Goal: Task Accomplishment & Management: Complete application form

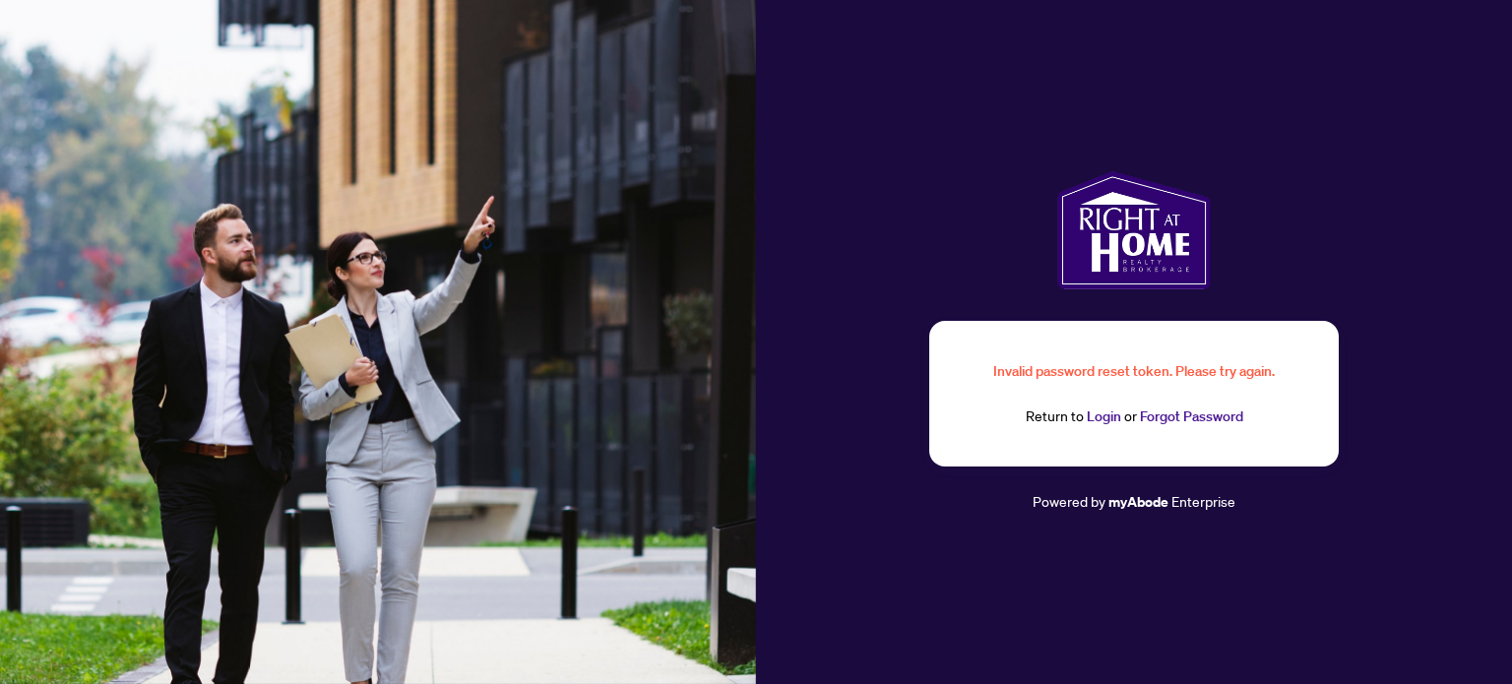
click at [1098, 417] on link "Login" at bounding box center [1103, 416] width 34 height 18
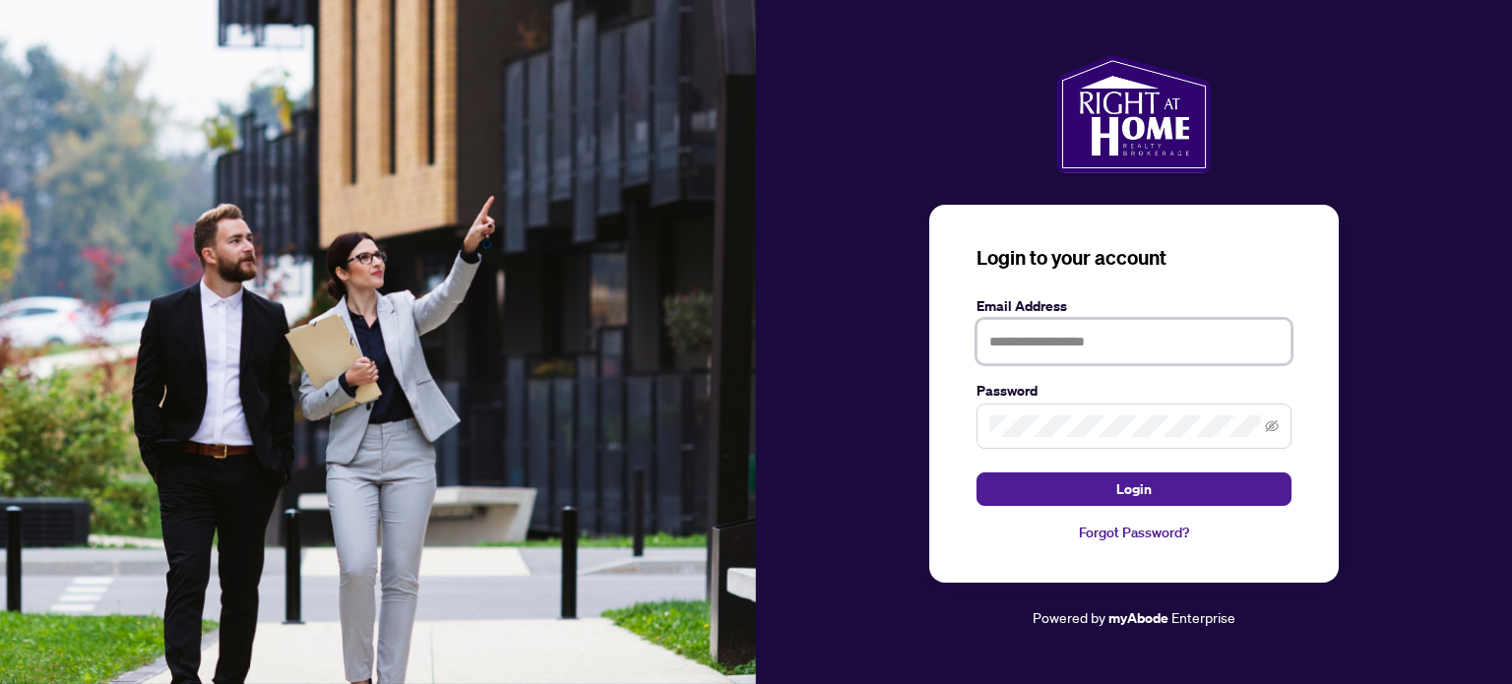
click at [1072, 350] on input "text" at bounding box center [1133, 341] width 315 height 45
type input "**********"
click at [976, 472] on button "Login" at bounding box center [1133, 488] width 315 height 33
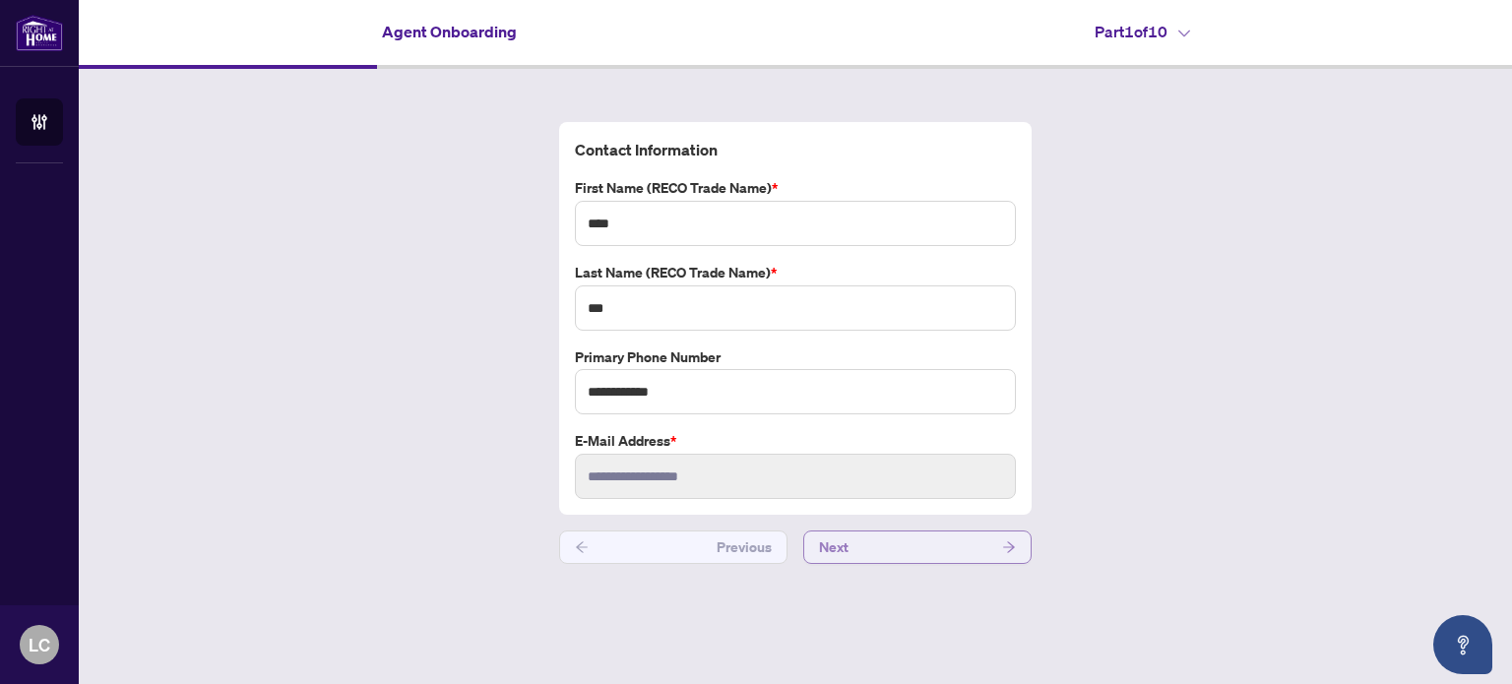
click at [890, 542] on button "Next" at bounding box center [917, 546] width 228 height 33
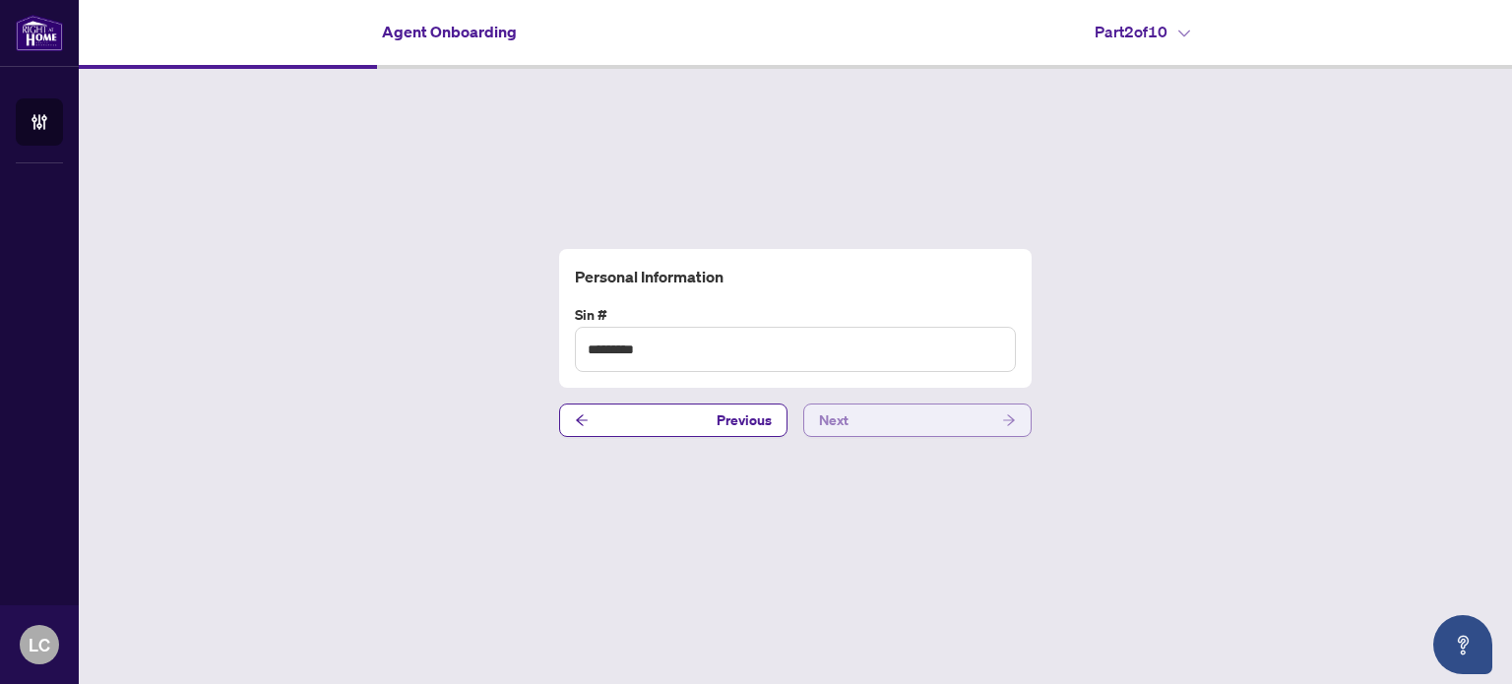
click at [897, 428] on button "Next" at bounding box center [917, 419] width 228 height 33
click at [731, 377] on div "Joining Profile HST#" at bounding box center [795, 319] width 472 height 140
click at [732, 345] on input "text" at bounding box center [795, 349] width 441 height 45
type input "**********"
click at [771, 345] on input "**********" at bounding box center [795, 349] width 441 height 45
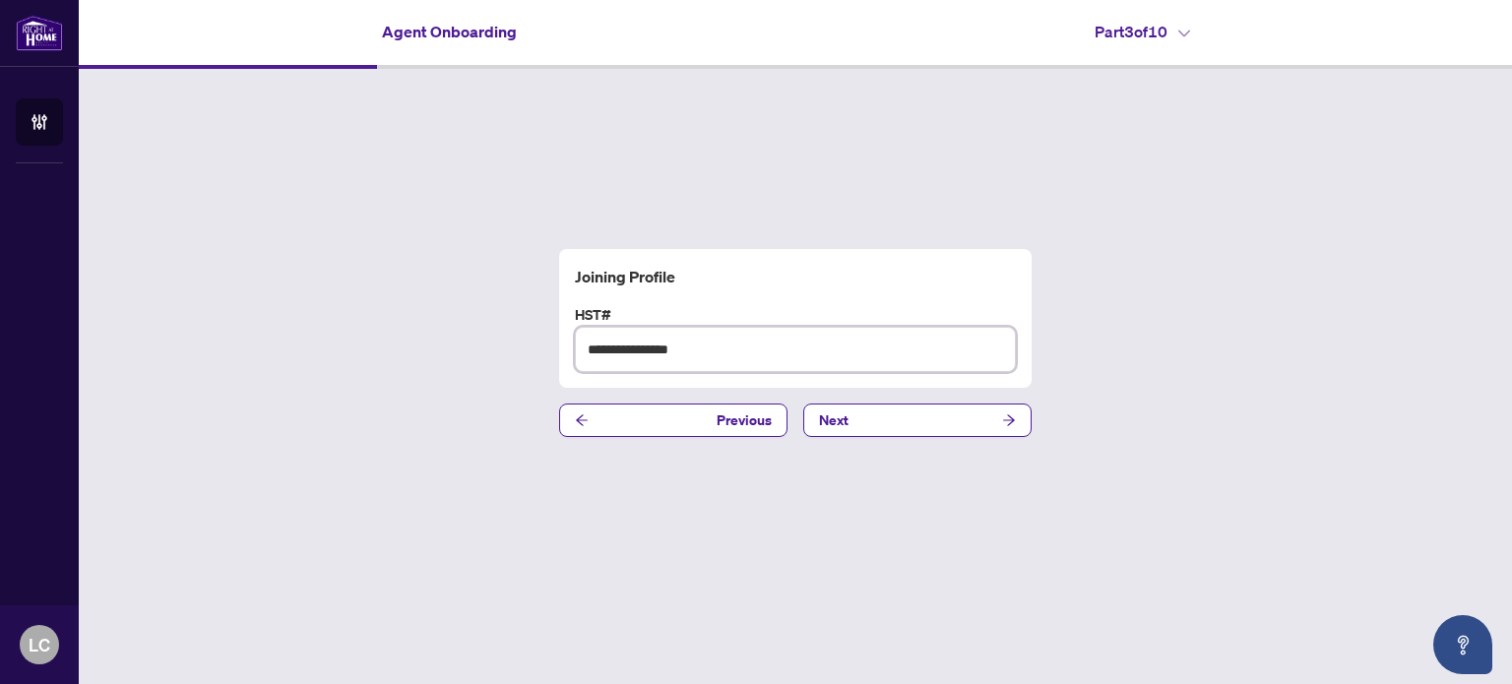
type input "**********"
click at [621, 348] on input "**********" at bounding box center [795, 349] width 441 height 45
click at [642, 352] on input "**********" at bounding box center [795, 349] width 441 height 45
click at [866, 424] on button "Next" at bounding box center [917, 419] width 228 height 33
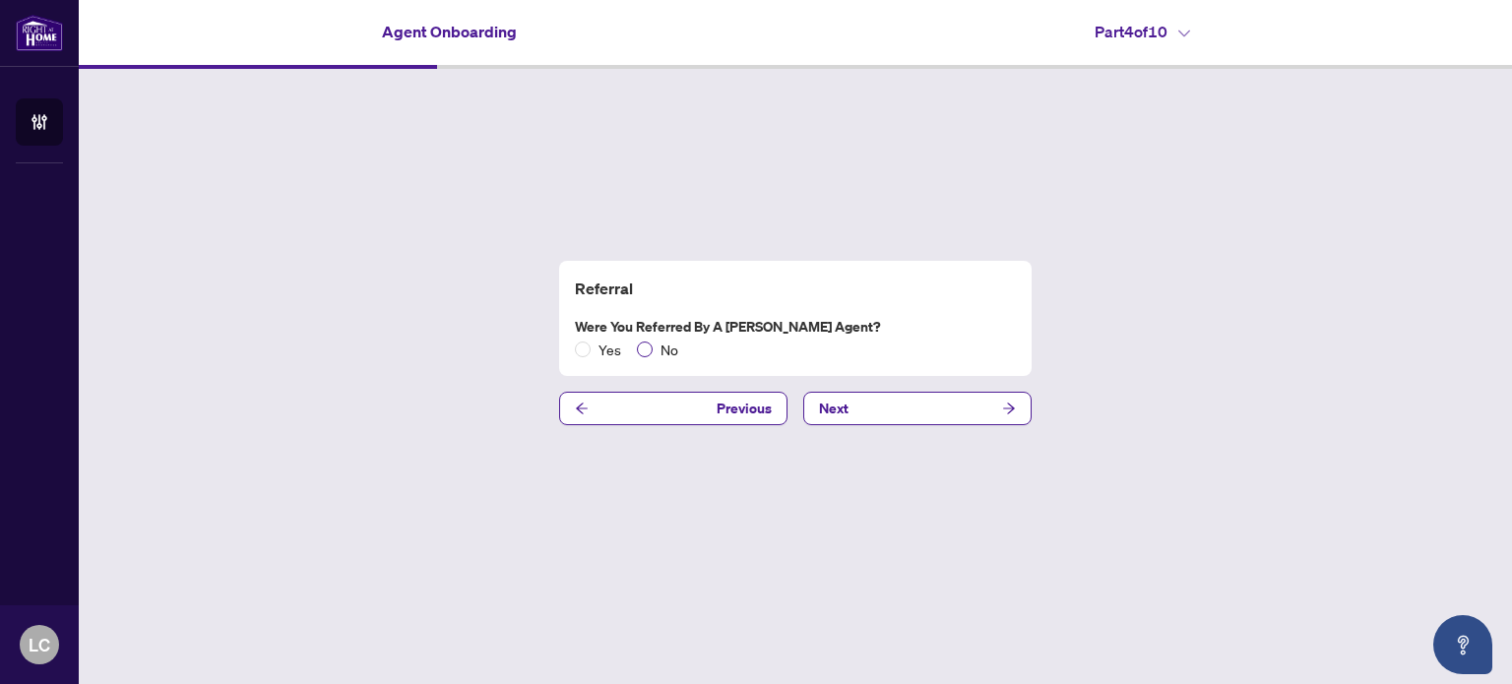
click at [653, 357] on span "No" at bounding box center [668, 350] width 33 height 22
click at [901, 404] on button "Next" at bounding box center [917, 408] width 228 height 33
click at [654, 349] on span "No" at bounding box center [668, 350] width 33 height 22
click at [859, 405] on button "Next" at bounding box center [917, 408] width 228 height 33
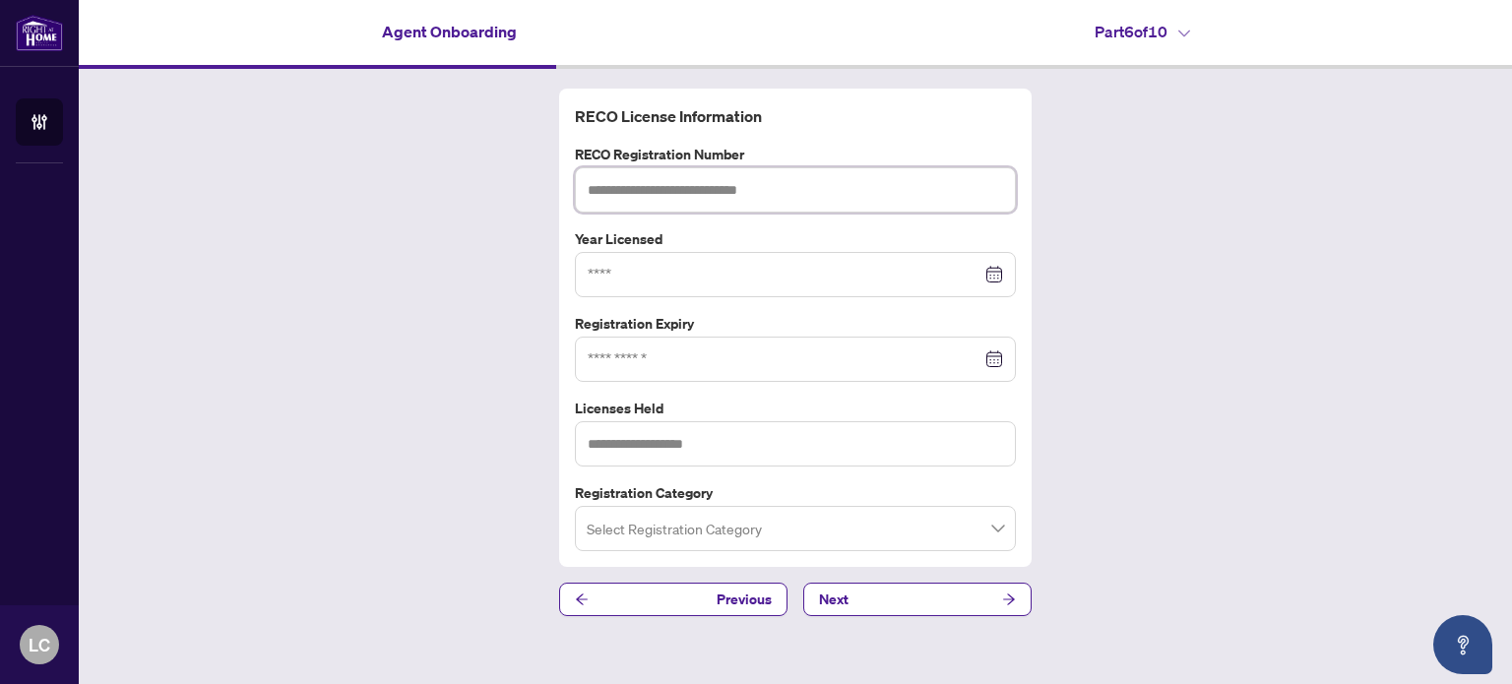
click at [754, 203] on input "text" at bounding box center [795, 189] width 441 height 45
type input "*******"
click at [988, 278] on div at bounding box center [794, 275] width 415 height 22
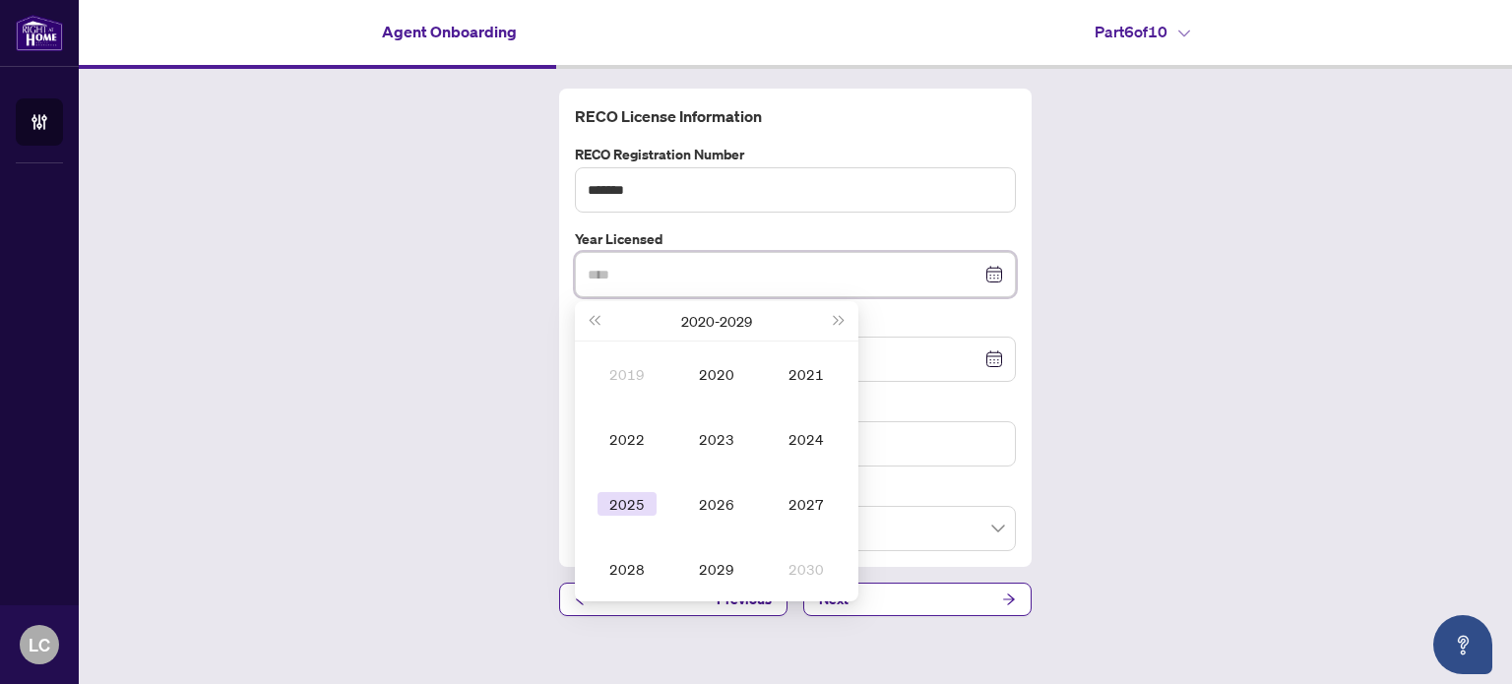
type input "****"
click at [621, 515] on td "2025" at bounding box center [628, 503] width 90 height 65
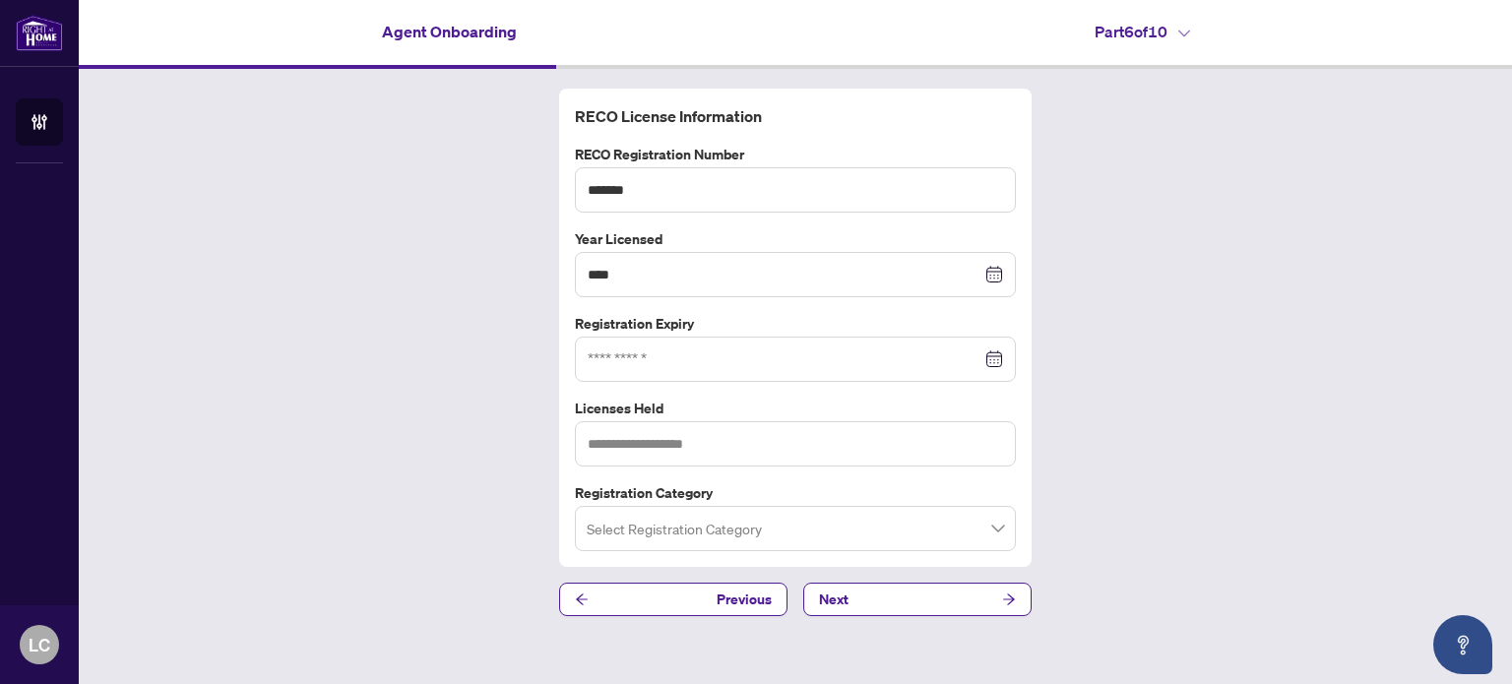
click at [998, 365] on div at bounding box center [794, 359] width 415 height 22
click at [734, 341] on div at bounding box center [795, 359] width 441 height 45
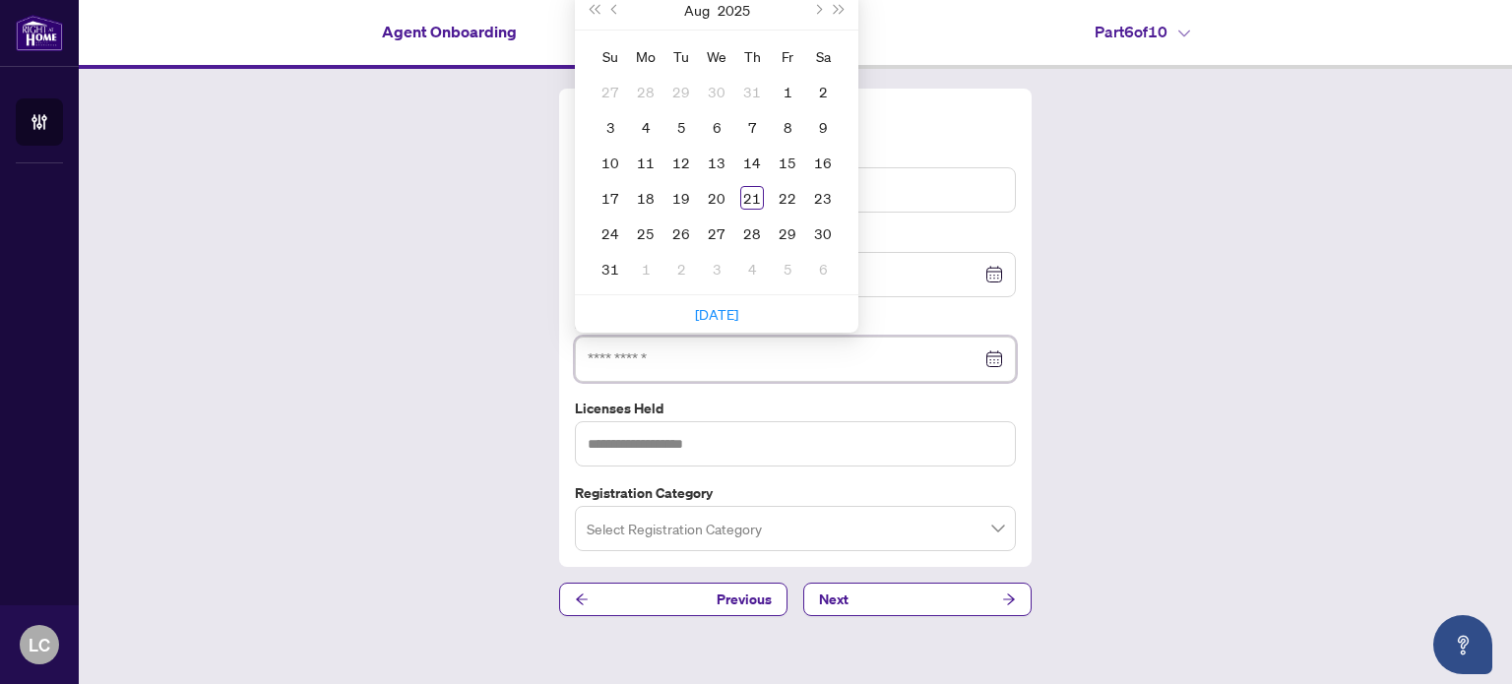
click at [890, 350] on input at bounding box center [784, 359] width 394 height 22
click at [453, 430] on div "RECO License Information RECO Registration Number ******* Year Licensed **** [D…" at bounding box center [795, 352] width 1433 height 567
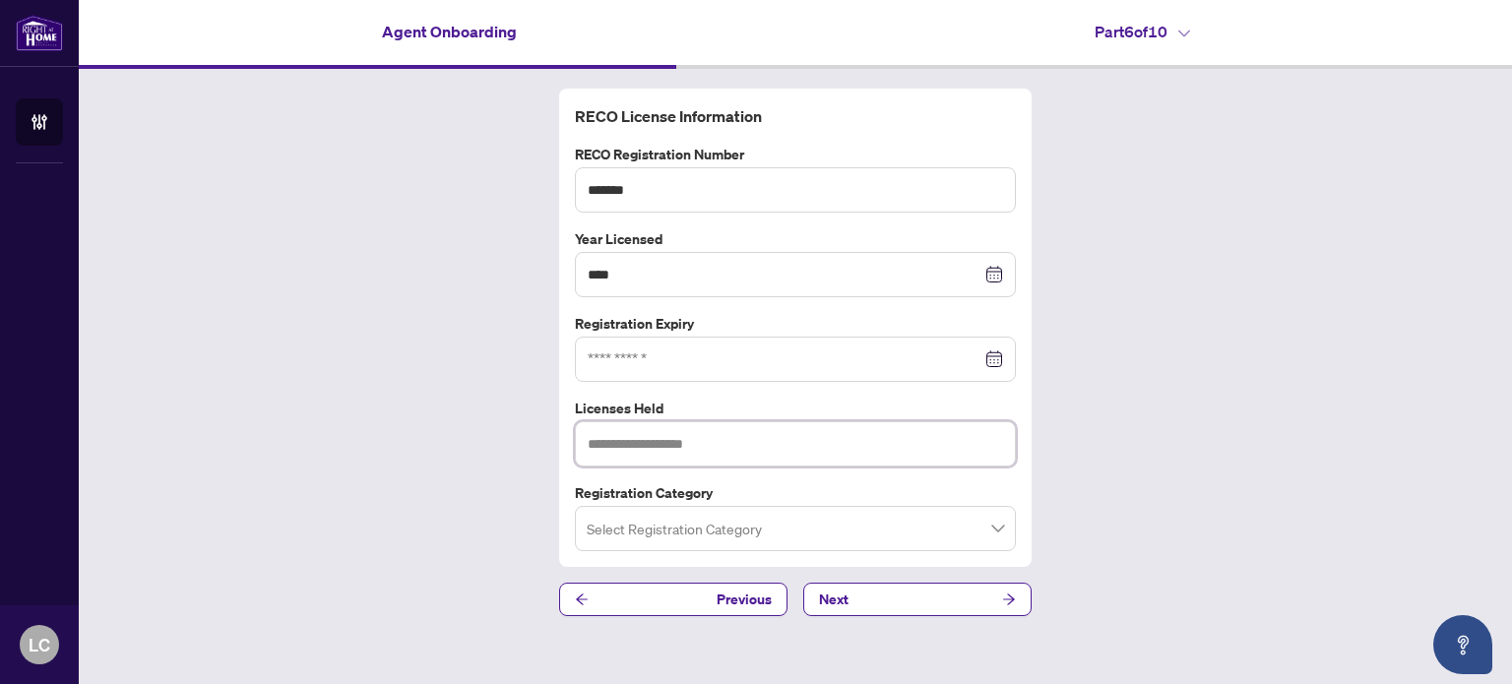
click at [648, 442] on input "text" at bounding box center [795, 443] width 441 height 45
click at [695, 531] on input "search" at bounding box center [786, 531] width 400 height 43
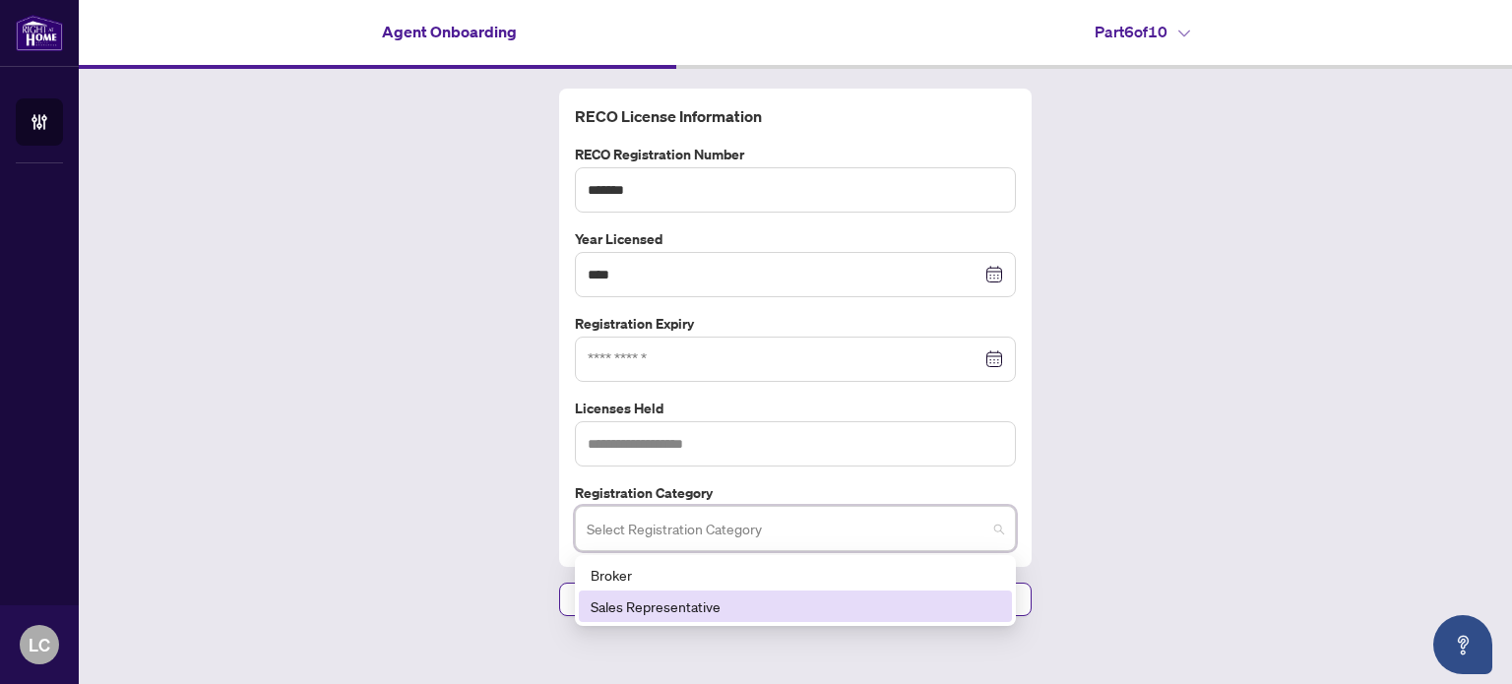
click at [672, 601] on div "Sales Representative" at bounding box center [794, 606] width 409 height 22
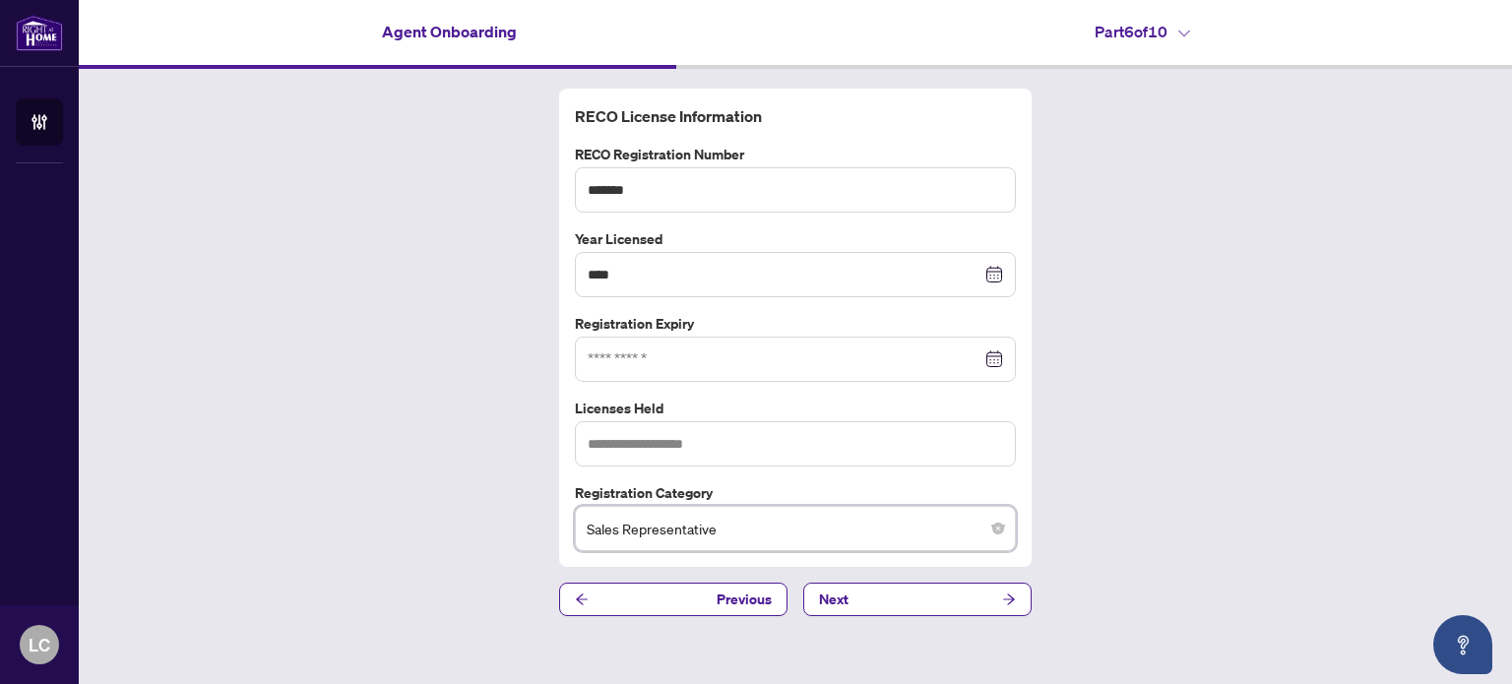
click at [718, 375] on div at bounding box center [795, 359] width 441 height 45
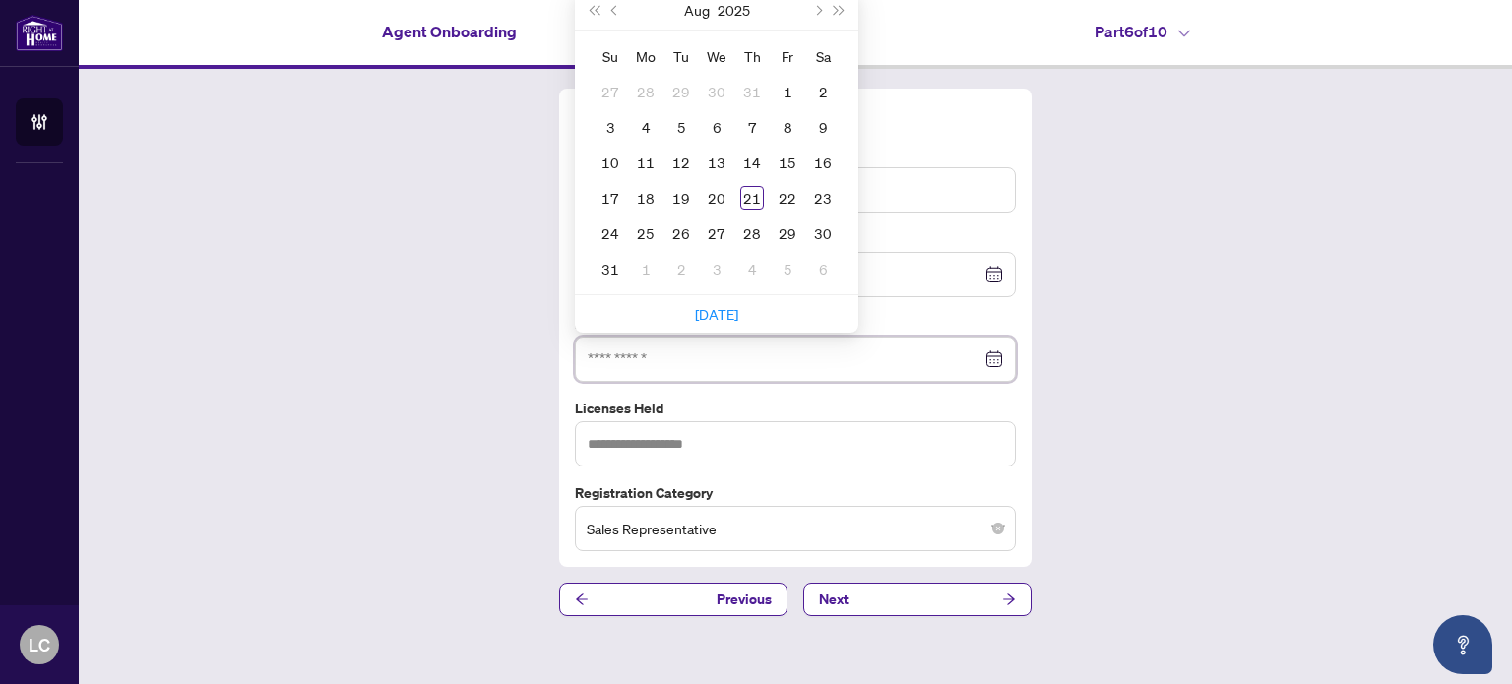
click at [720, 358] on input at bounding box center [784, 359] width 394 height 22
click at [377, 340] on div "RECO License Information RECO Registration Number ******* Year Licensed **** [D…" at bounding box center [795, 352] width 1433 height 567
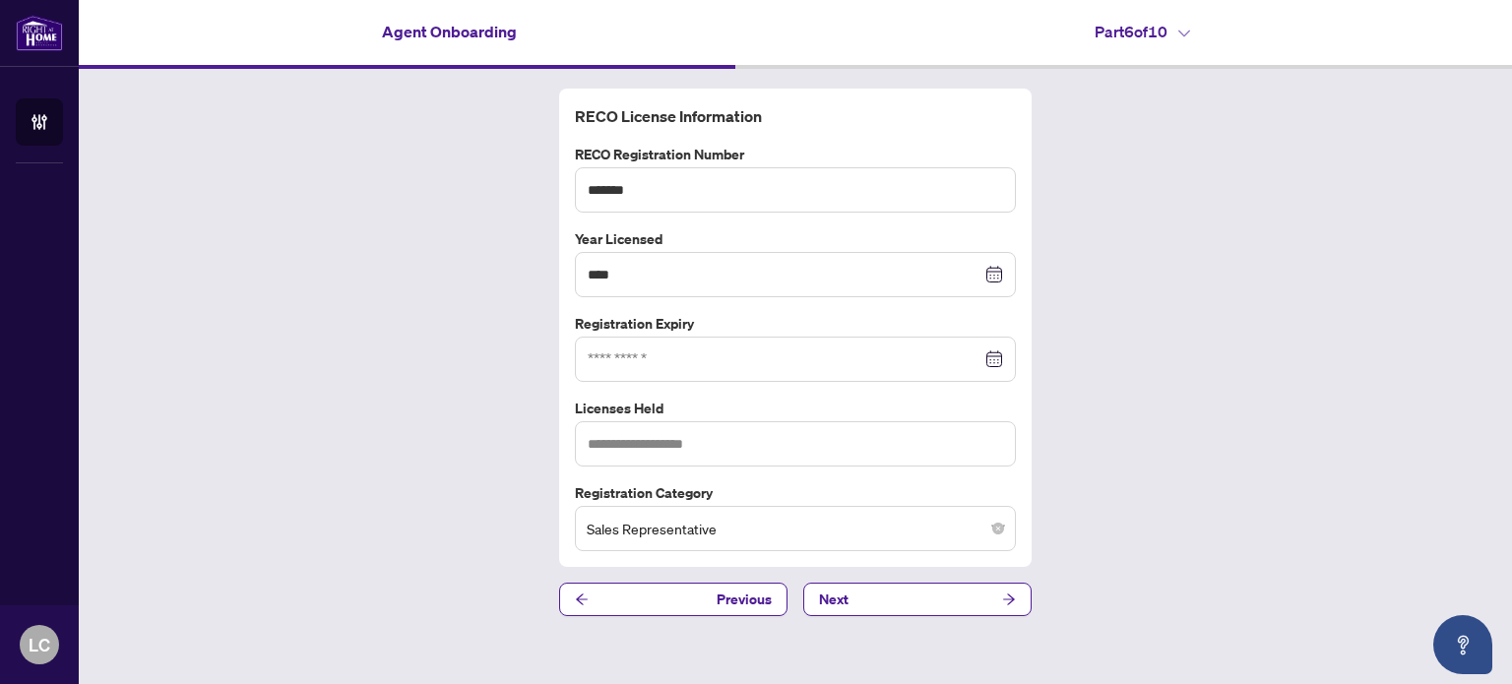
click at [994, 358] on div at bounding box center [794, 359] width 415 height 22
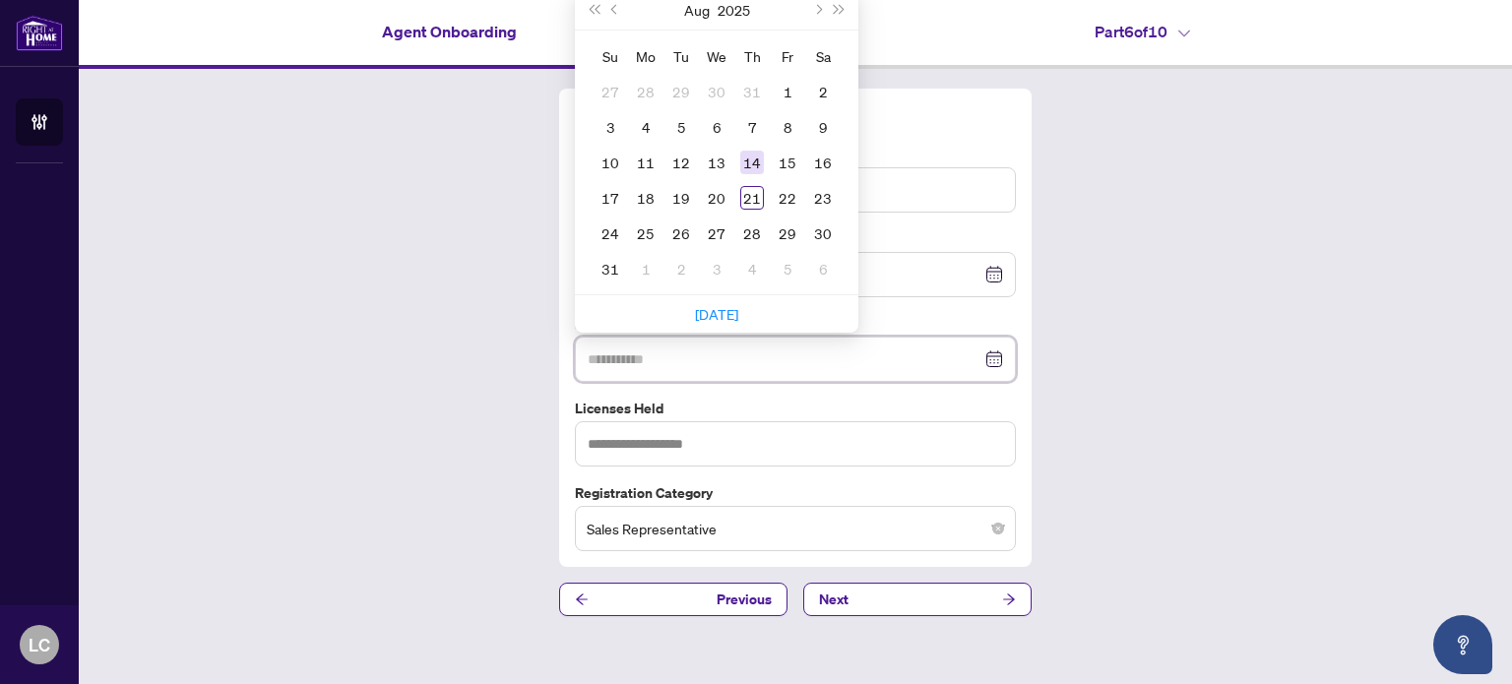
type input "**********"
click at [745, 157] on div "14" at bounding box center [752, 163] width 24 height 24
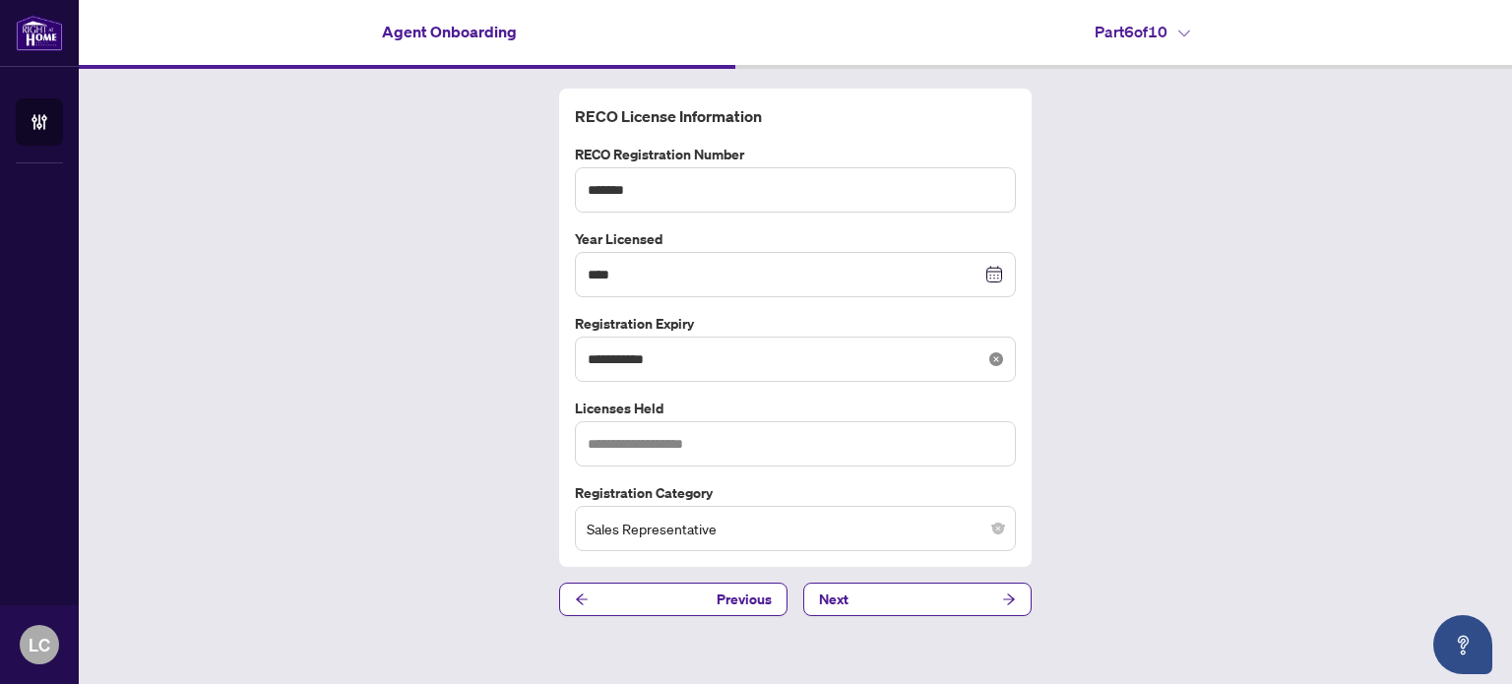
click at [1000, 364] on icon "close-circle" at bounding box center [996, 359] width 14 height 14
click at [1002, 358] on div at bounding box center [794, 359] width 415 height 22
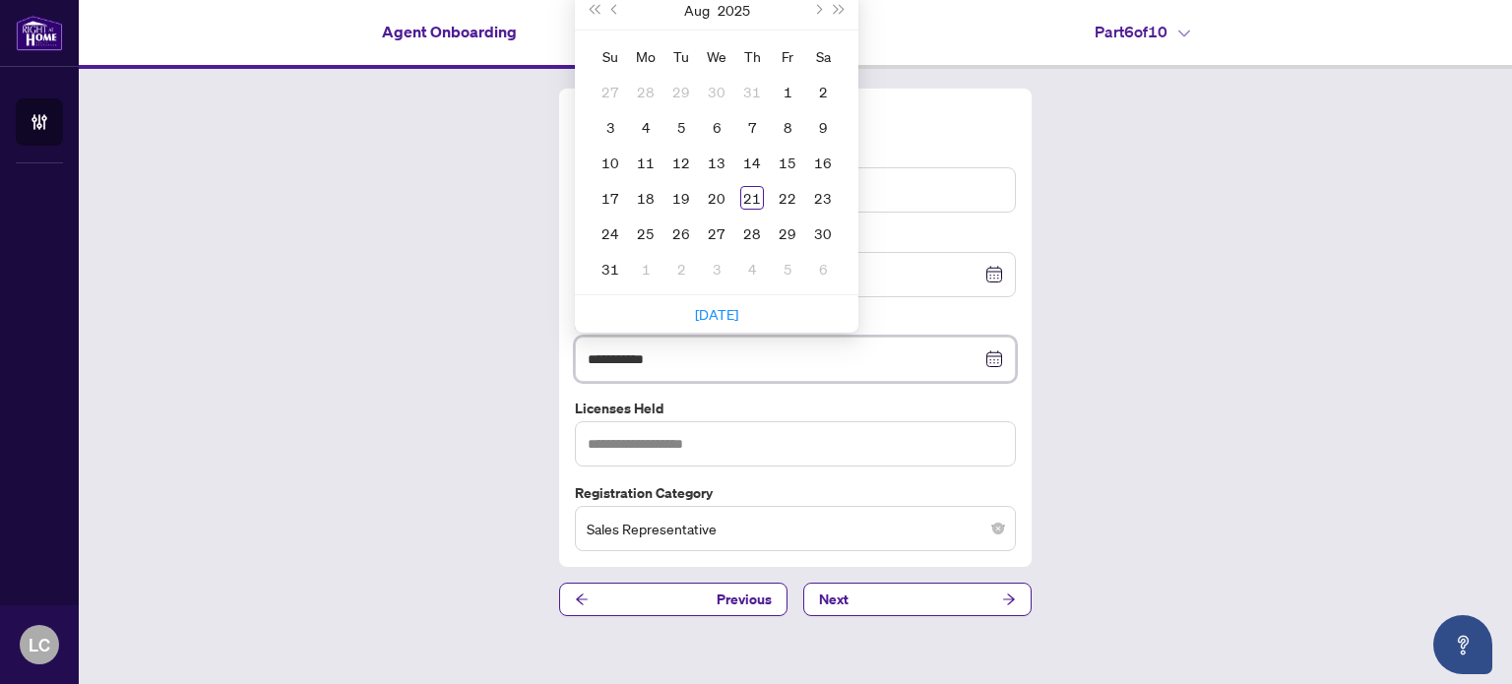
type input "**********"
click at [838, 7] on span "Next year (Control + right)" at bounding box center [839, 10] width 10 height 10
click at [839, 10] on span "Next year (Control + right)" at bounding box center [839, 10] width 10 height 10
type input "**********"
click at [815, 125] on div "14" at bounding box center [823, 127] width 24 height 24
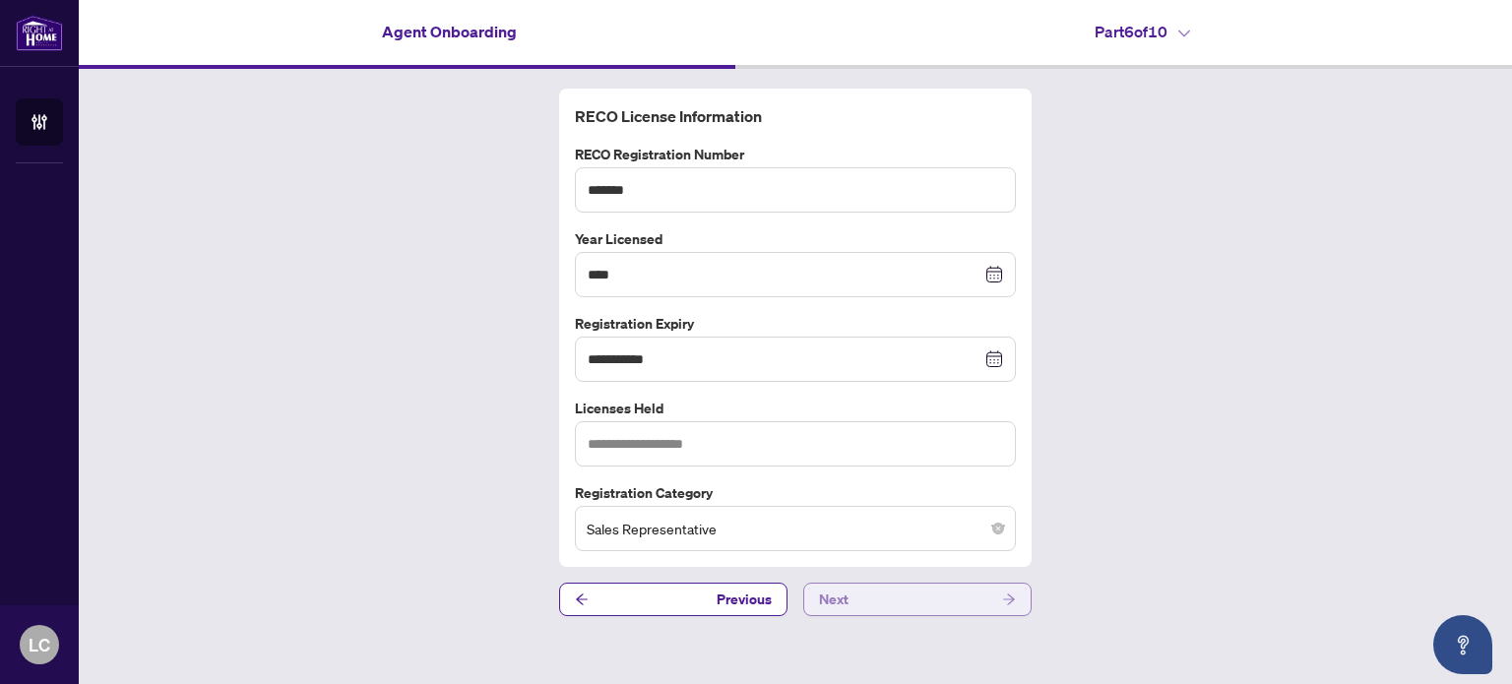
click at [868, 601] on button "Next" at bounding box center [917, 599] width 228 height 33
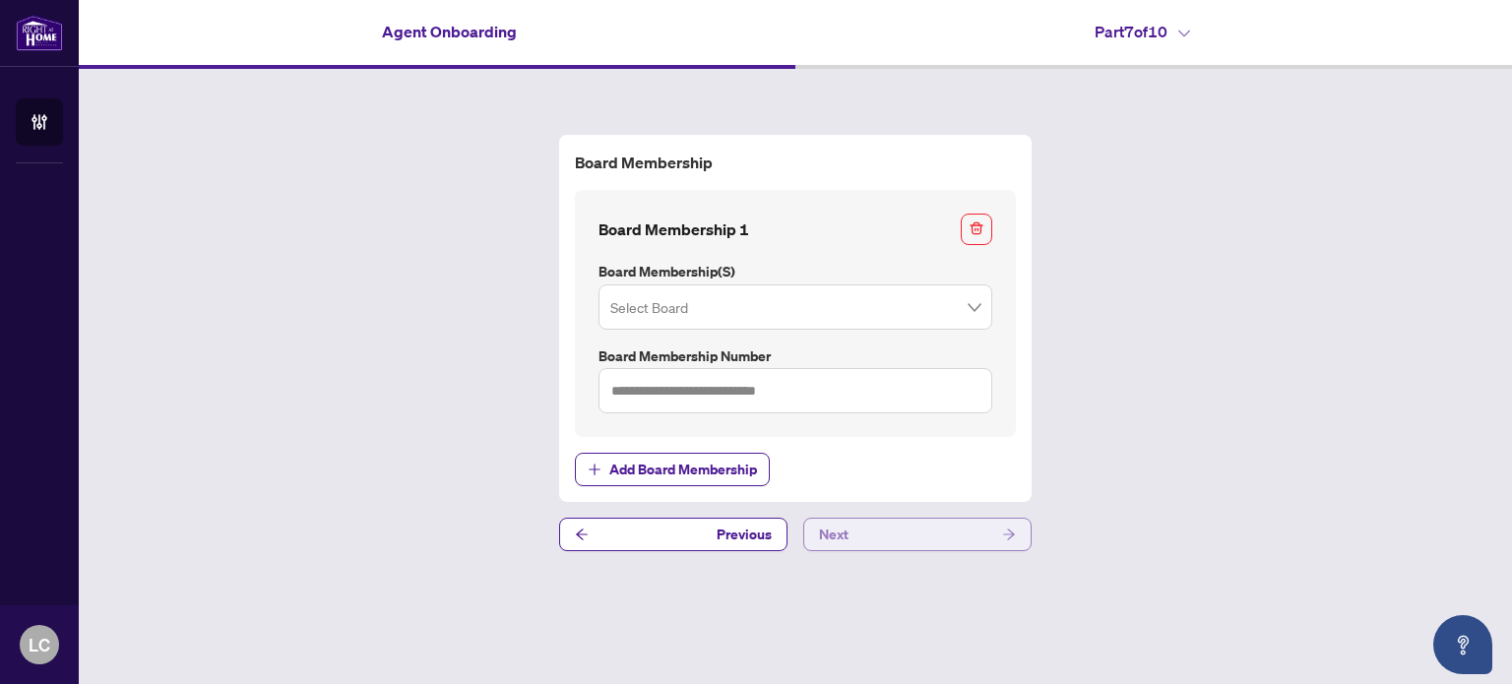
click at [921, 527] on button "Next" at bounding box center [917, 534] width 228 height 33
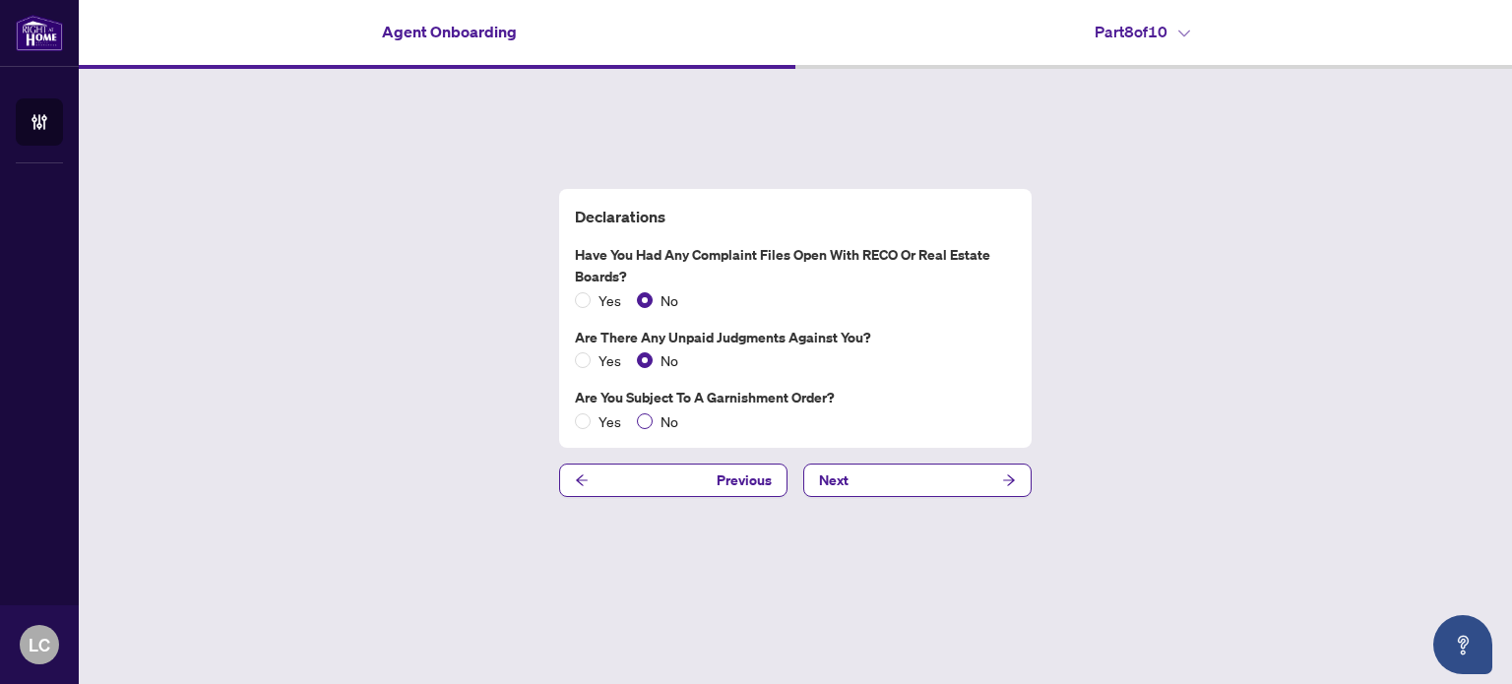
click at [652, 424] on span "No" at bounding box center [668, 421] width 33 height 22
click at [859, 488] on button "Next" at bounding box center [917, 479] width 228 height 33
click at [859, 491] on button "Next" at bounding box center [917, 479] width 228 height 33
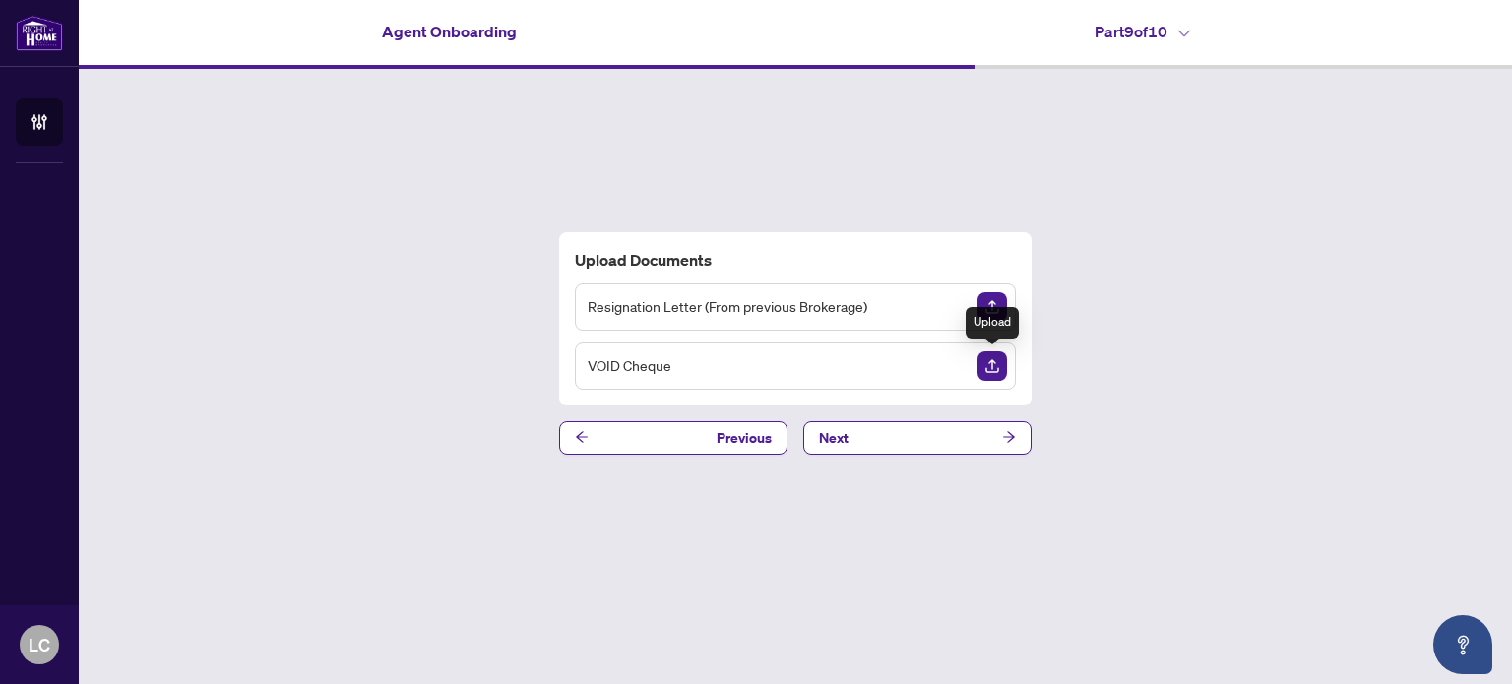
click at [988, 363] on img "Upload Document" at bounding box center [992, 366] width 30 height 30
click at [998, 369] on img "Upload Document" at bounding box center [992, 366] width 30 height 30
click at [988, 363] on img "Upload Document" at bounding box center [992, 366] width 30 height 30
click at [905, 443] on button "Next" at bounding box center [917, 437] width 228 height 33
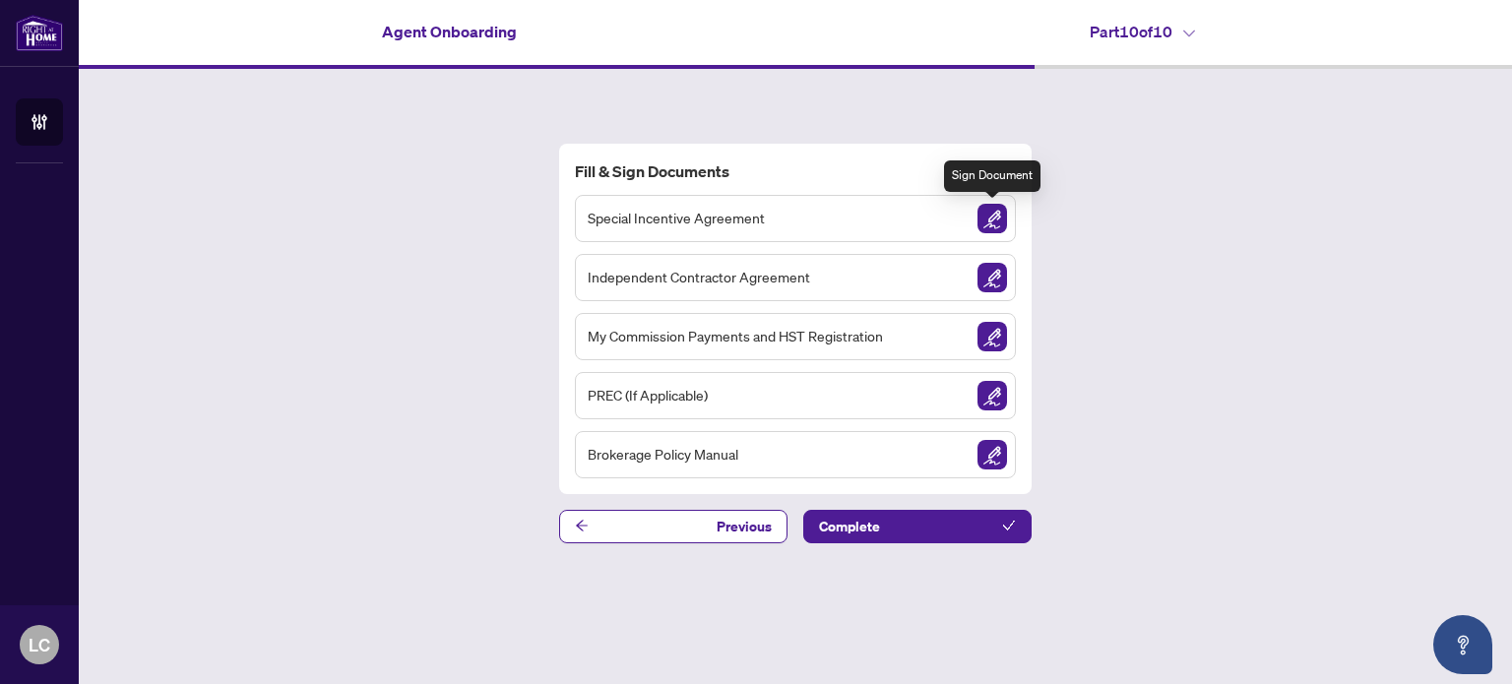
click at [1001, 216] on img "Sign Document" at bounding box center [992, 219] width 30 height 30
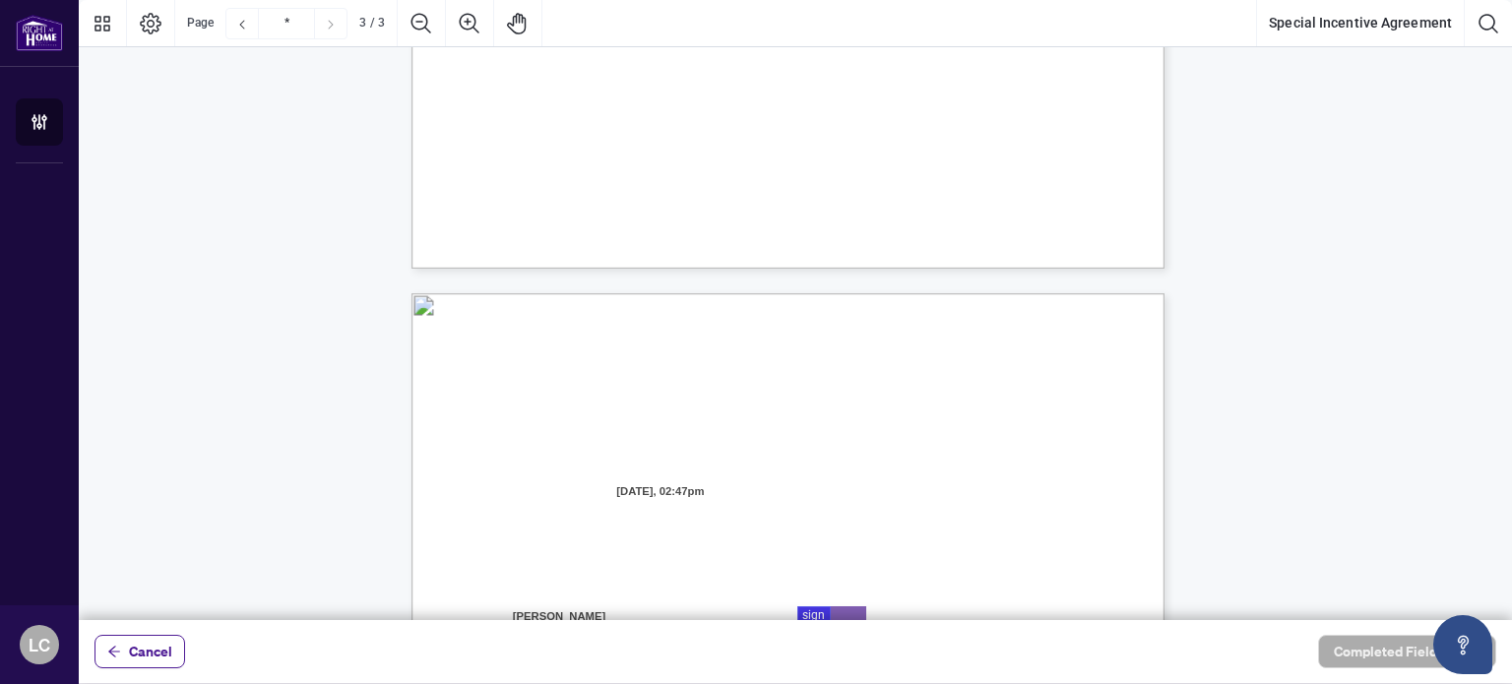
scroll to position [2165, 0]
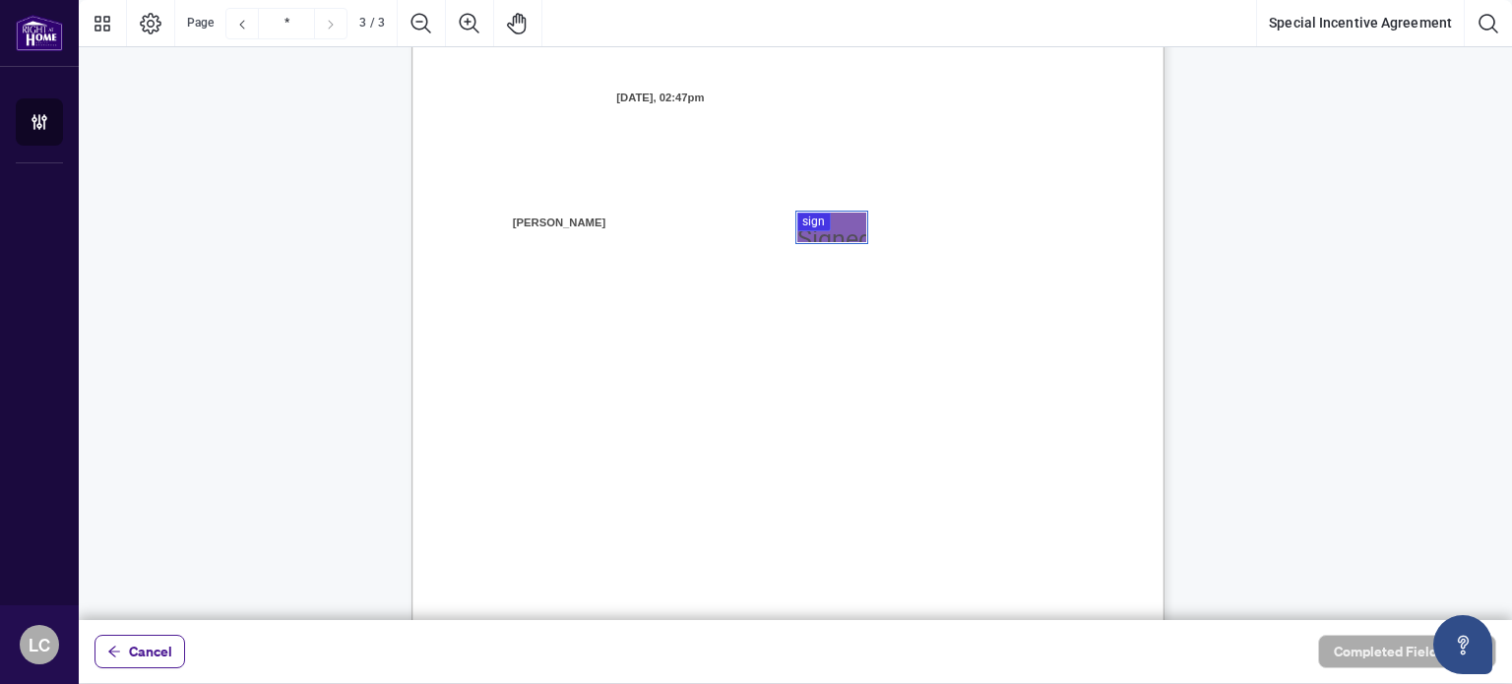
click at [801, 218] on div at bounding box center [795, 310] width 1433 height 620
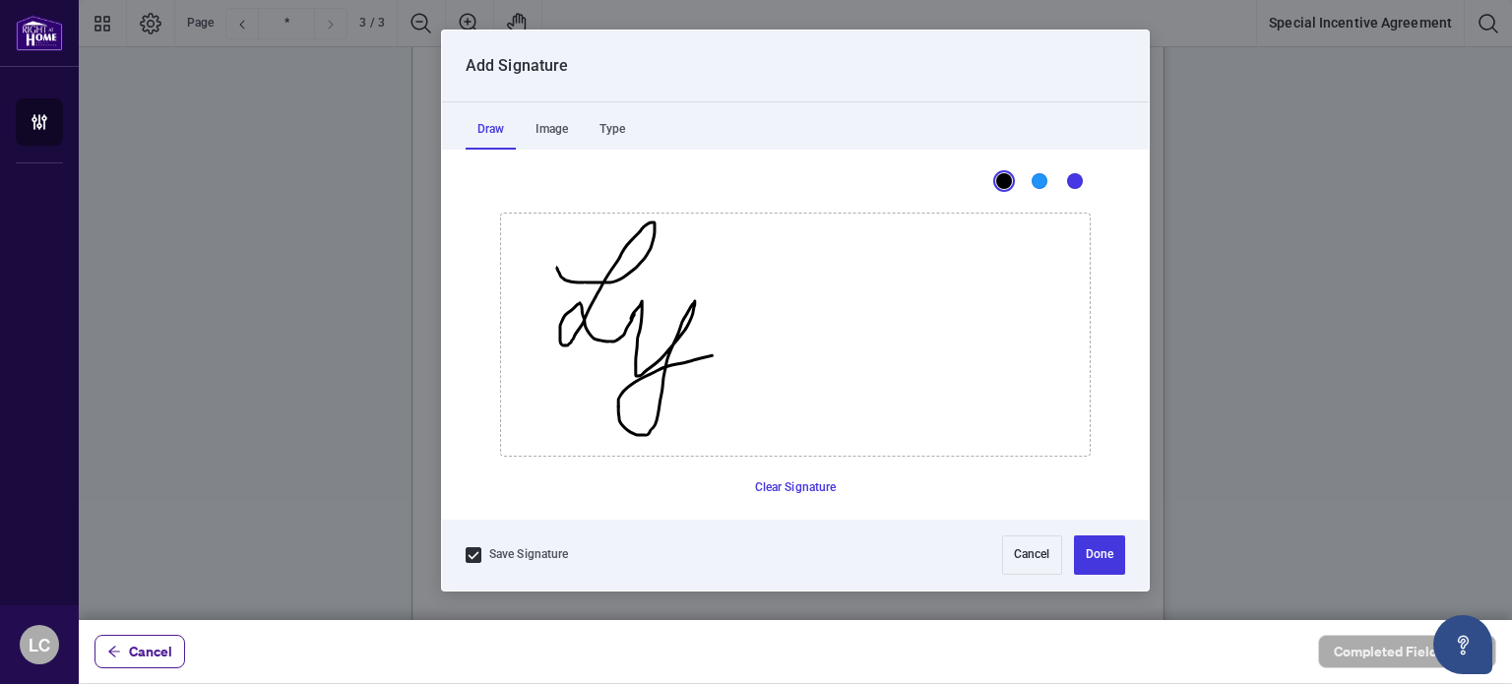
drag, startPoint x: 557, startPoint y: 270, endPoint x: 783, endPoint y: 440, distance: 283.2
click at [710, 357] on icon "Drawing canvas" at bounding box center [795, 335] width 588 height 242
click at [795, 479] on button "Clear Signature" at bounding box center [795, 487] width 97 height 31
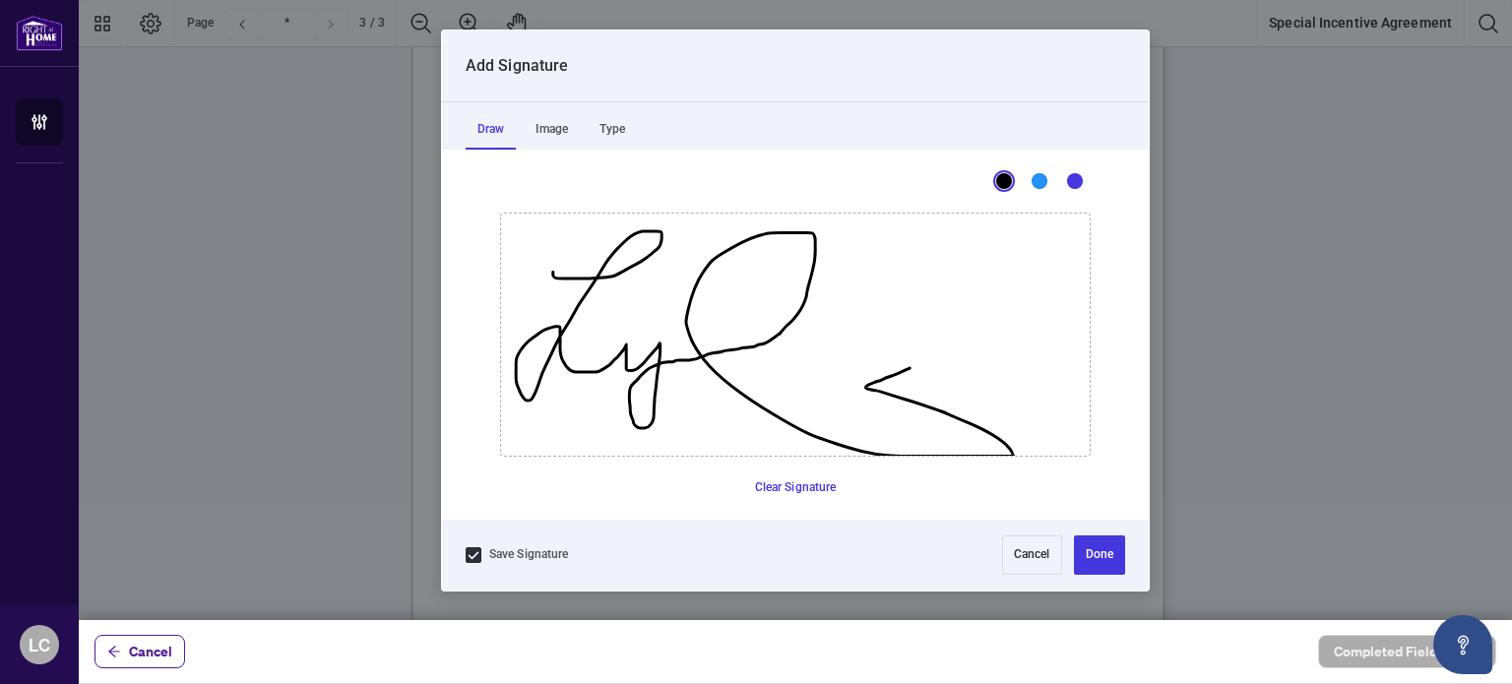
drag, startPoint x: 552, startPoint y: 271, endPoint x: 934, endPoint y: 366, distance: 393.6
click at [932, 356] on icon "Drawing canvas" at bounding box center [795, 335] width 588 height 242
drag, startPoint x: 784, startPoint y: 487, endPoint x: 793, endPoint y: 464, distance: 24.3
click at [783, 486] on button "Clear Signature" at bounding box center [795, 487] width 97 height 31
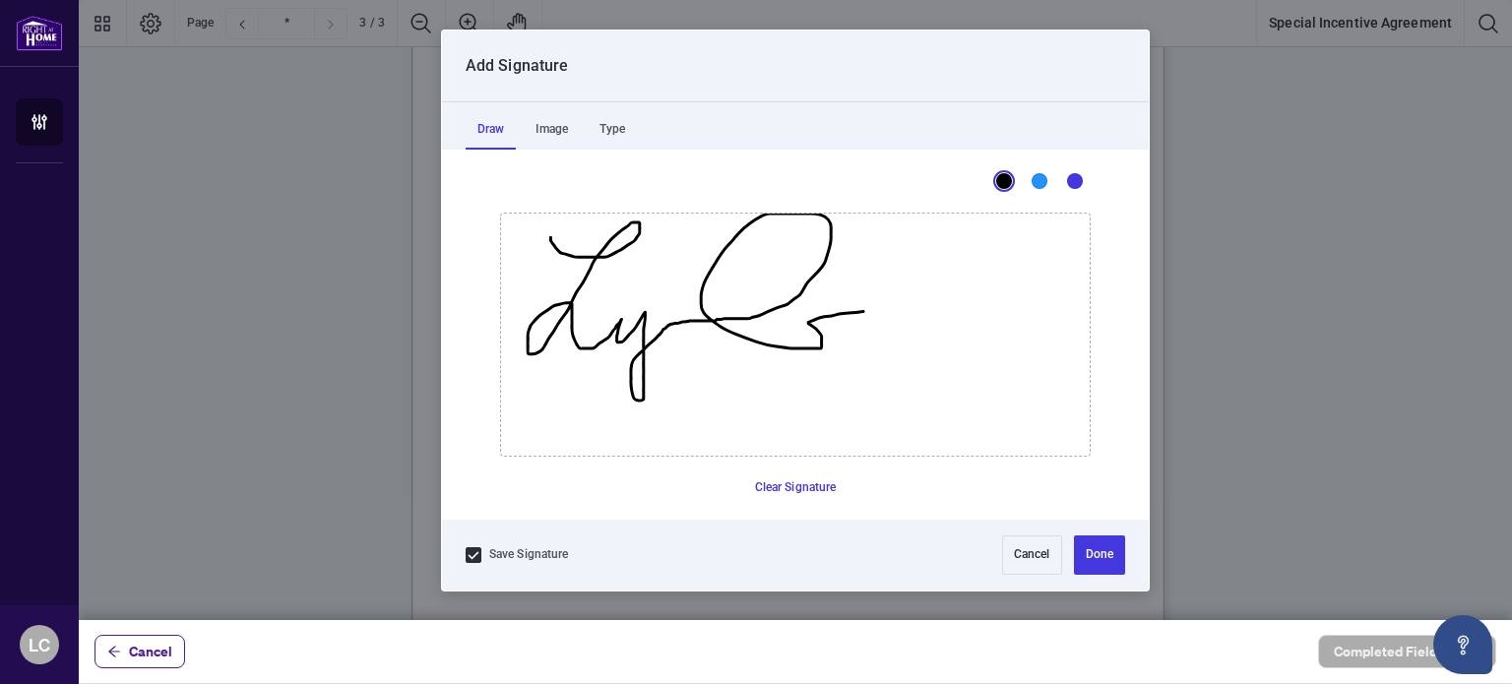
drag, startPoint x: 550, startPoint y: 236, endPoint x: 889, endPoint y: 310, distance: 346.5
click at [889, 310] on icon "Drawing canvas" at bounding box center [795, 335] width 588 height 242
click at [827, 493] on button "Clear Signature" at bounding box center [795, 487] width 97 height 31
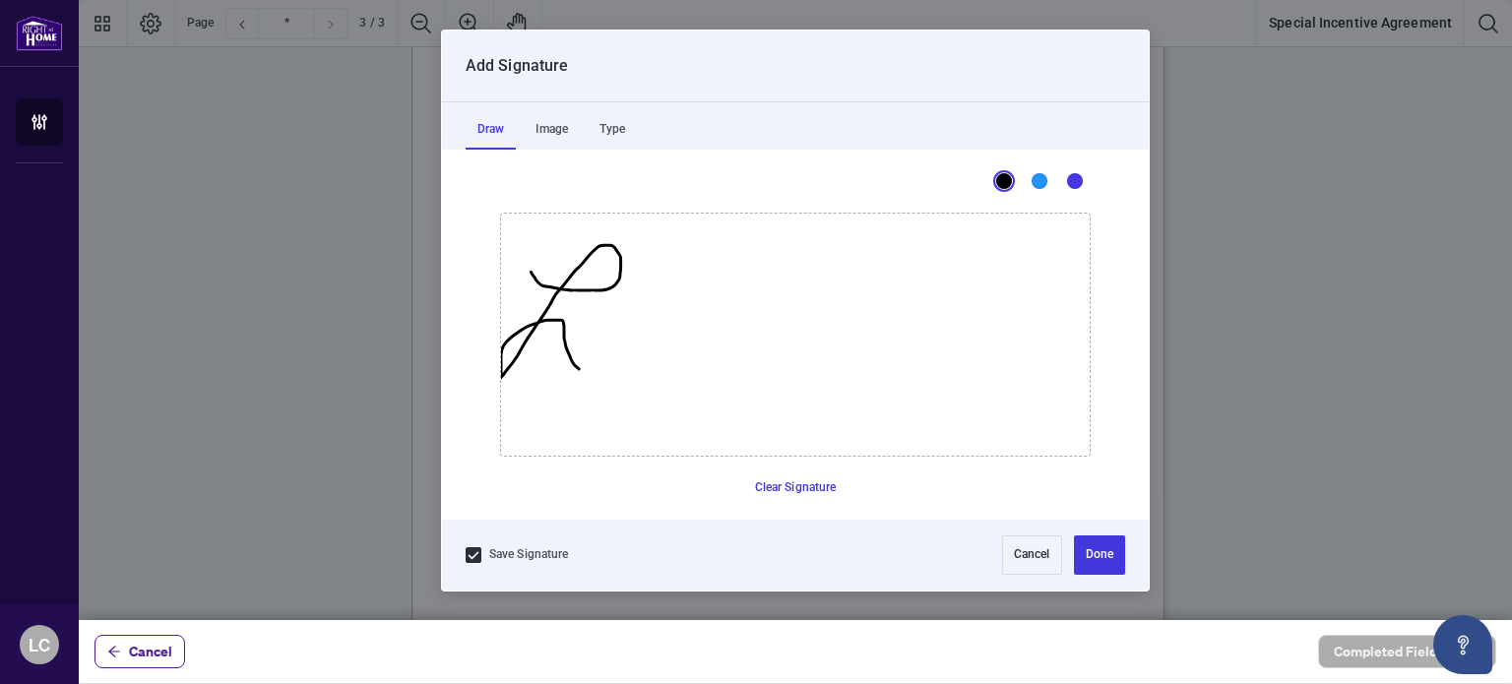
drag, startPoint x: 530, startPoint y: 271, endPoint x: 611, endPoint y: 343, distance: 108.7
click at [611, 343] on icon "Drawing canvas" at bounding box center [795, 335] width 588 height 242
click at [811, 486] on button "Clear Signature" at bounding box center [795, 487] width 97 height 31
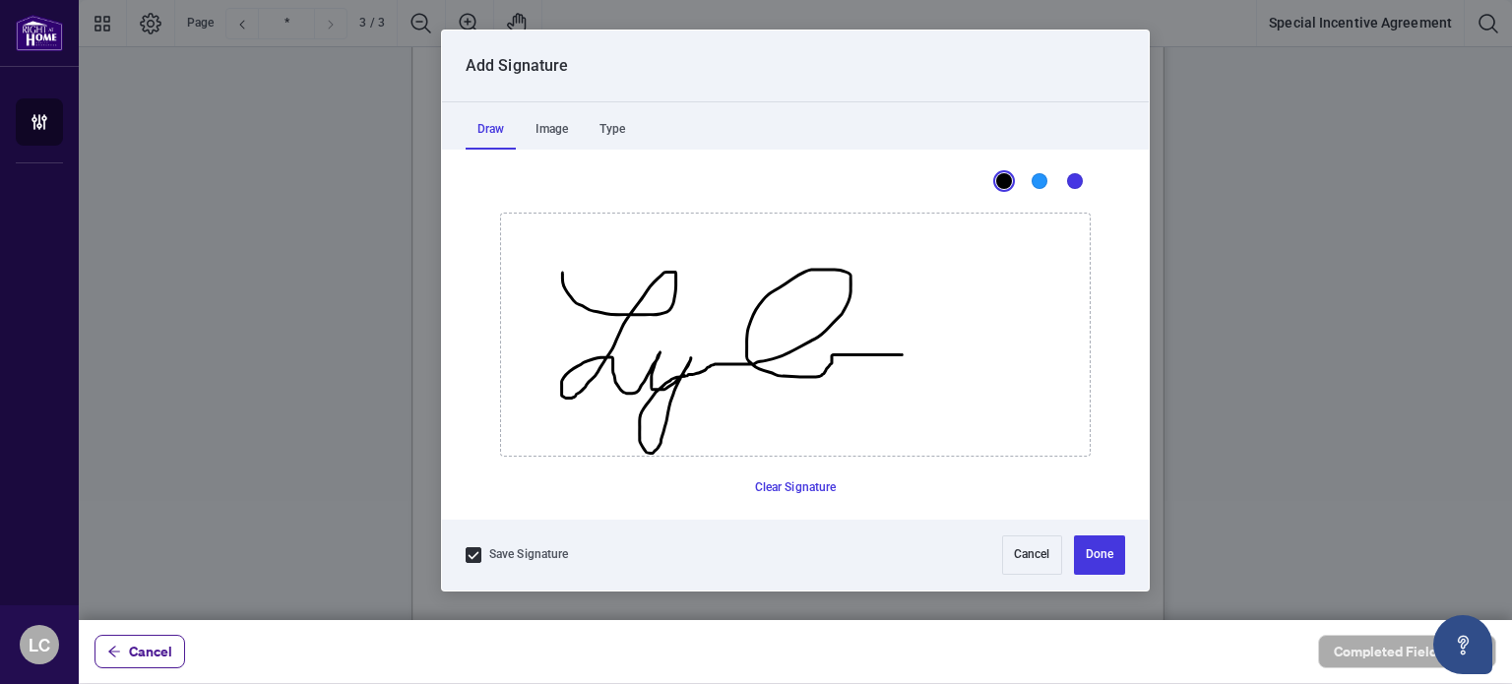
drag, startPoint x: 562, startPoint y: 272, endPoint x: 901, endPoint y: 353, distance: 349.2
click at [901, 353] on icon "Drawing canvas" at bounding box center [795, 335] width 588 height 242
click at [817, 487] on button "Clear Signature" at bounding box center [795, 487] width 97 height 31
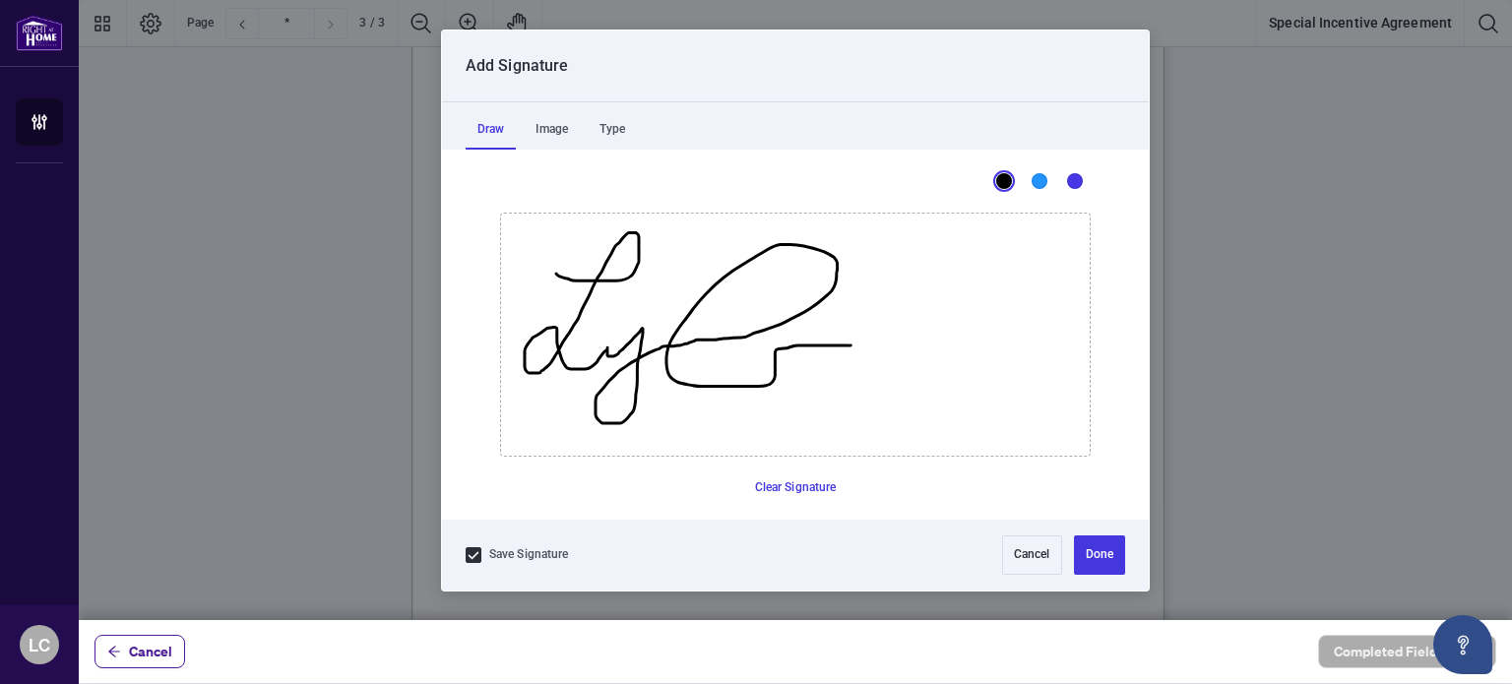
drag, startPoint x: 555, startPoint y: 273, endPoint x: 1025, endPoint y: 487, distance: 517.0
click at [851, 344] on icon "Drawing canvas" at bounding box center [795, 335] width 588 height 242
click at [1094, 551] on button "Done" at bounding box center [1099, 554] width 51 height 39
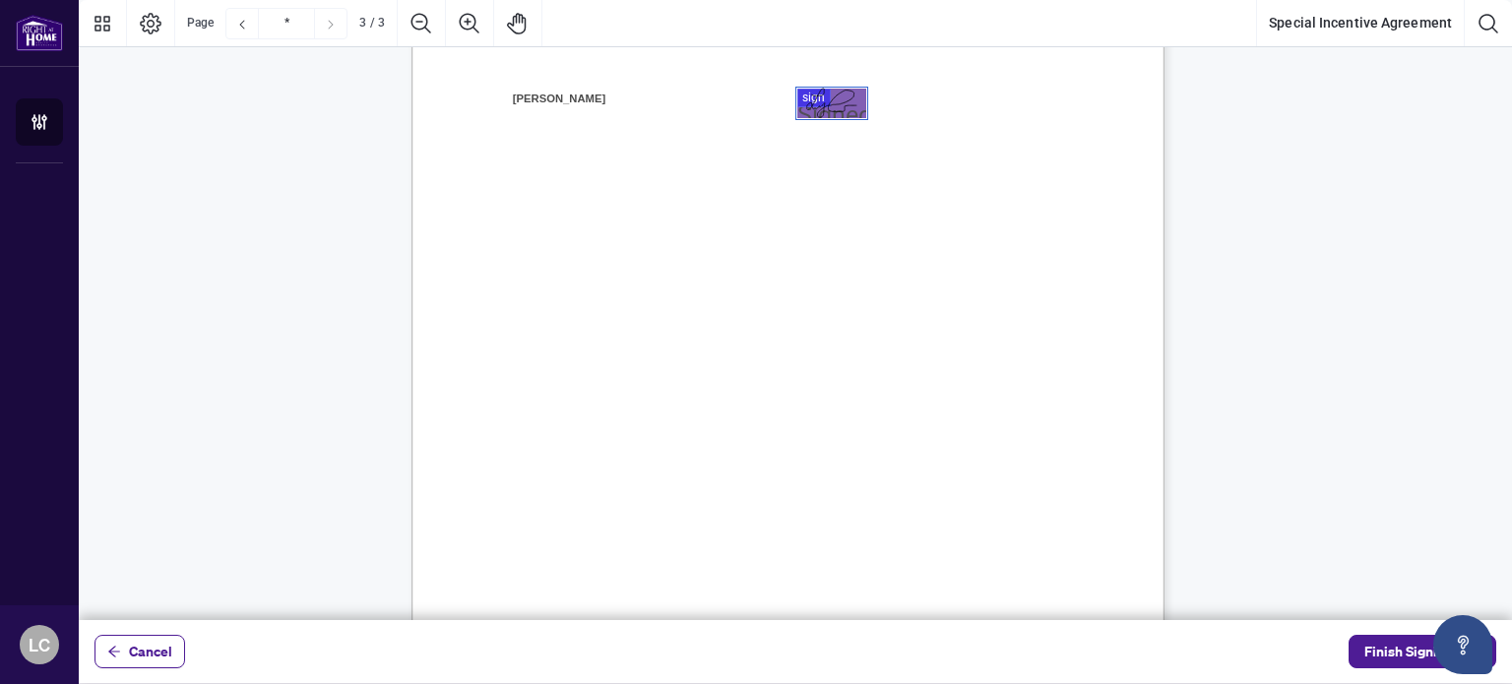
scroll to position [2437, 0]
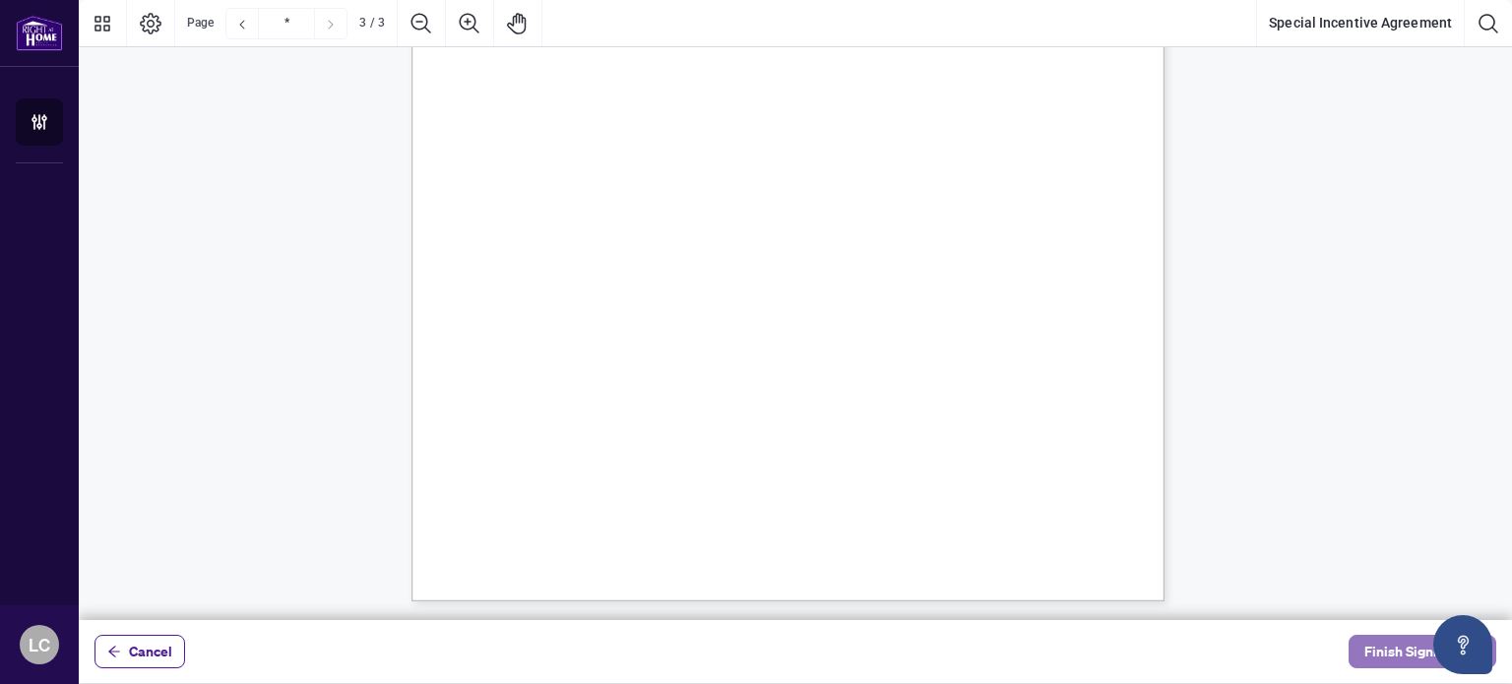
click at [1394, 642] on span "Finish Signing" at bounding box center [1408, 651] width 89 height 31
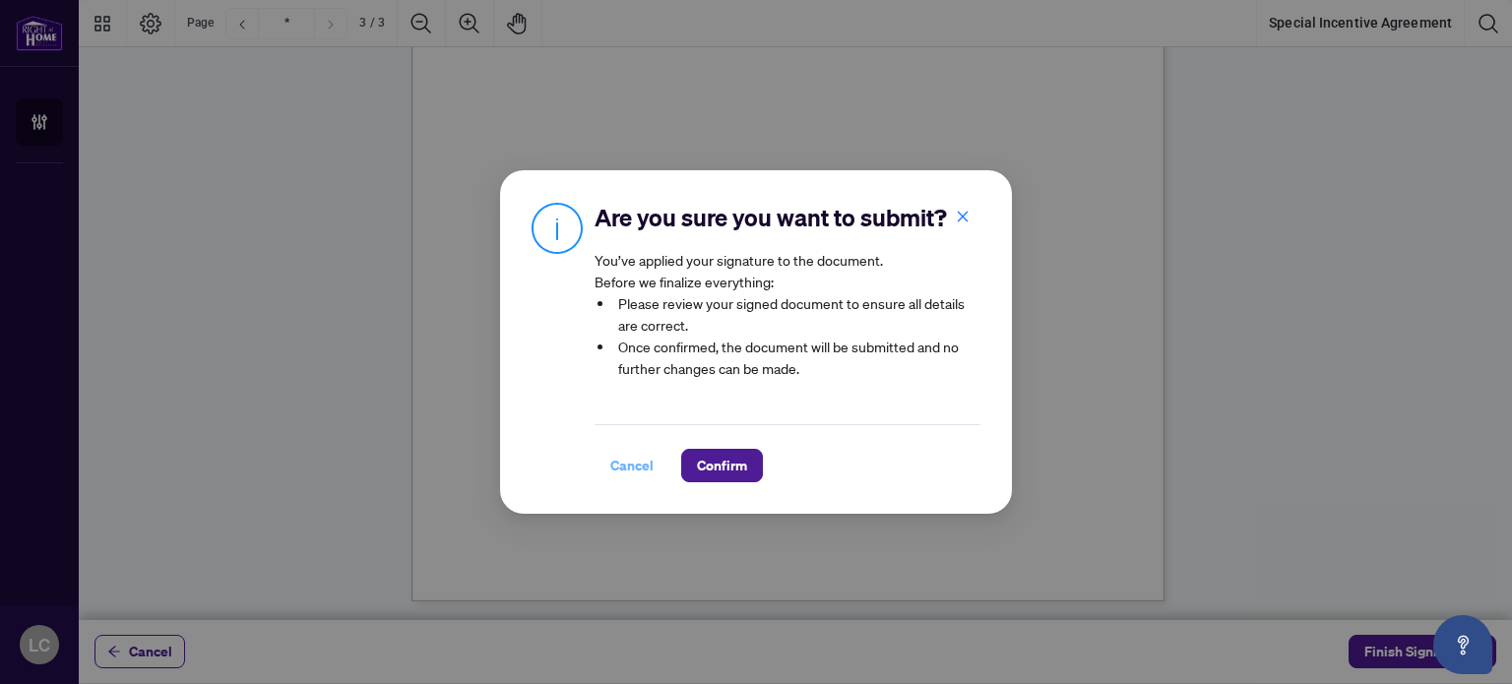
click at [616, 475] on span "Cancel" at bounding box center [631, 465] width 43 height 31
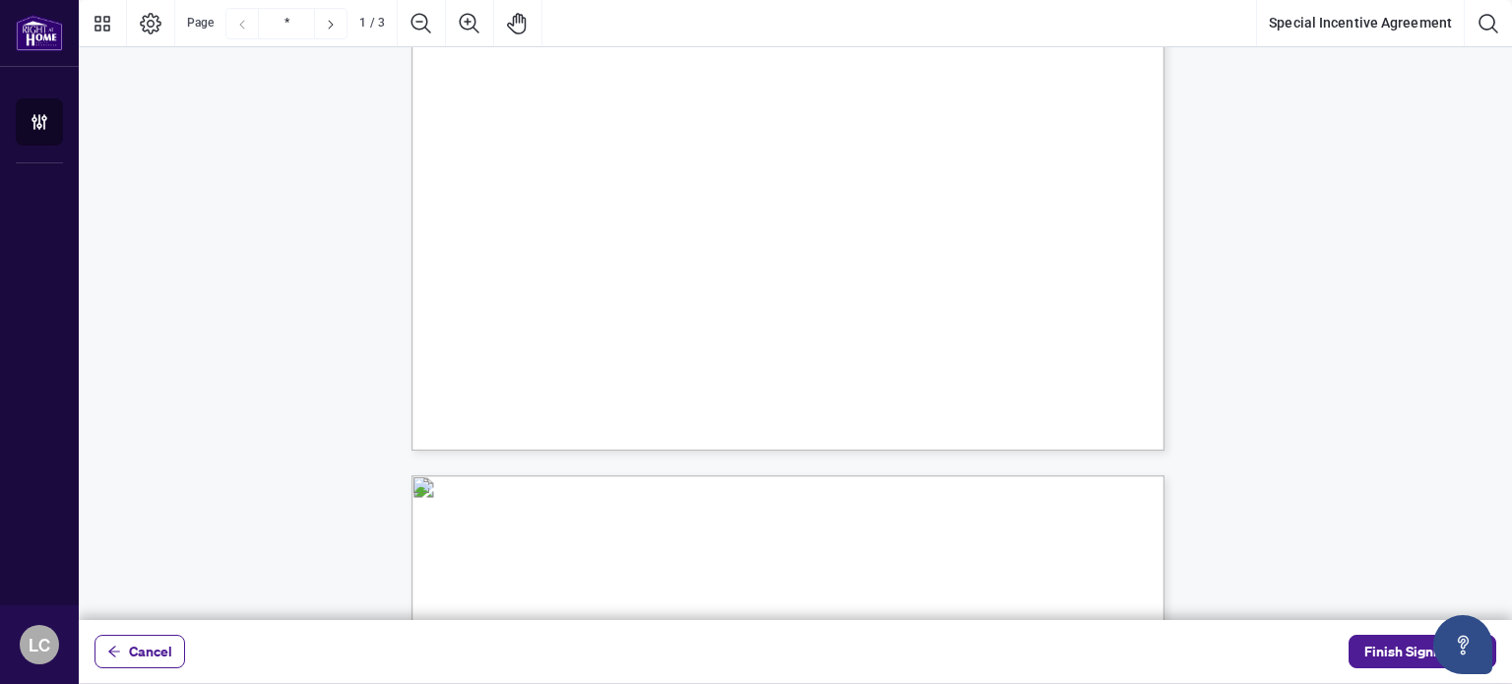
scroll to position [787, 0]
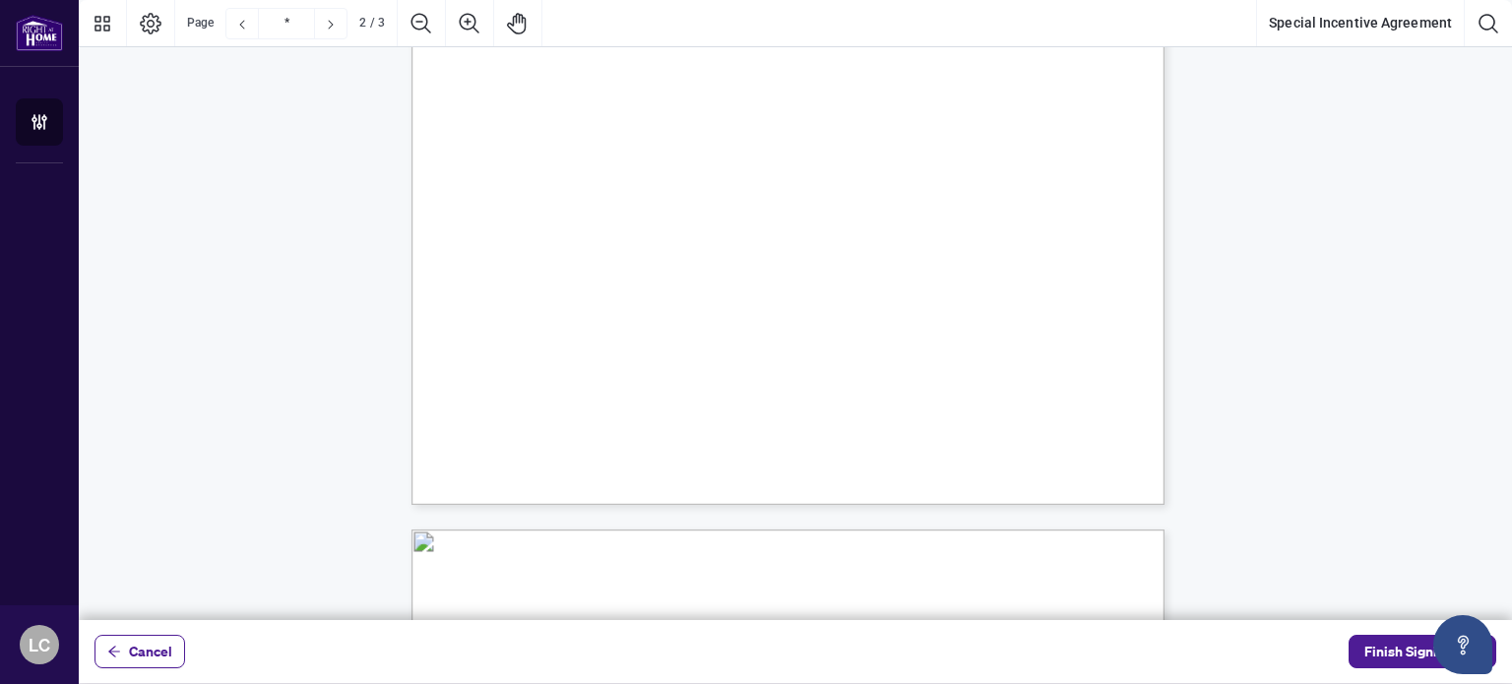
type input "*"
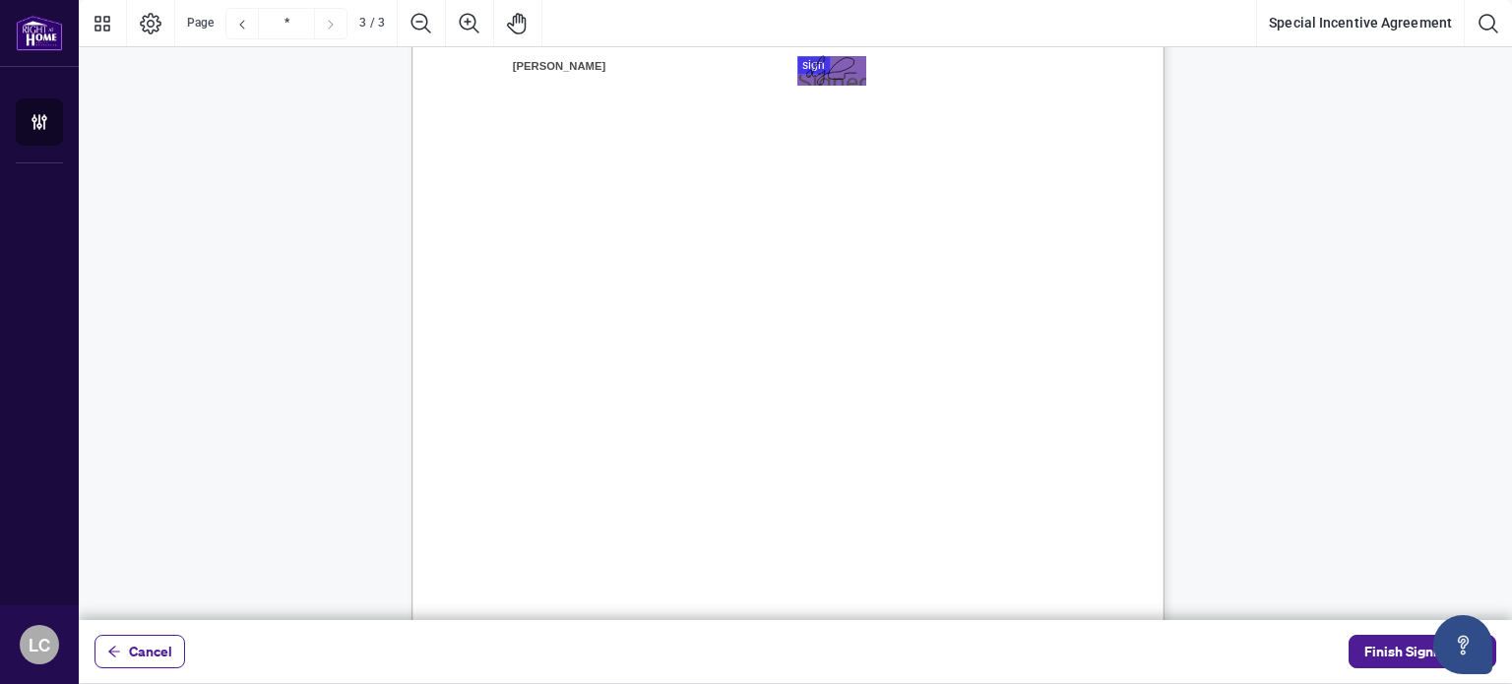
scroll to position [2437, 0]
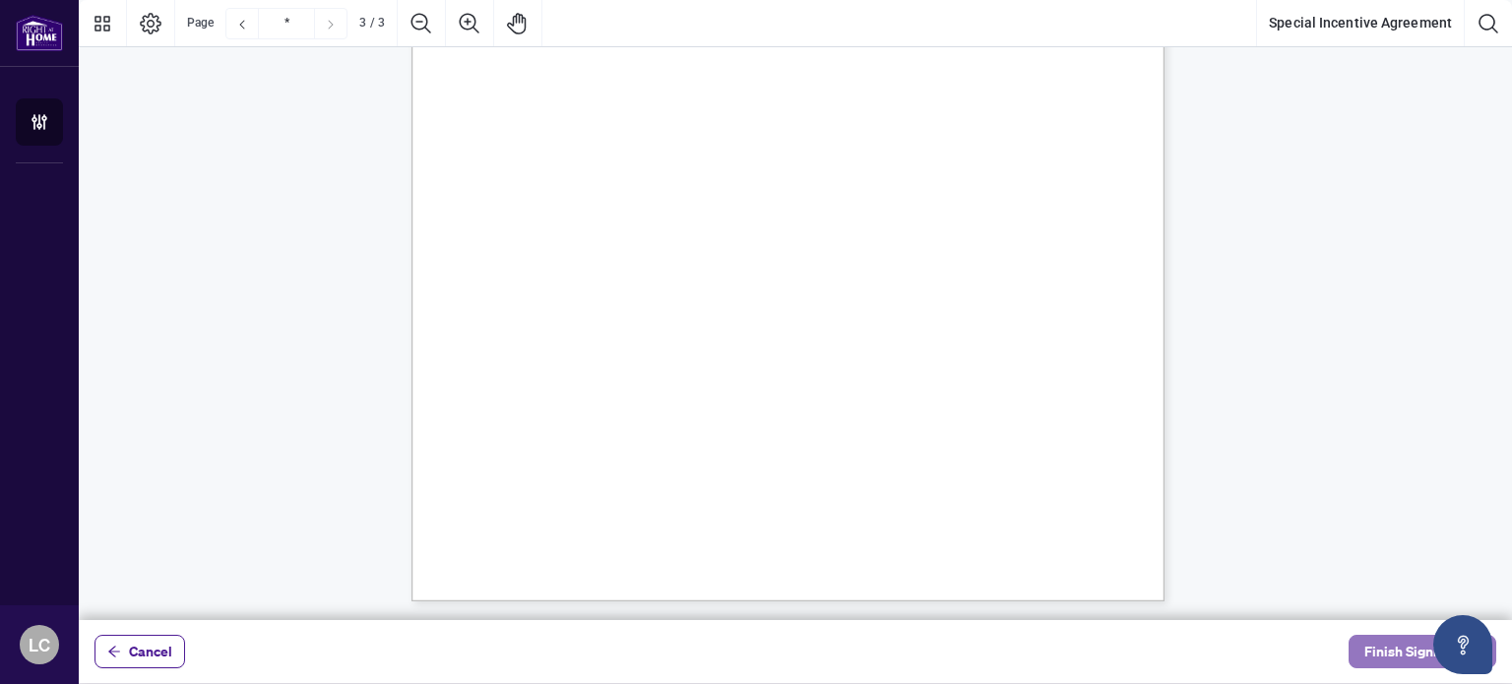
click at [1372, 641] on span "Finish Signing" at bounding box center [1408, 651] width 89 height 31
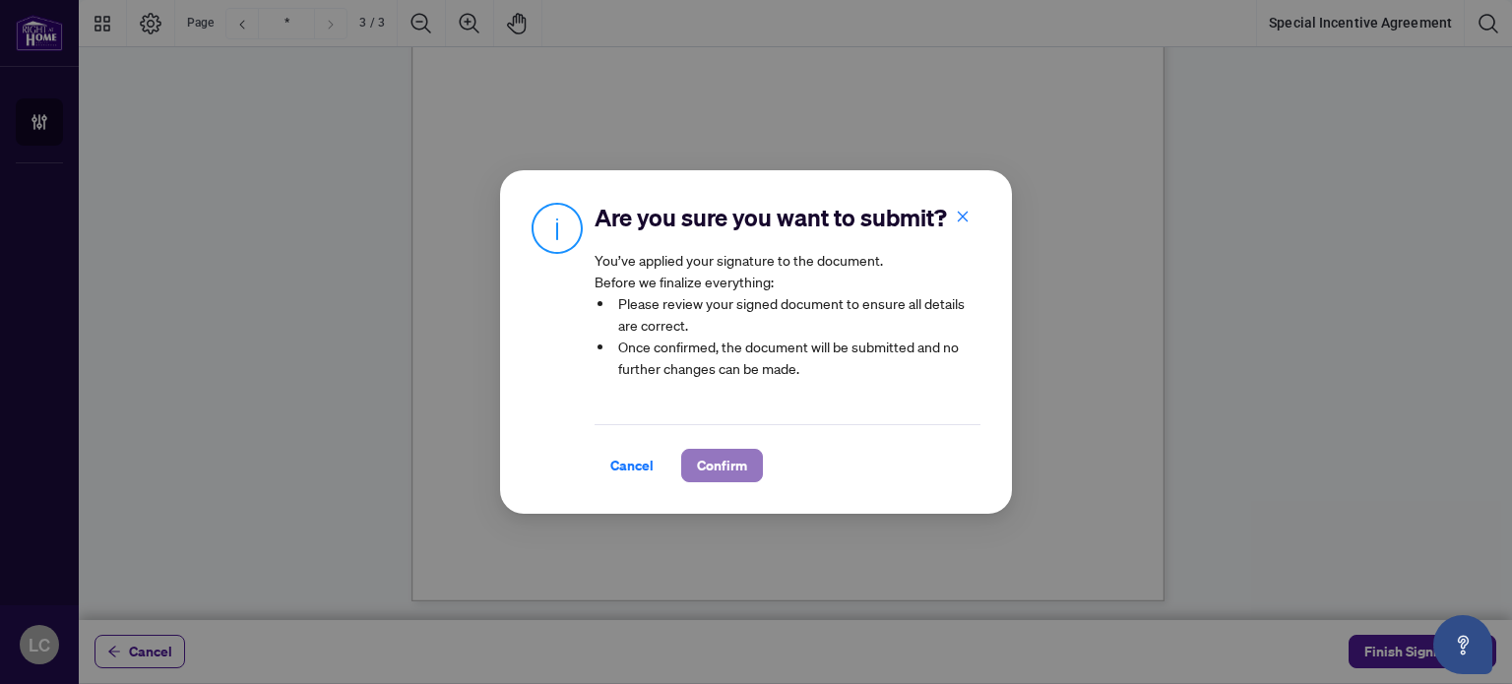
click at [745, 482] on button "Confirm" at bounding box center [722, 465] width 82 height 33
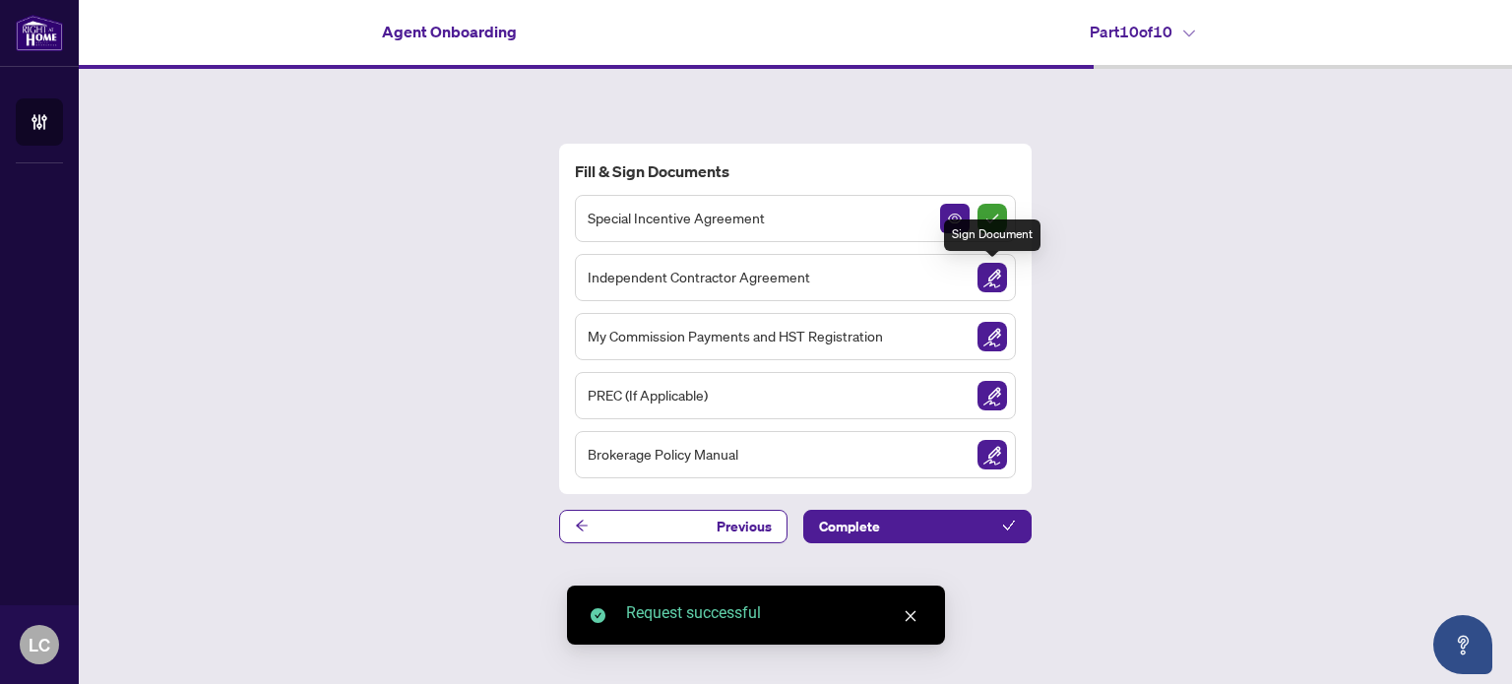
click at [993, 272] on img "Sign Document" at bounding box center [992, 278] width 30 height 30
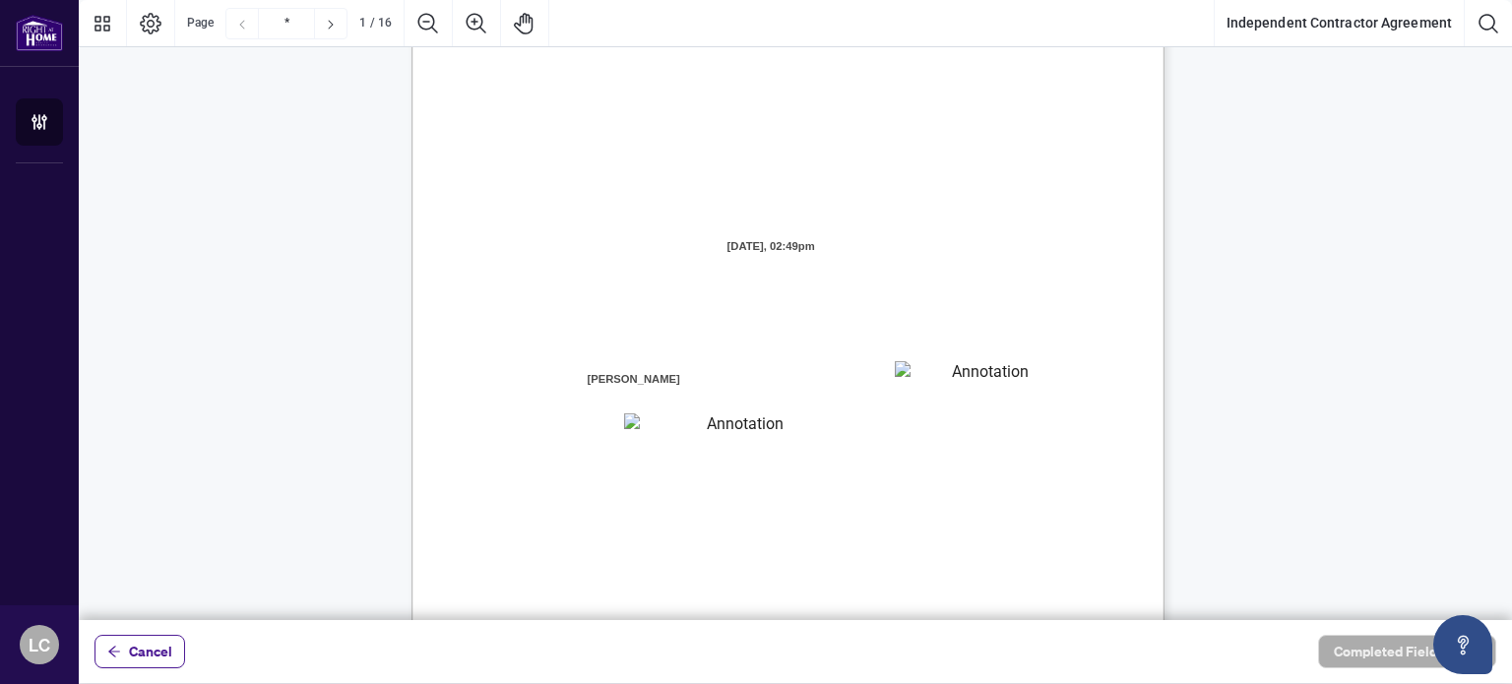
scroll to position [98, 0]
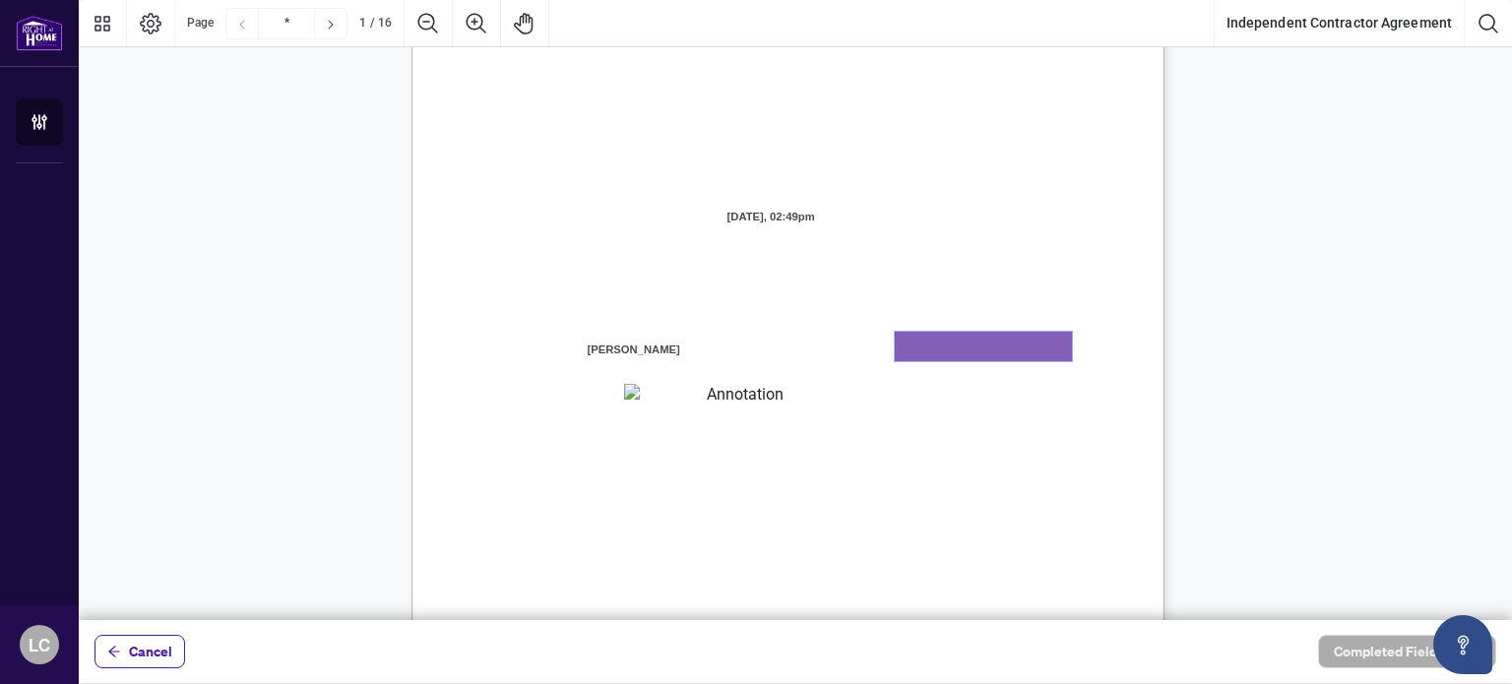
click at [979, 359] on textarea "01K2N7ZVXADQDZS13CP82GTG0Z" at bounding box center [983, 347] width 177 height 30
type textarea "**********"
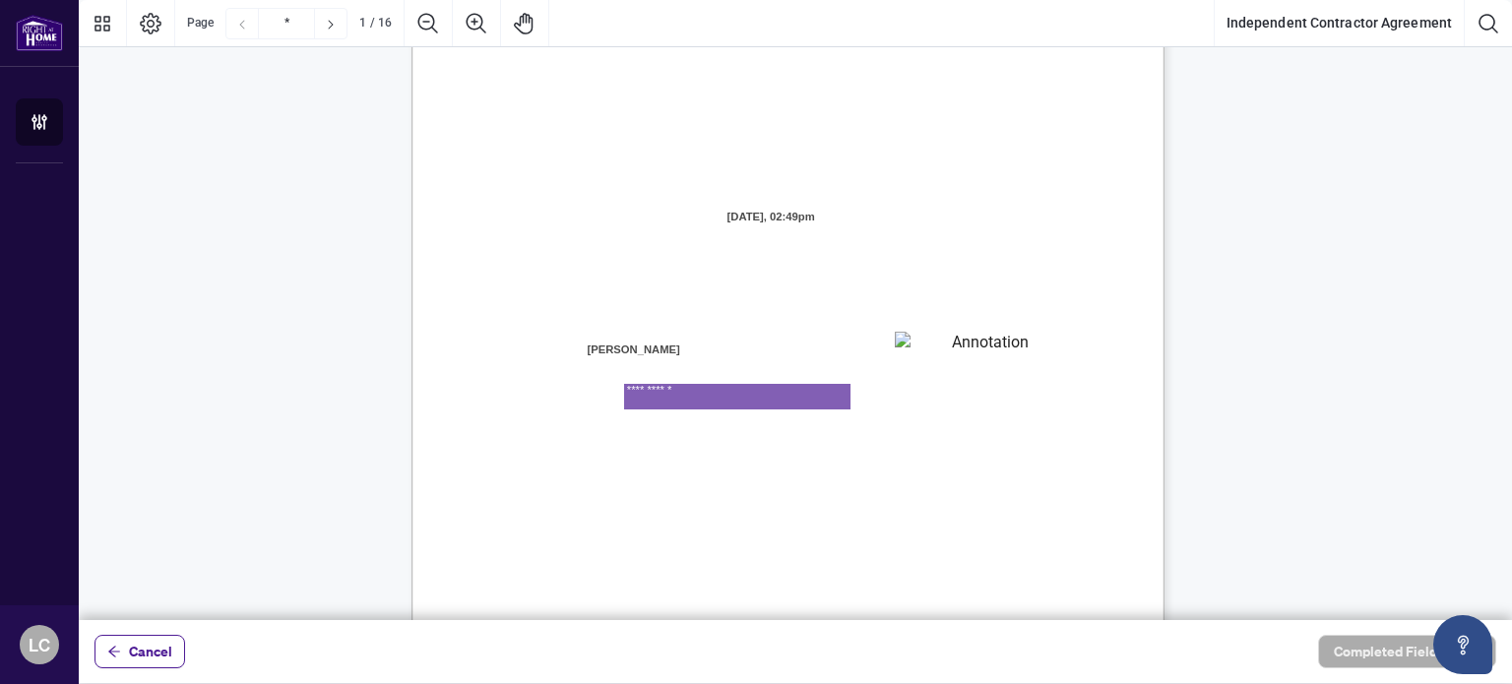
type textarea "**********"
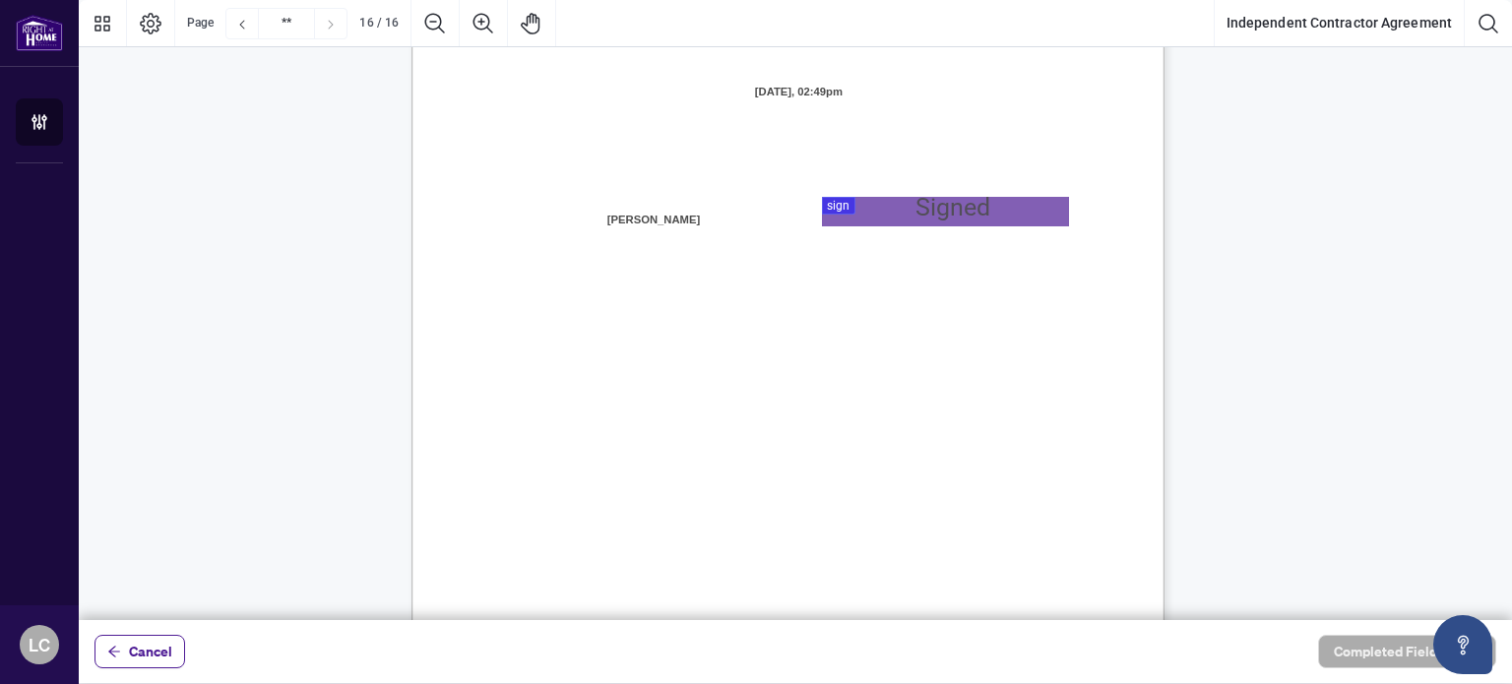
scroll to position [14799, 0]
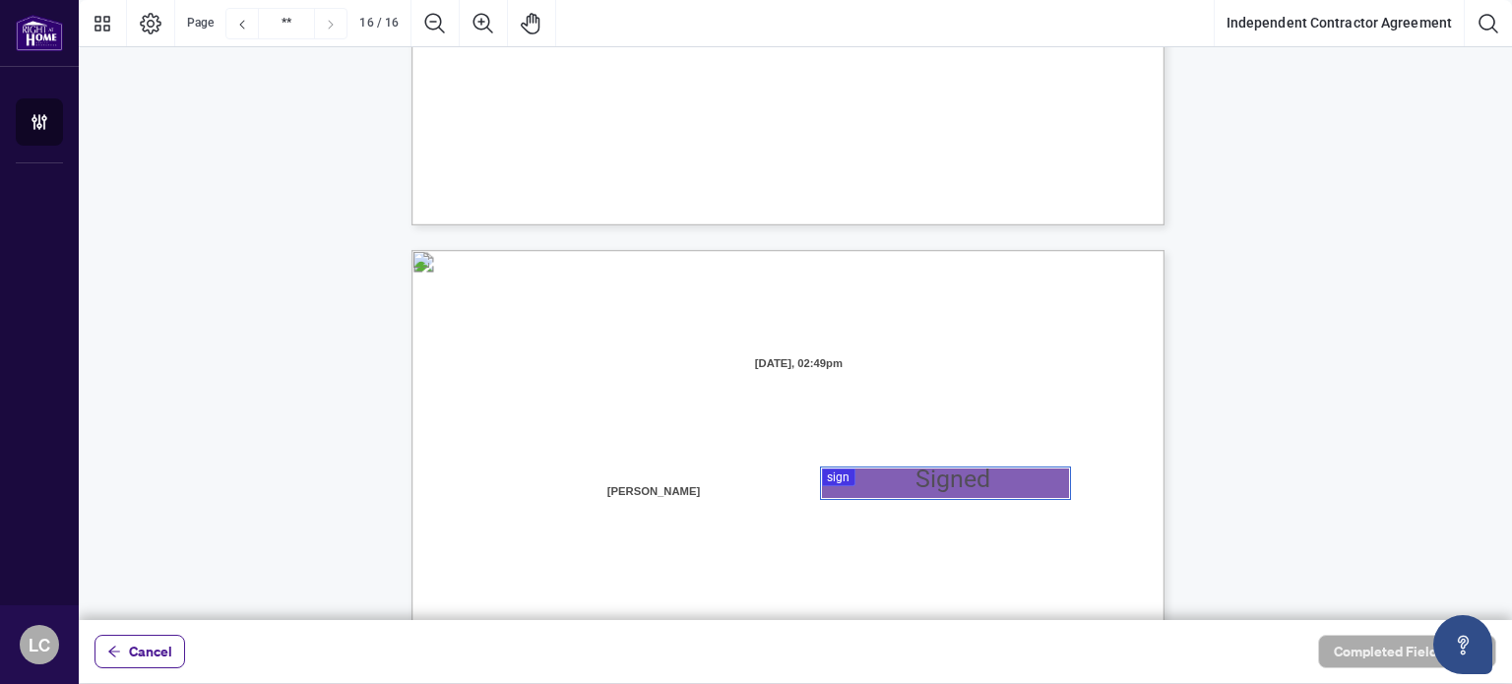
click at [921, 477] on div at bounding box center [795, 310] width 1433 height 620
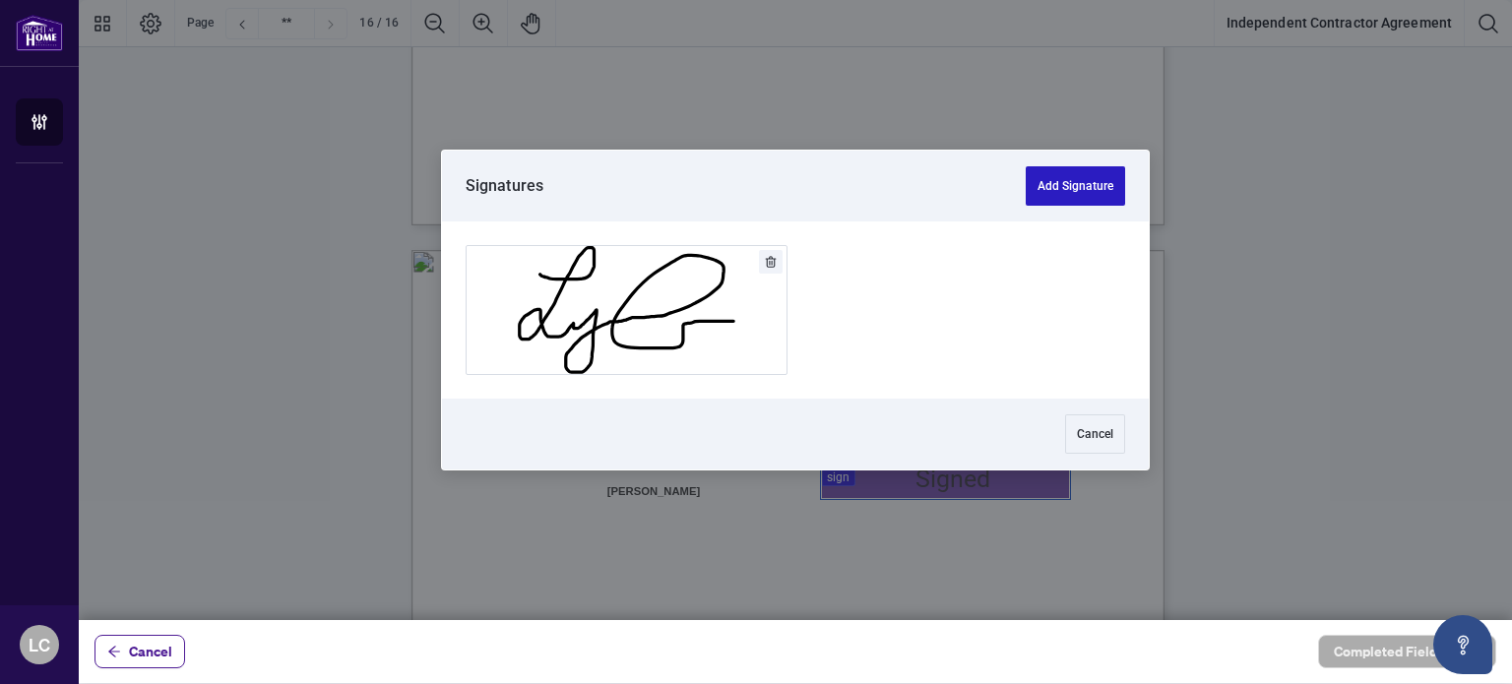
click at [1065, 184] on button "Add Signature" at bounding box center [1074, 185] width 99 height 39
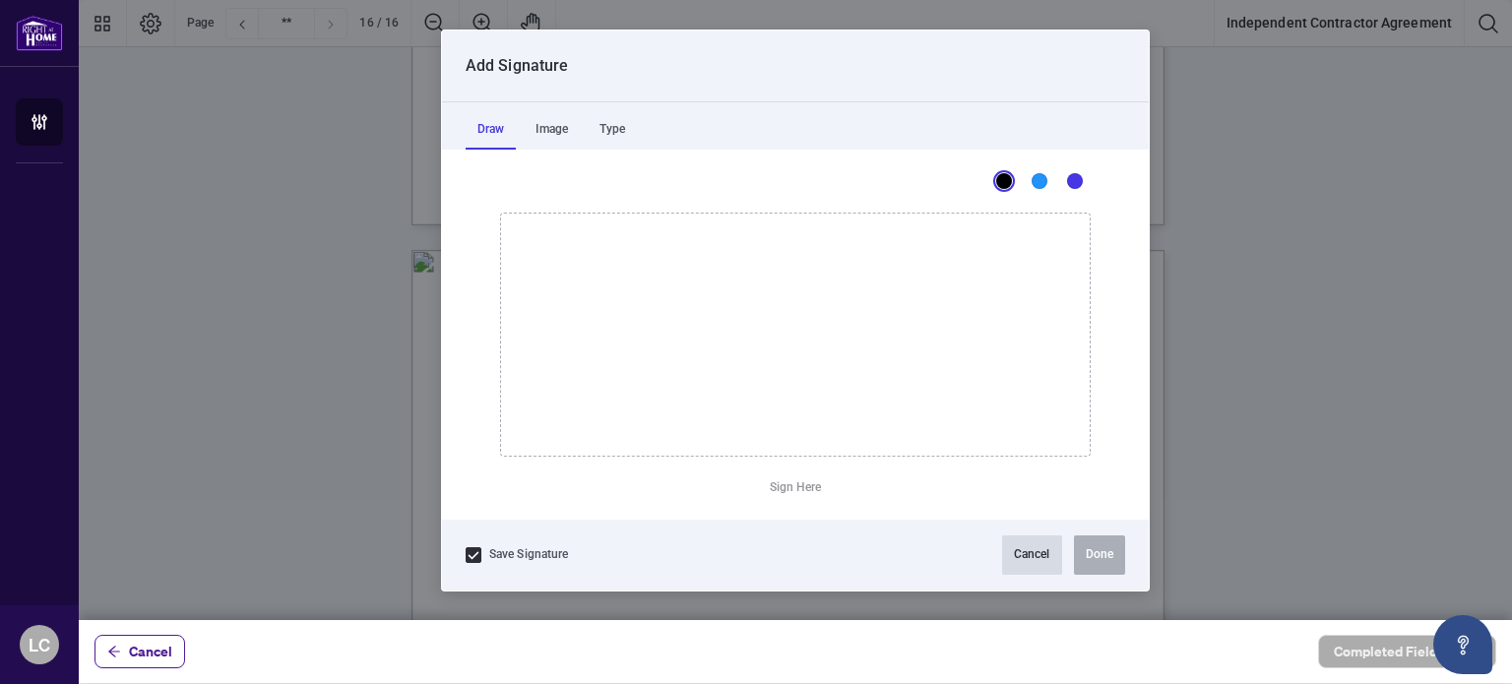
click at [1023, 562] on button "Cancel" at bounding box center [1032, 554] width 60 height 39
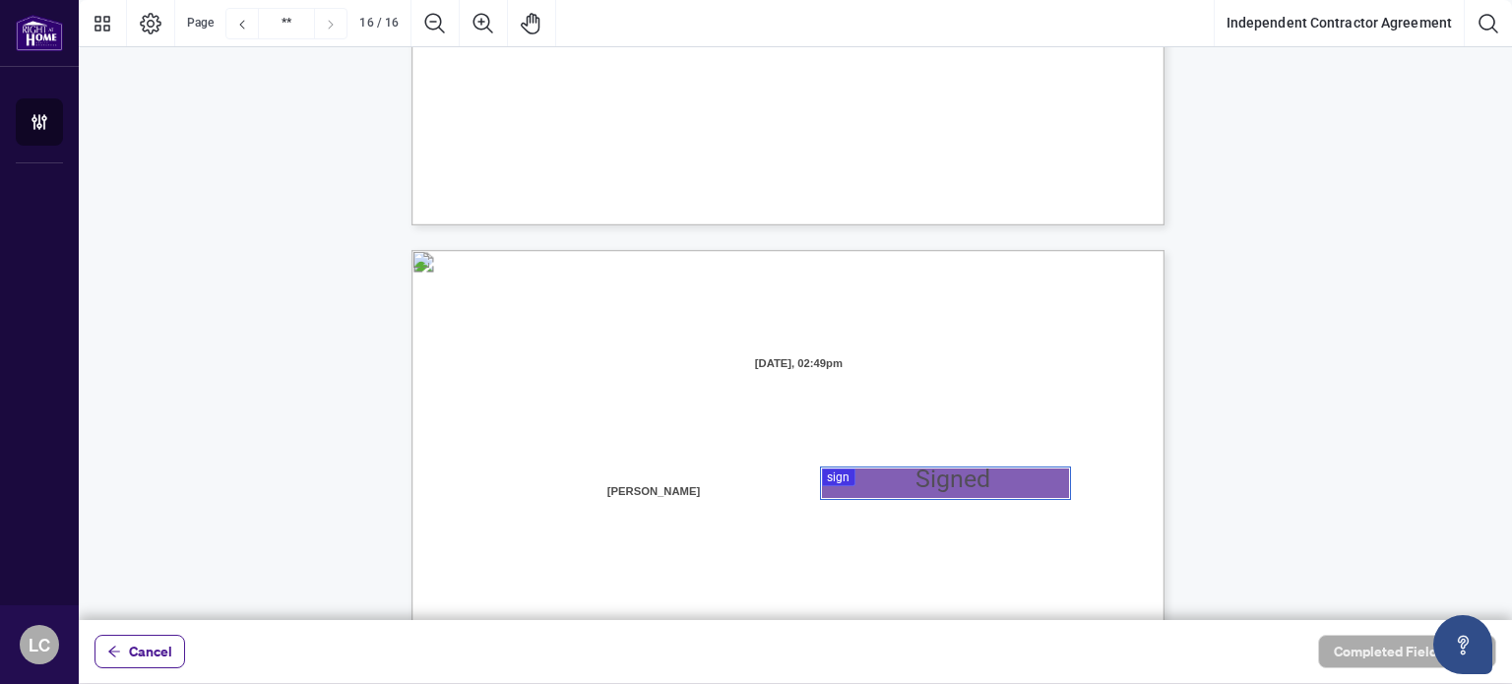
click at [832, 473] on div at bounding box center [795, 310] width 1433 height 620
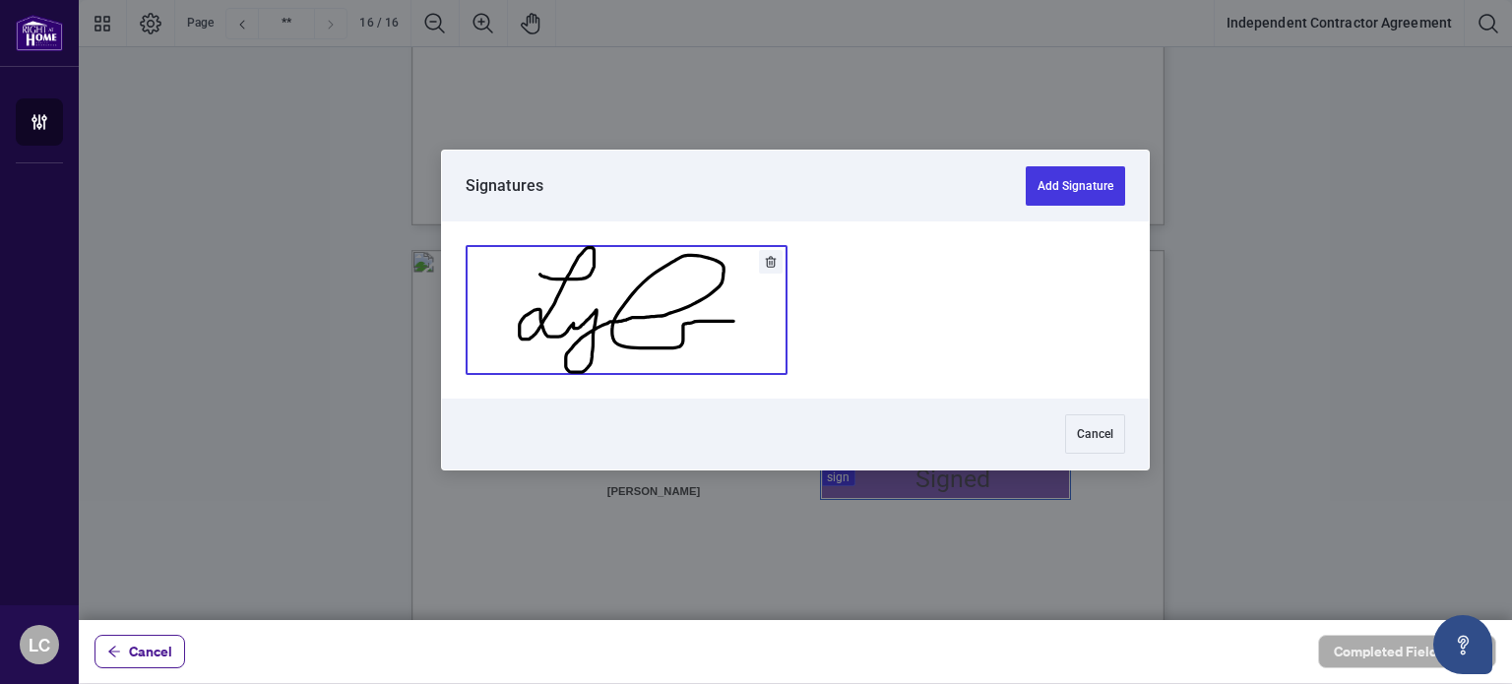
click at [716, 329] on button "Add Signature" at bounding box center [626, 310] width 320 height 128
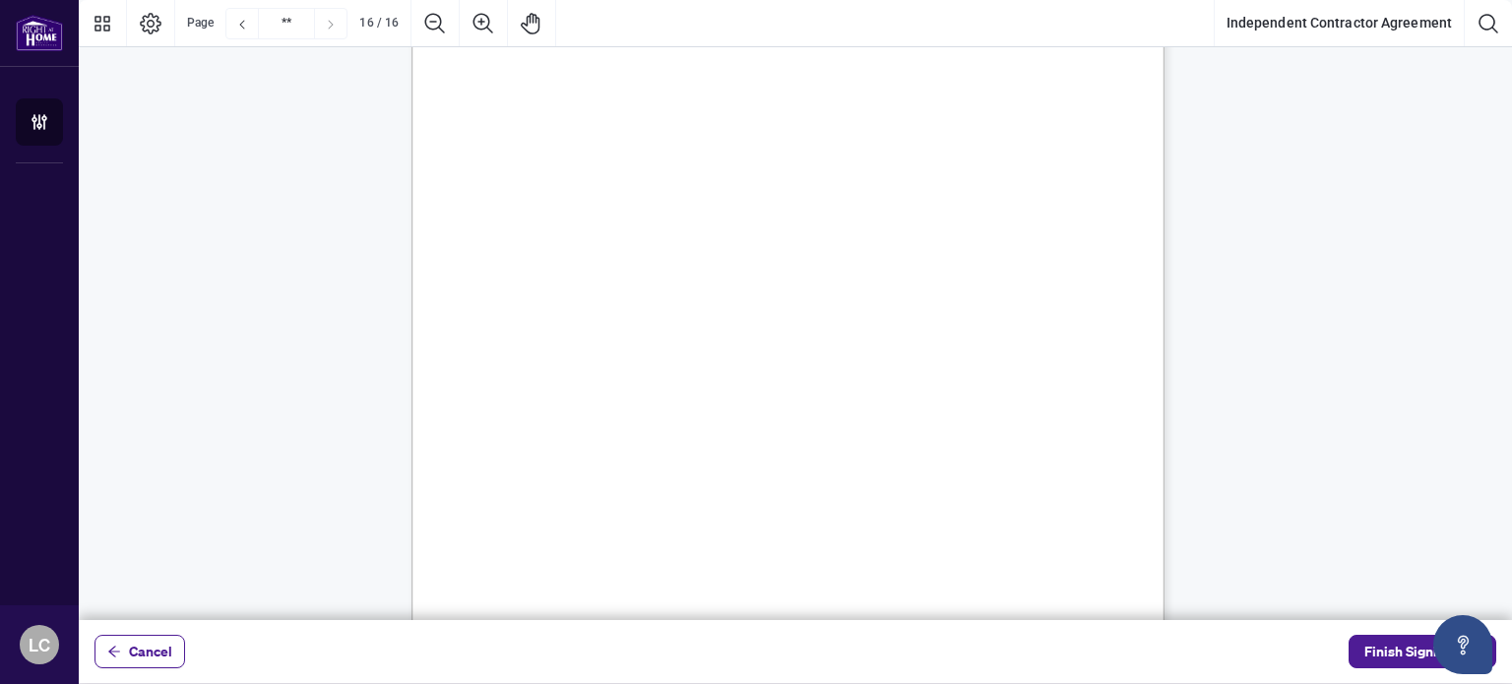
scroll to position [15422, 0]
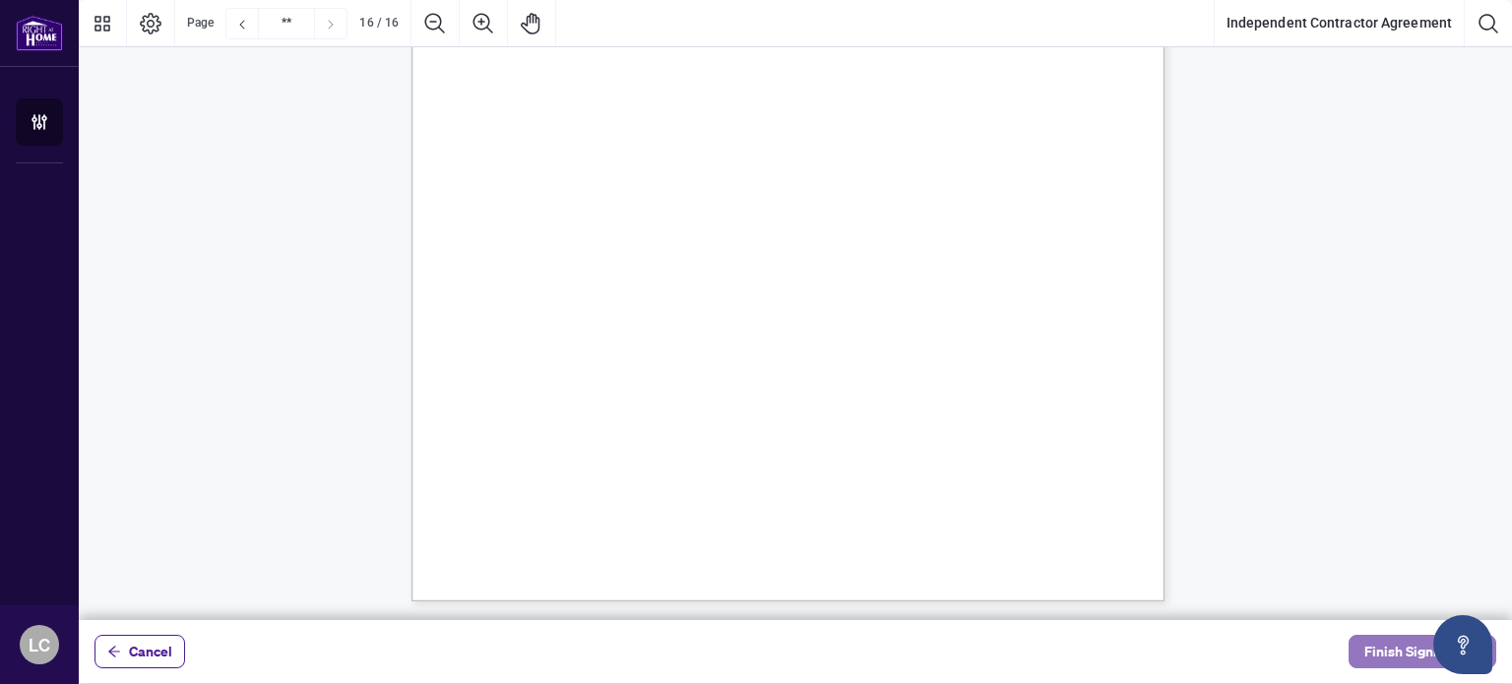
click at [1385, 657] on span "Finish Signing" at bounding box center [1408, 651] width 89 height 31
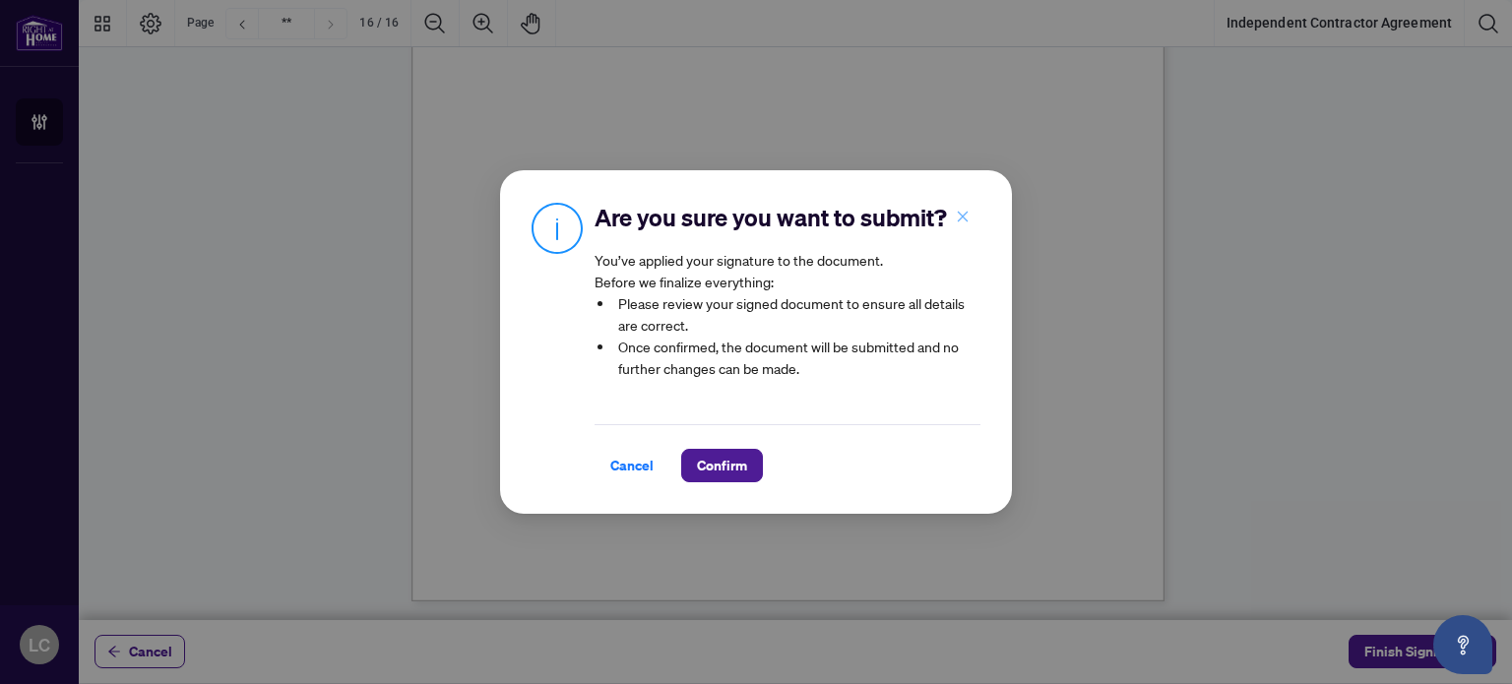
click at [965, 210] on icon "close" at bounding box center [963, 217] width 14 height 14
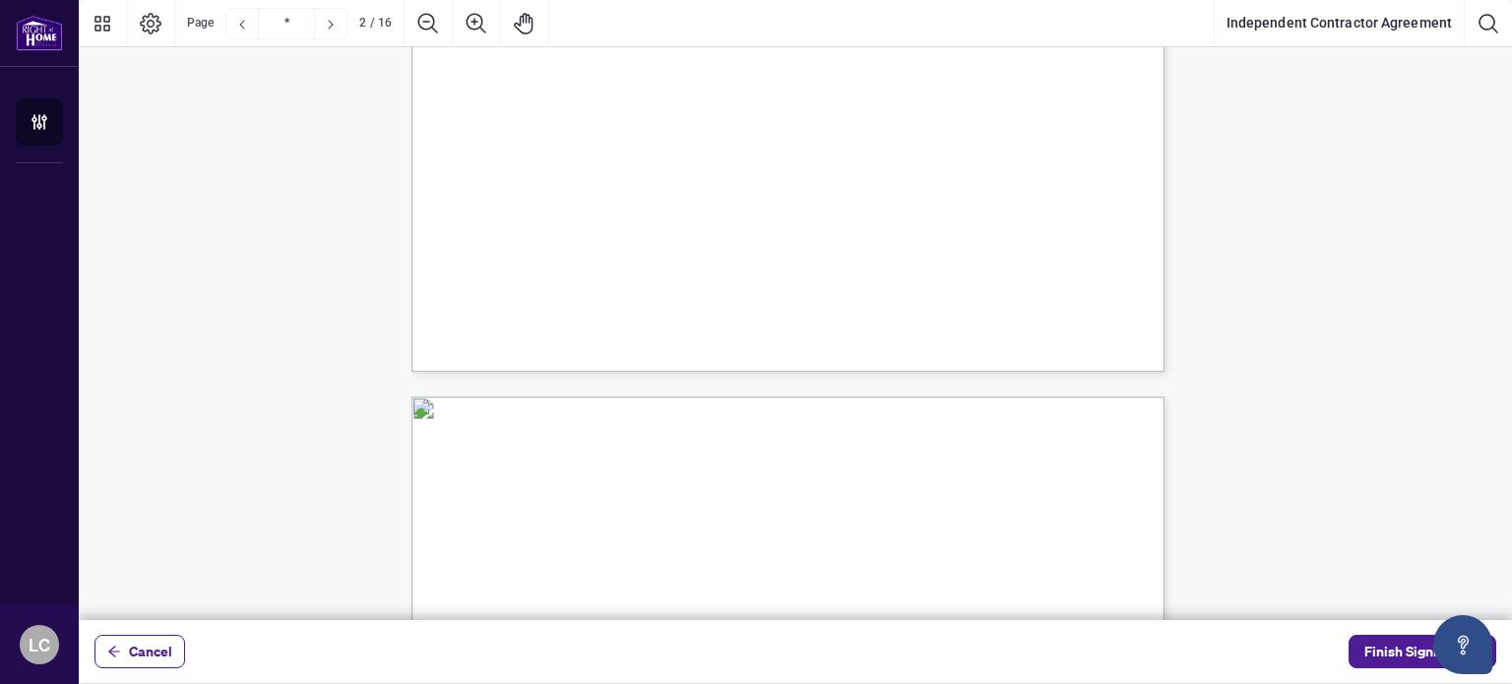
type input "*"
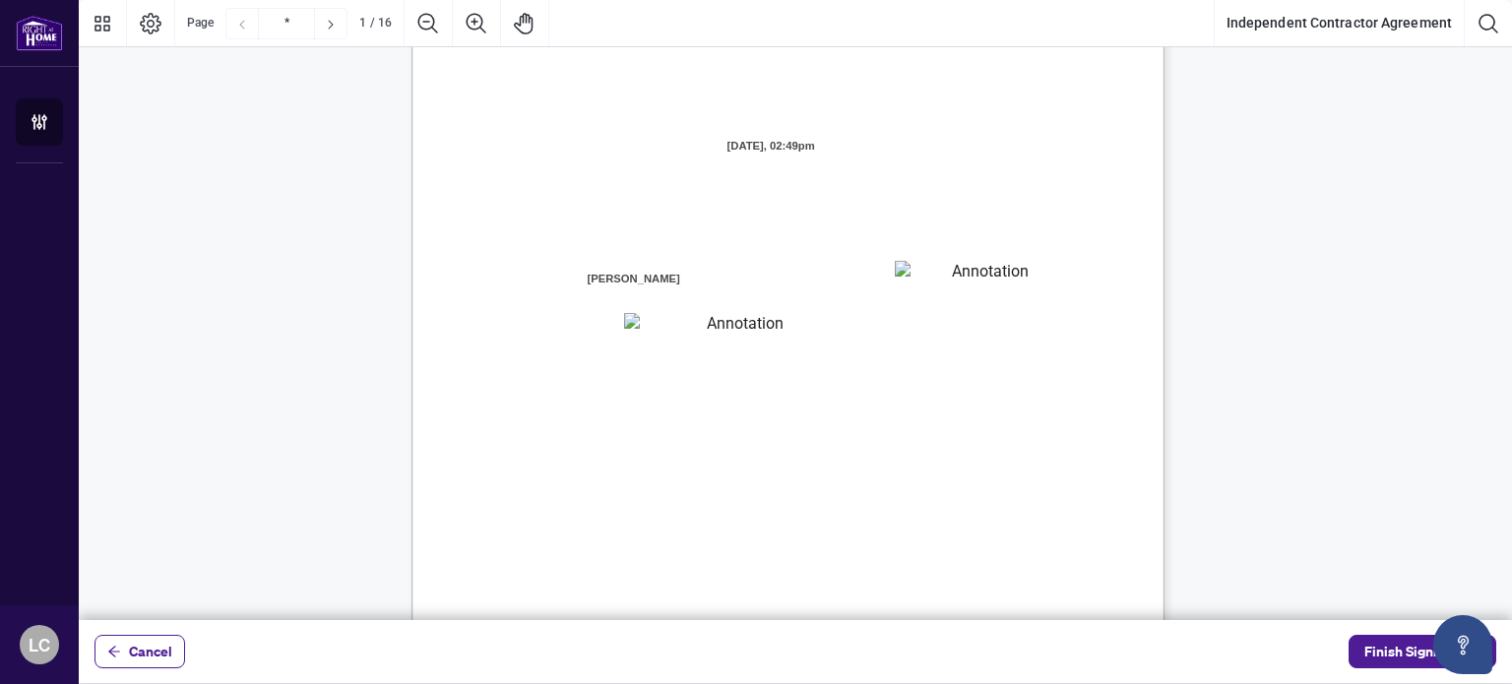
scroll to position [0, 0]
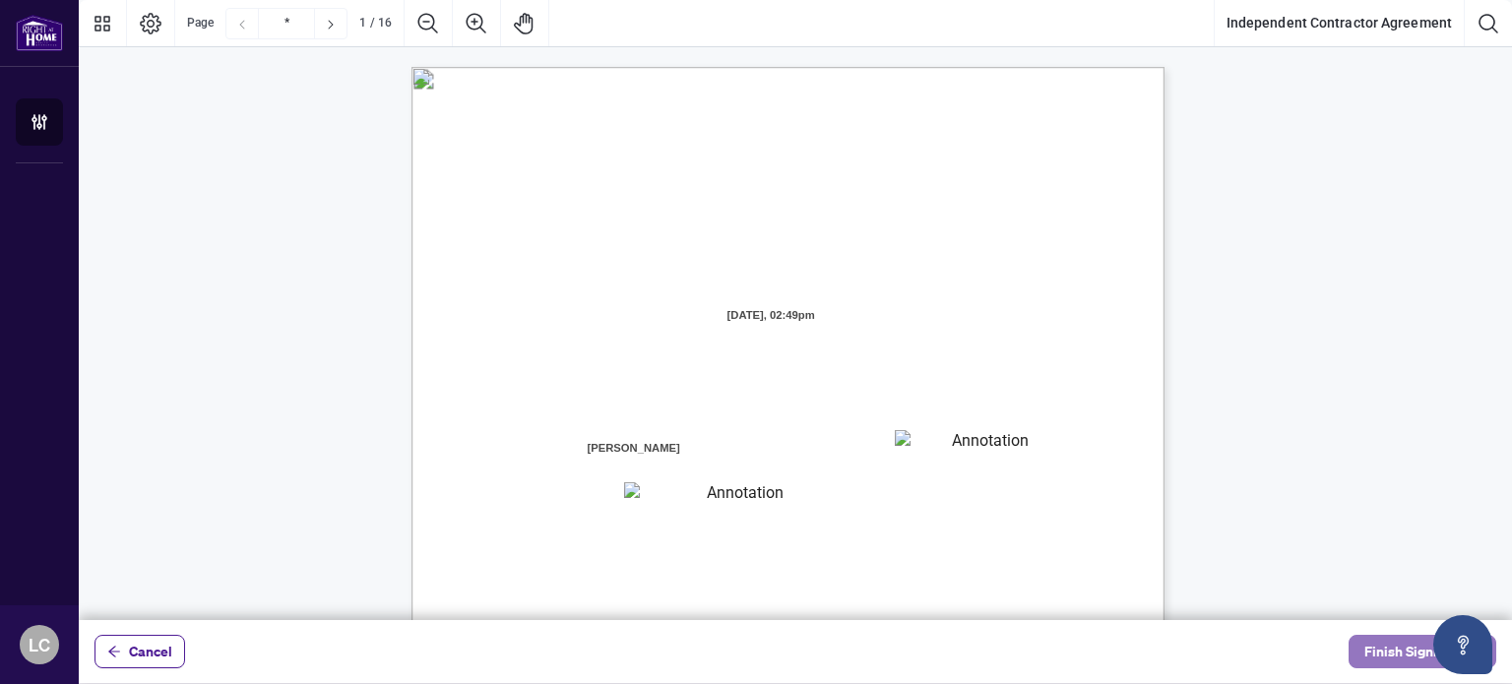
click at [1390, 649] on span "Finish Signing" at bounding box center [1408, 651] width 89 height 31
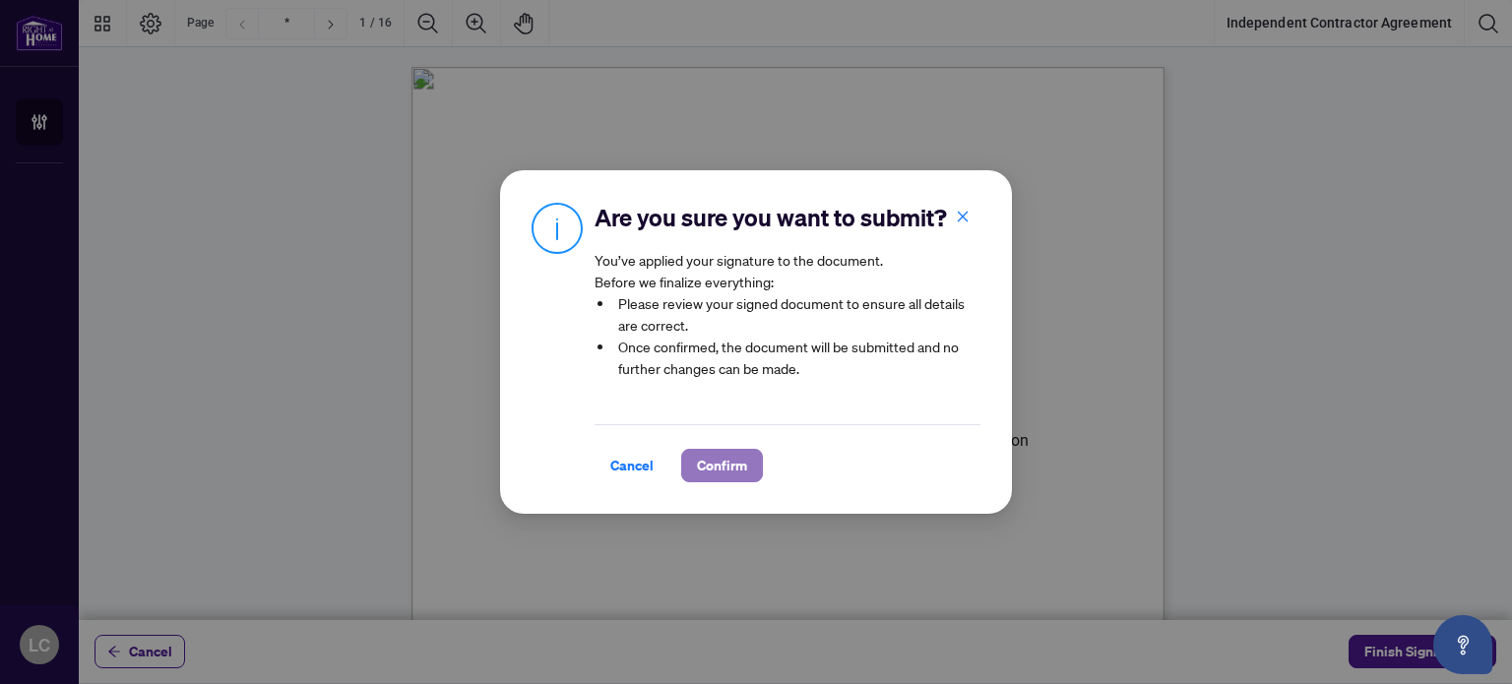
click at [744, 480] on button "Confirm" at bounding box center [722, 465] width 82 height 33
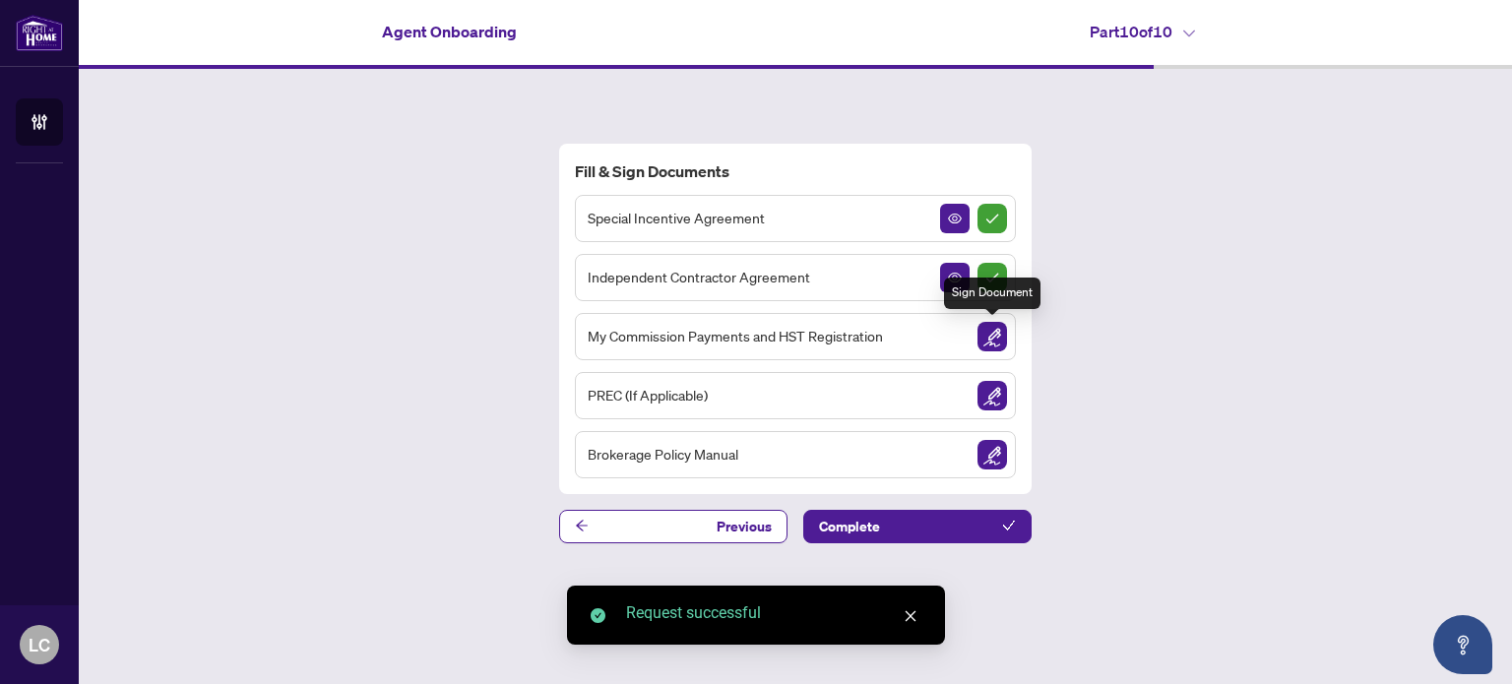
click at [991, 338] on img "Sign Document" at bounding box center [992, 337] width 30 height 30
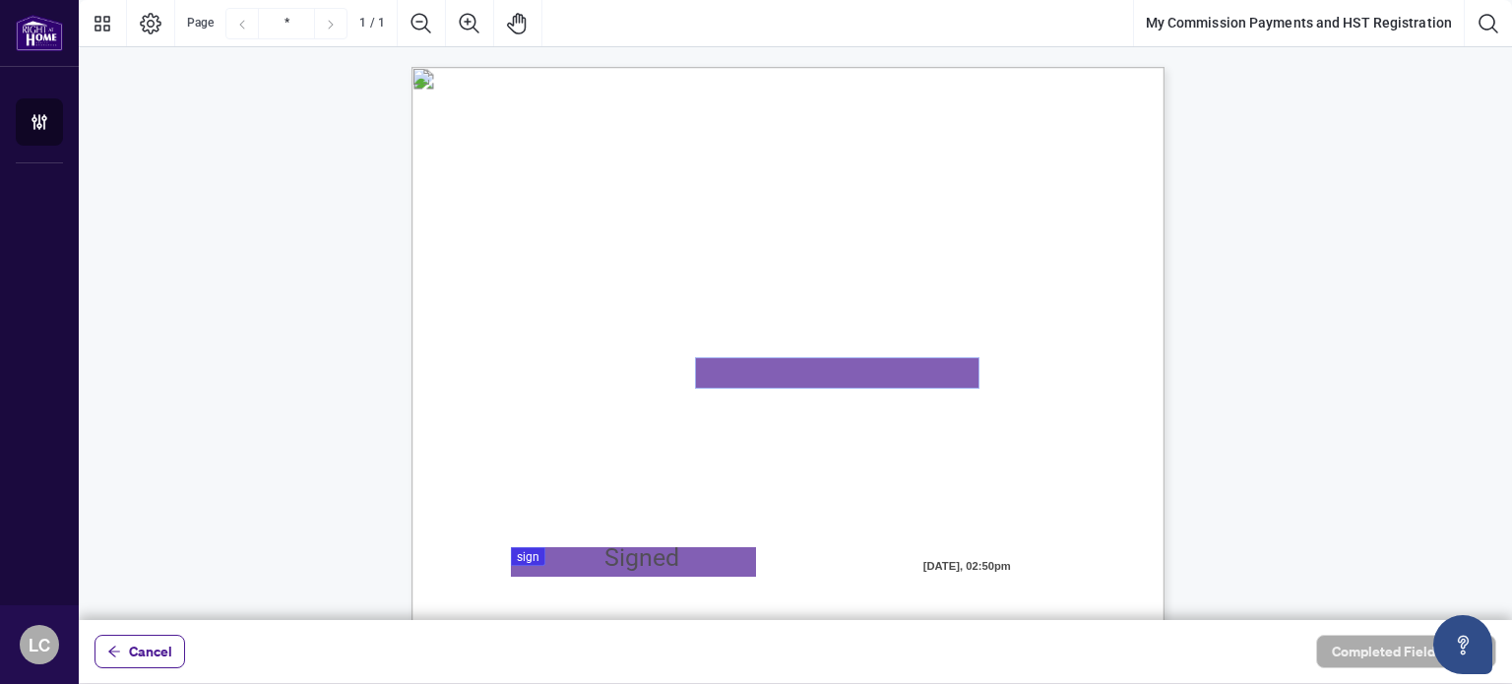
click at [860, 377] on textarea "01K2N82W0617PR3KA8X9DYAB9F" at bounding box center [837, 373] width 282 height 30
type textarea "**********"
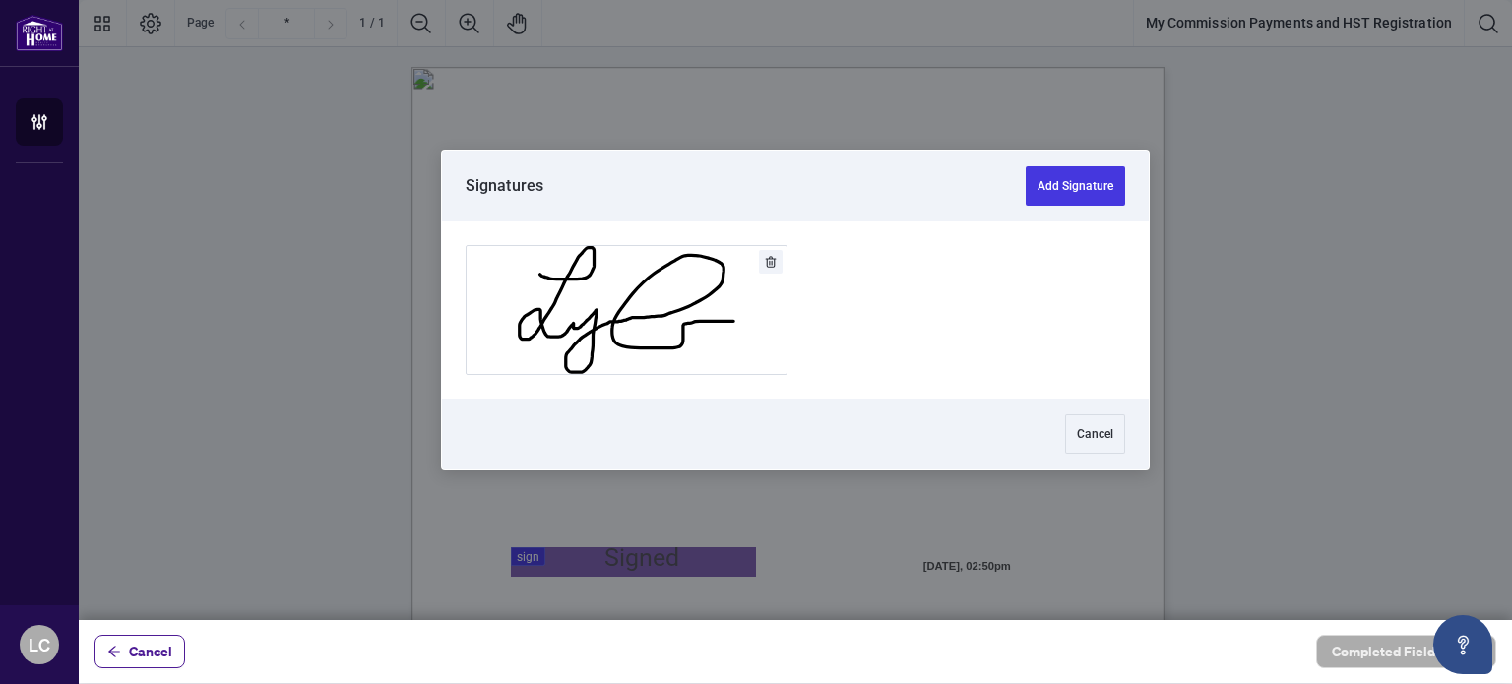
click at [528, 548] on div at bounding box center [795, 310] width 1433 height 620
click at [618, 340] on button "Add Signature" at bounding box center [626, 310] width 320 height 128
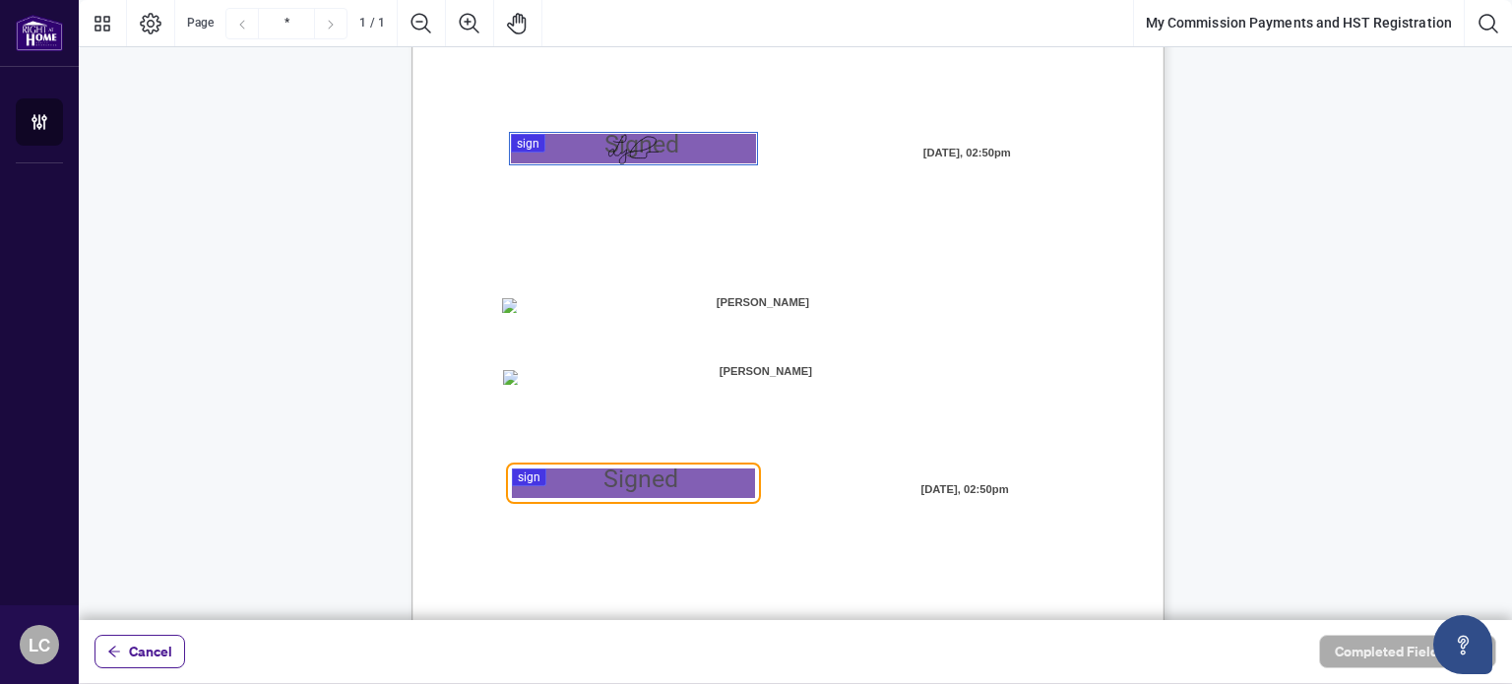
scroll to position [441, 0]
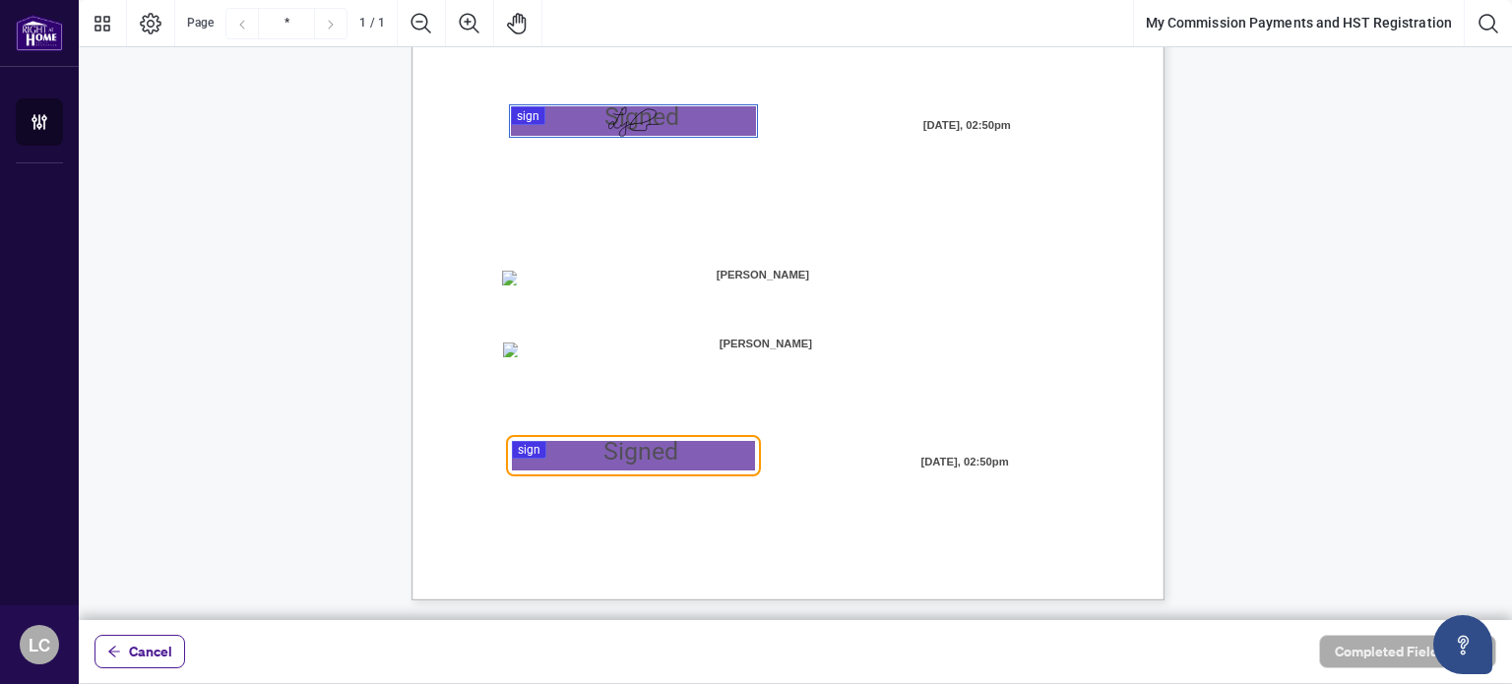
click at [527, 449] on div at bounding box center [795, 310] width 1433 height 620
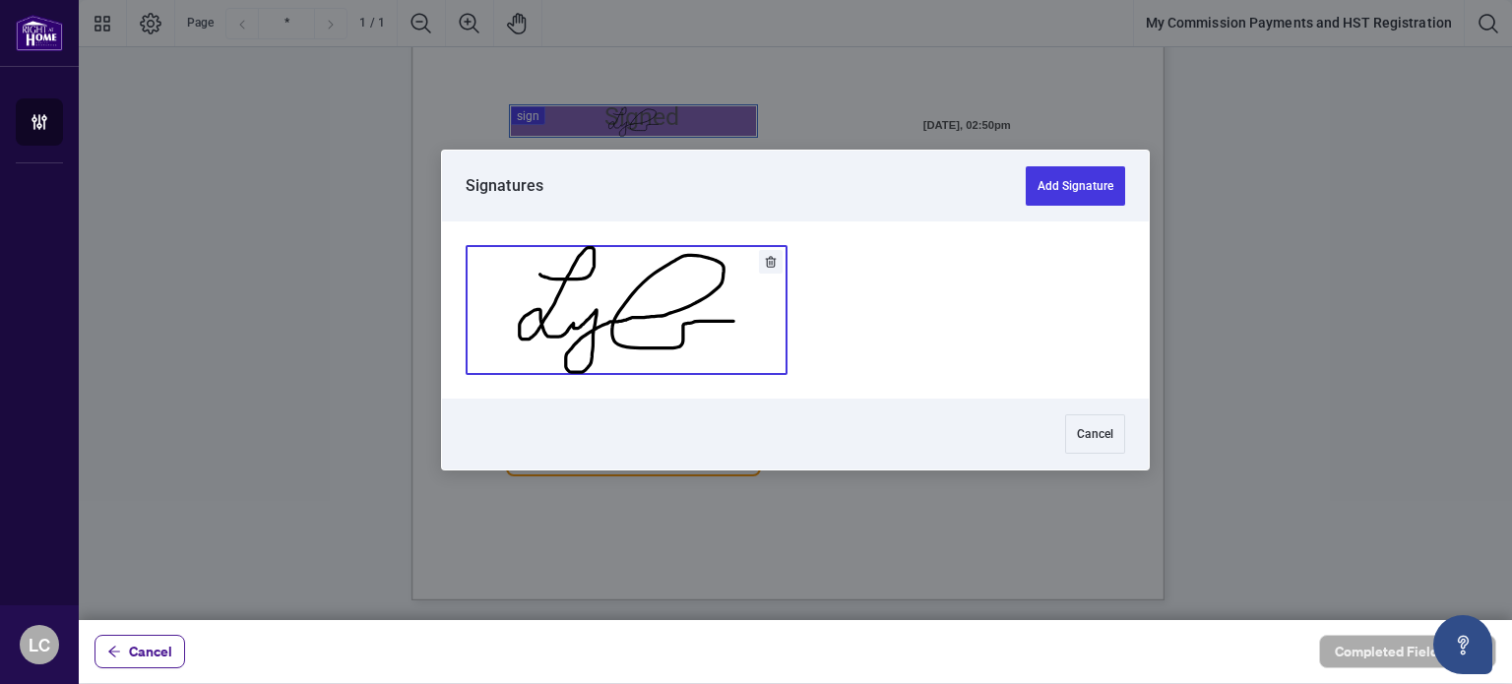
click at [719, 313] on button "Add Signature" at bounding box center [626, 310] width 320 height 128
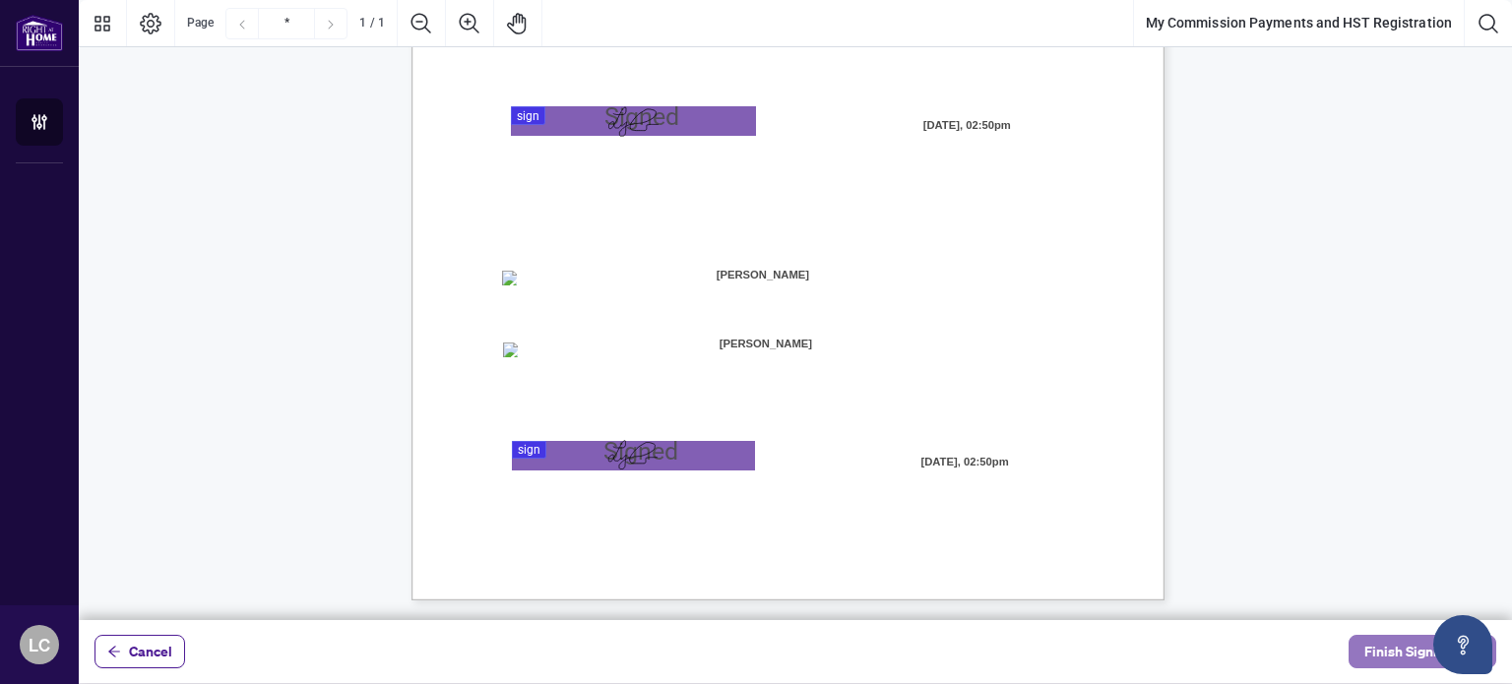
click at [1386, 660] on span "Finish Signing" at bounding box center [1408, 651] width 89 height 31
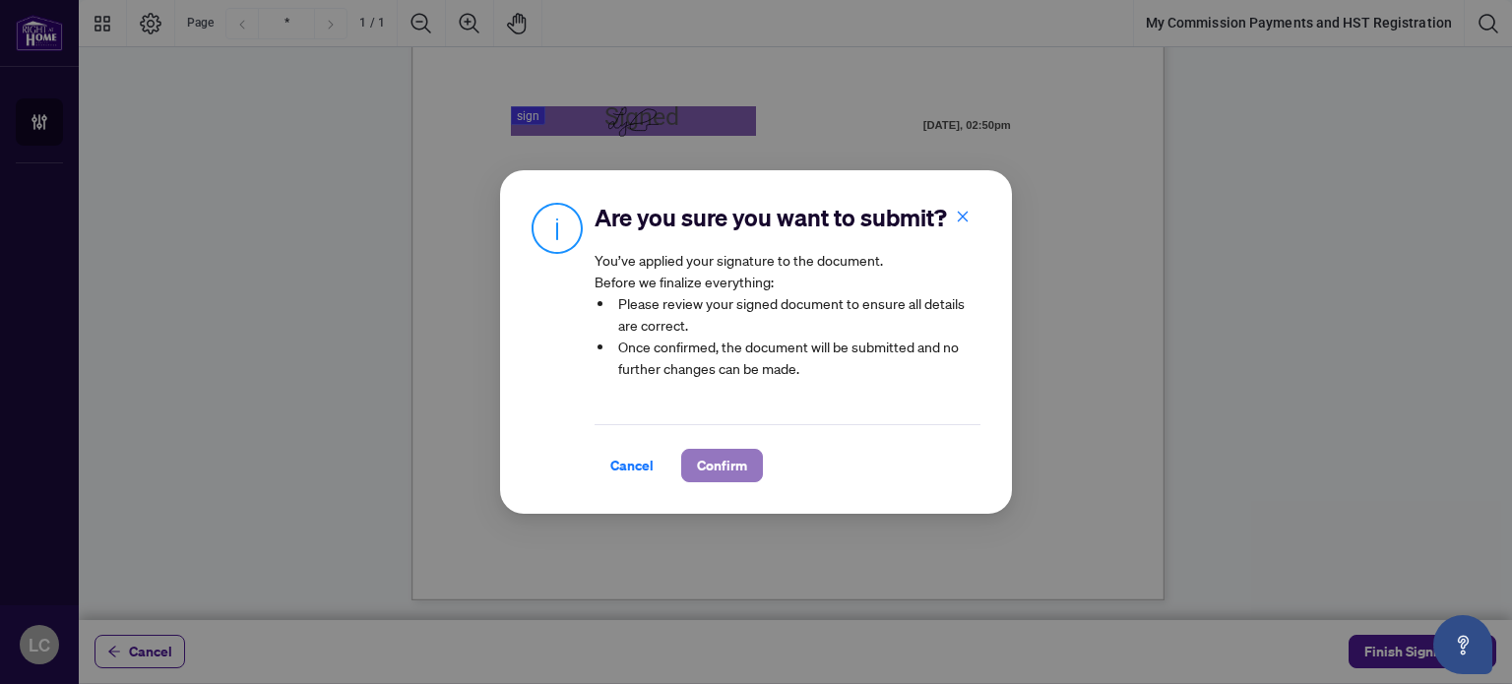
click at [726, 481] on span "Confirm" at bounding box center [722, 465] width 50 height 31
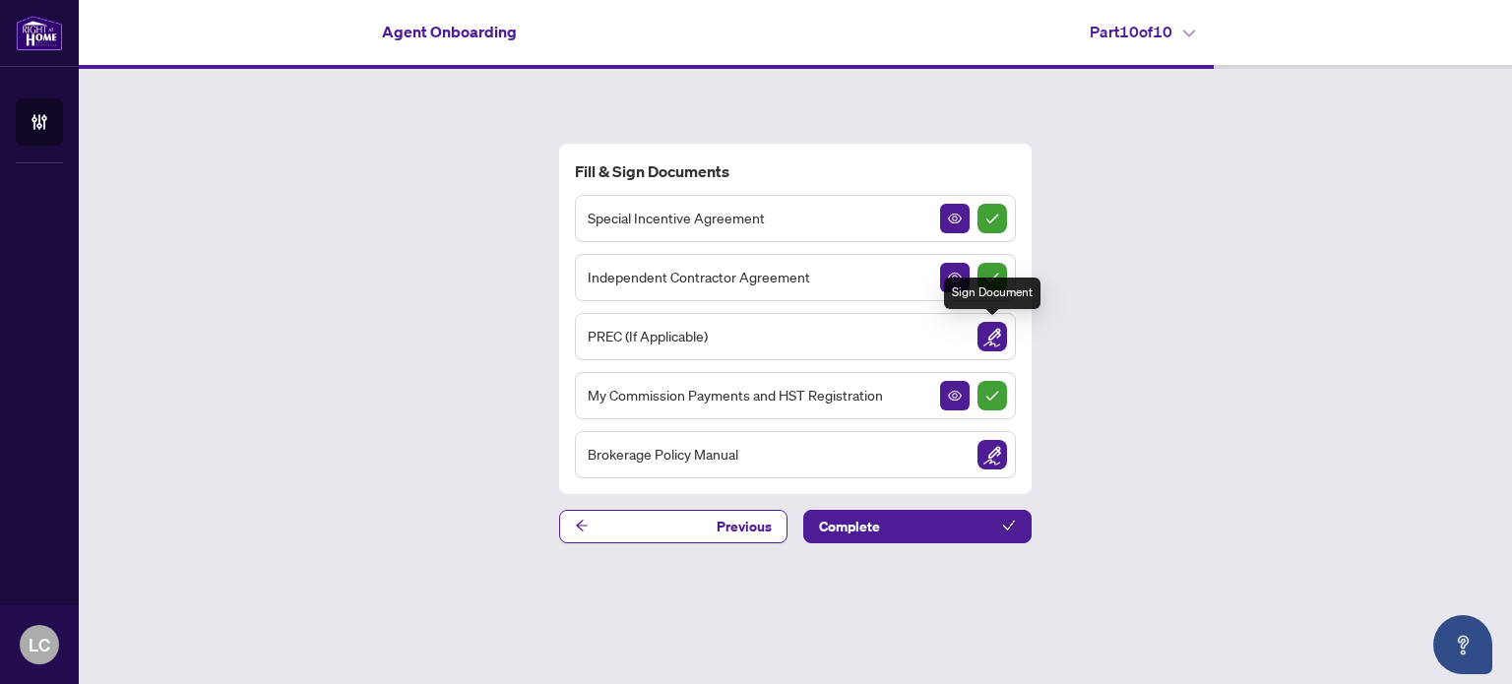
click at [989, 338] on img "Sign Document" at bounding box center [992, 337] width 30 height 30
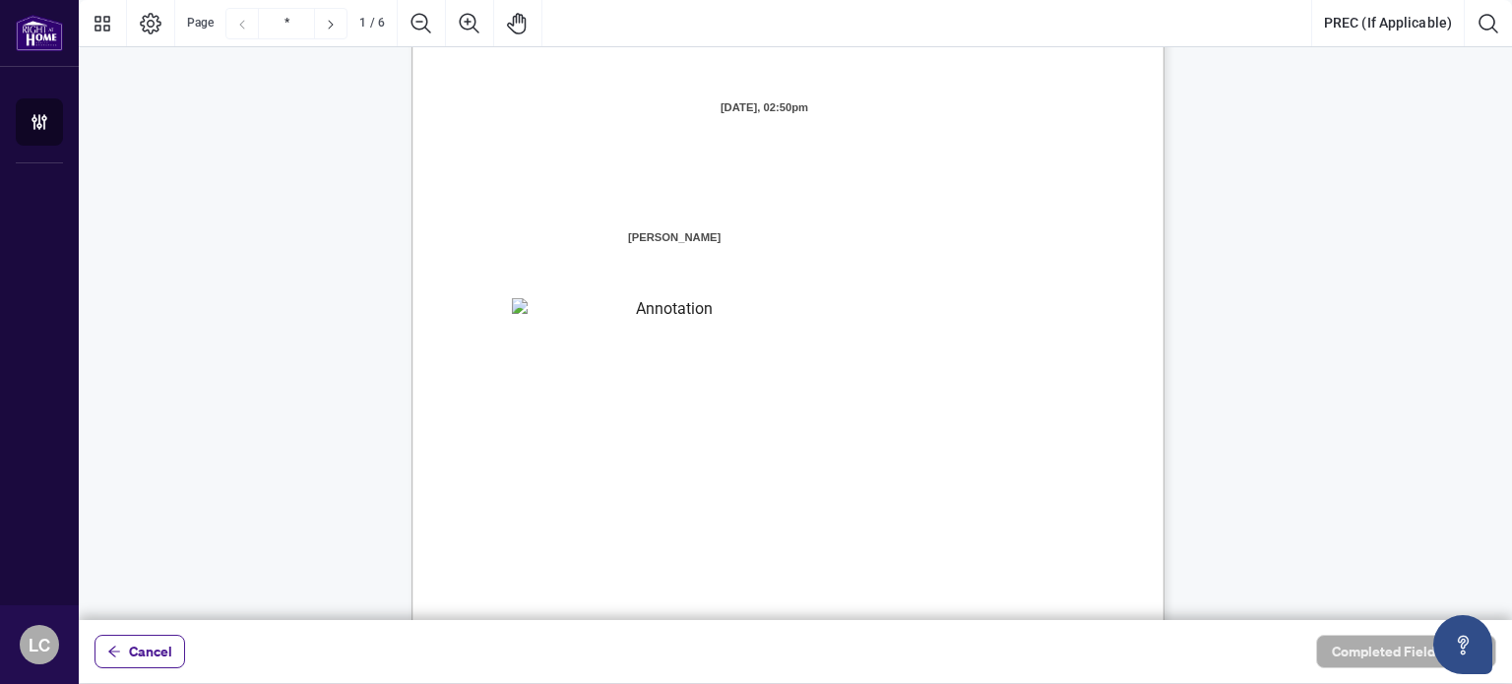
scroll to position [98, 0]
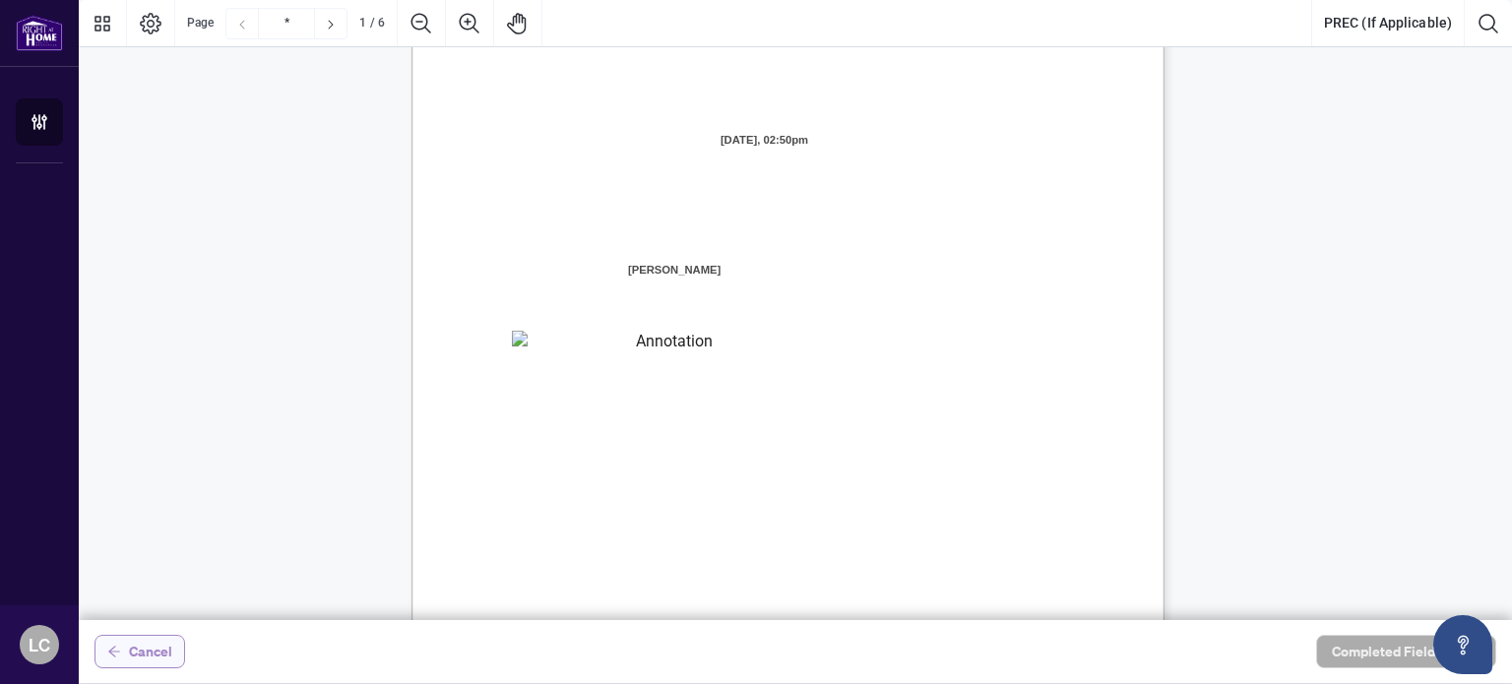
click at [150, 655] on span "Cancel" at bounding box center [150, 651] width 43 height 31
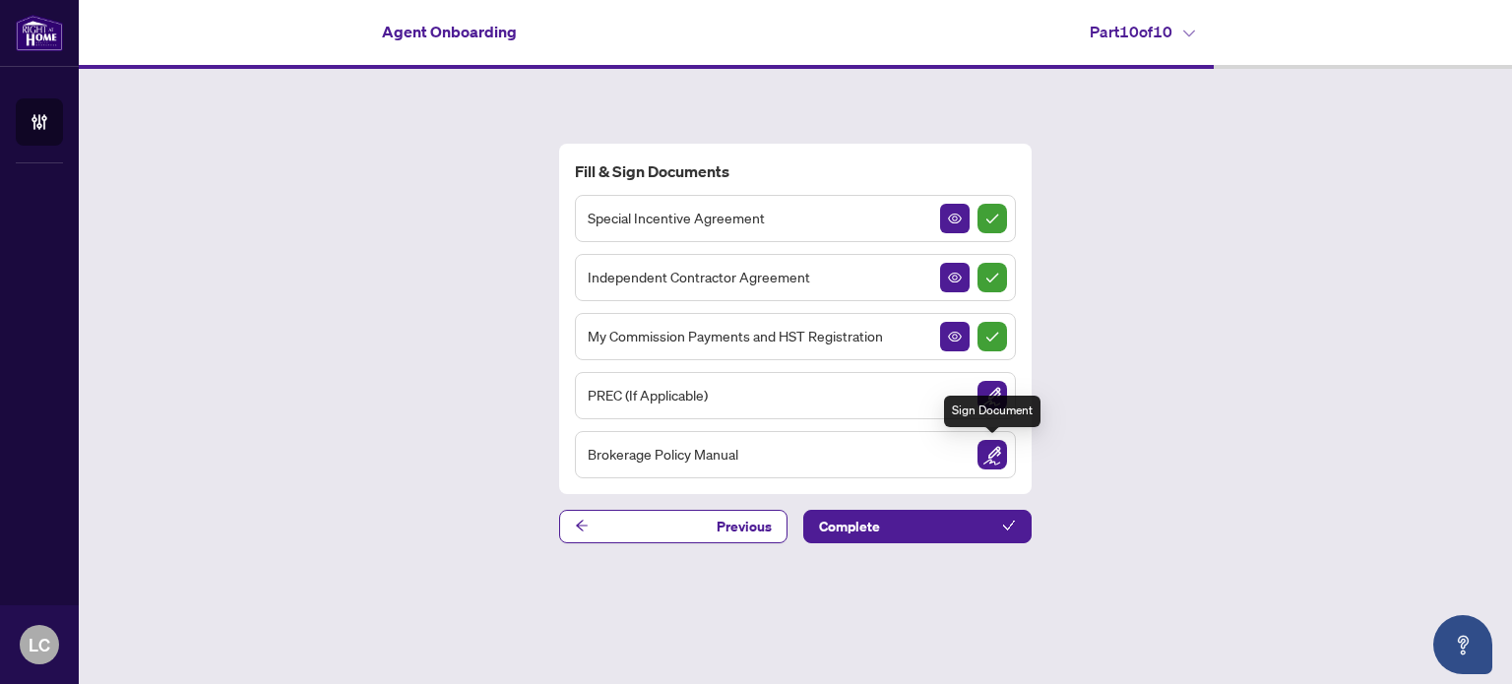
click at [982, 452] on img "Sign Document" at bounding box center [992, 455] width 30 height 30
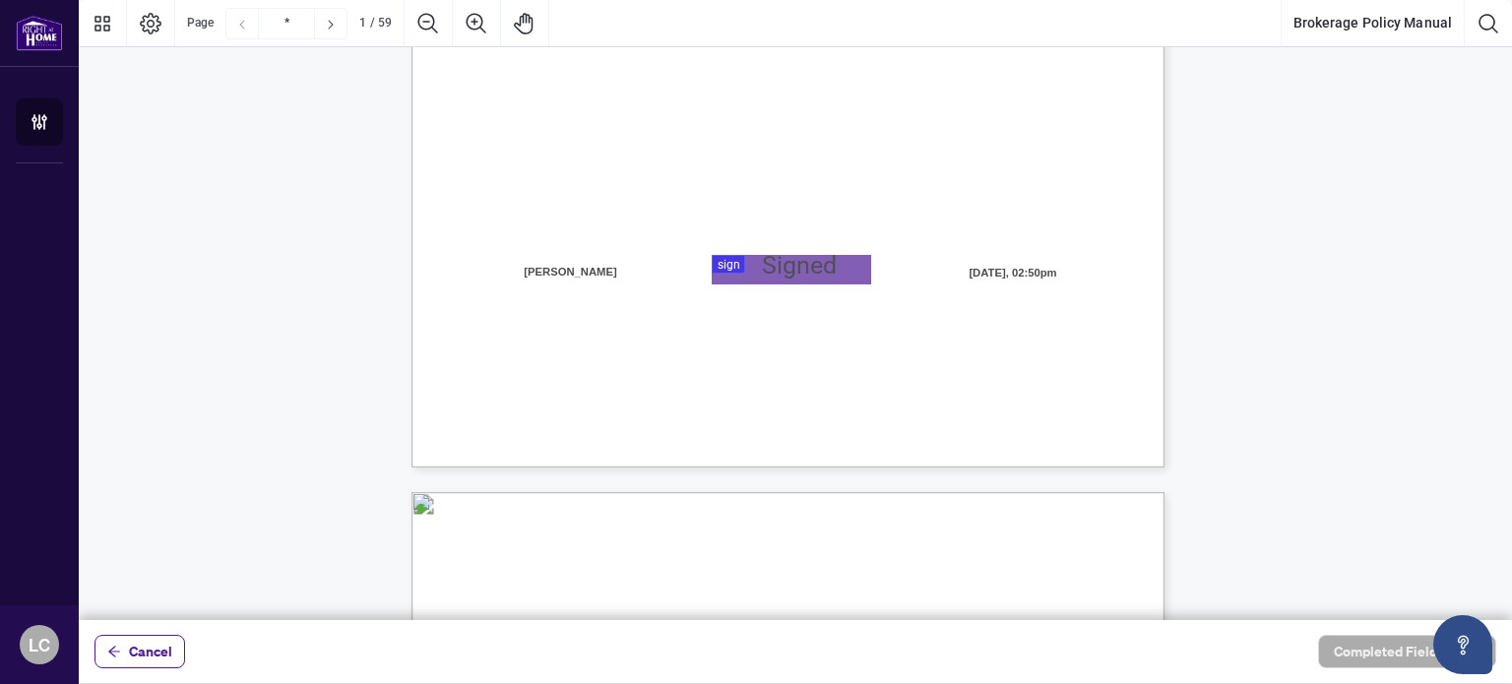
scroll to position [590, 0]
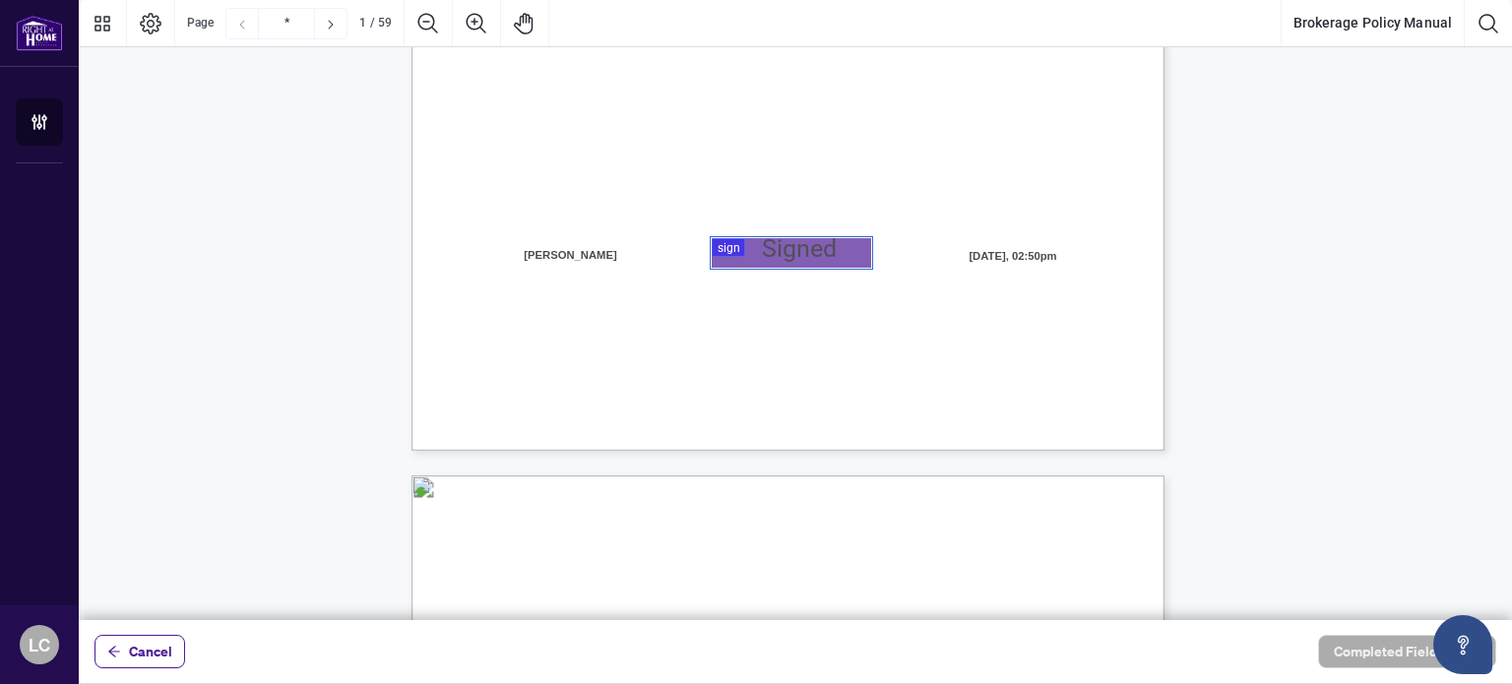
click at [724, 251] on div at bounding box center [795, 310] width 1433 height 620
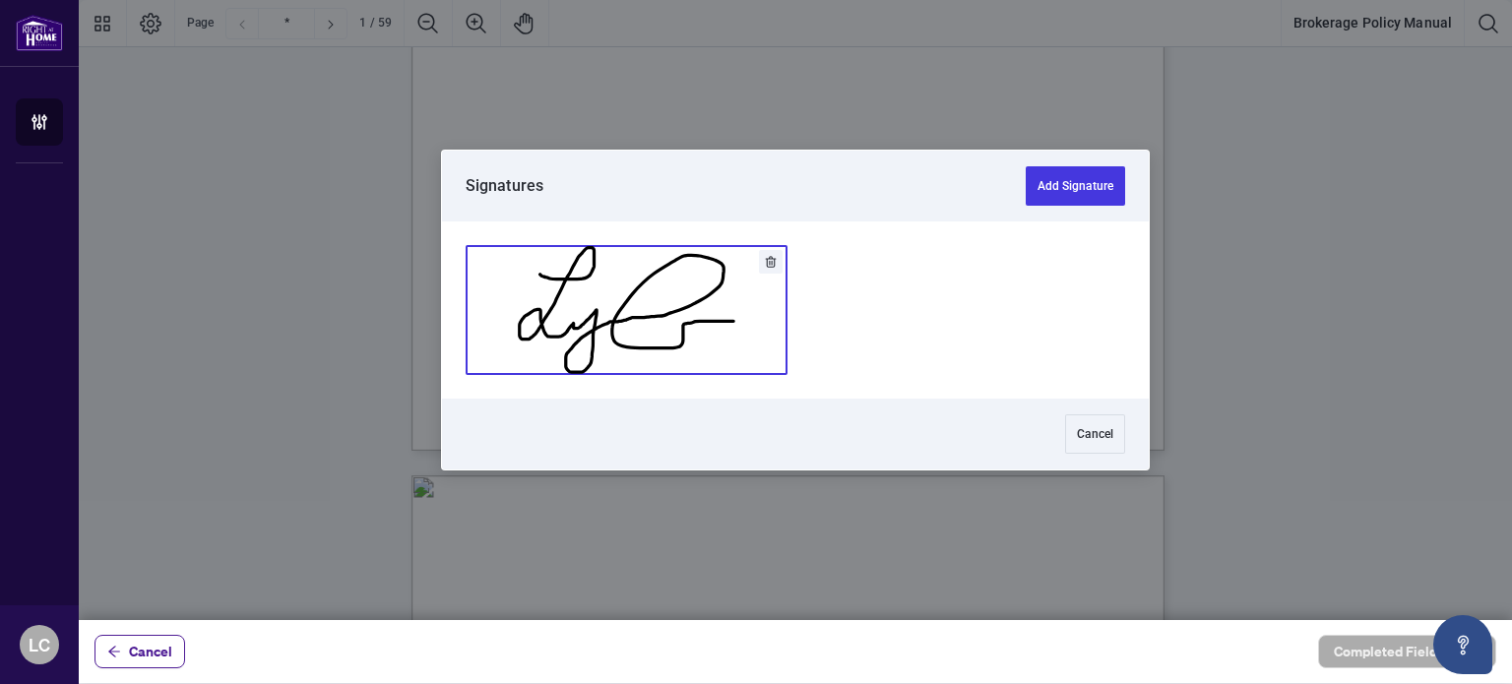
click at [702, 317] on button "Add Signature" at bounding box center [626, 310] width 320 height 128
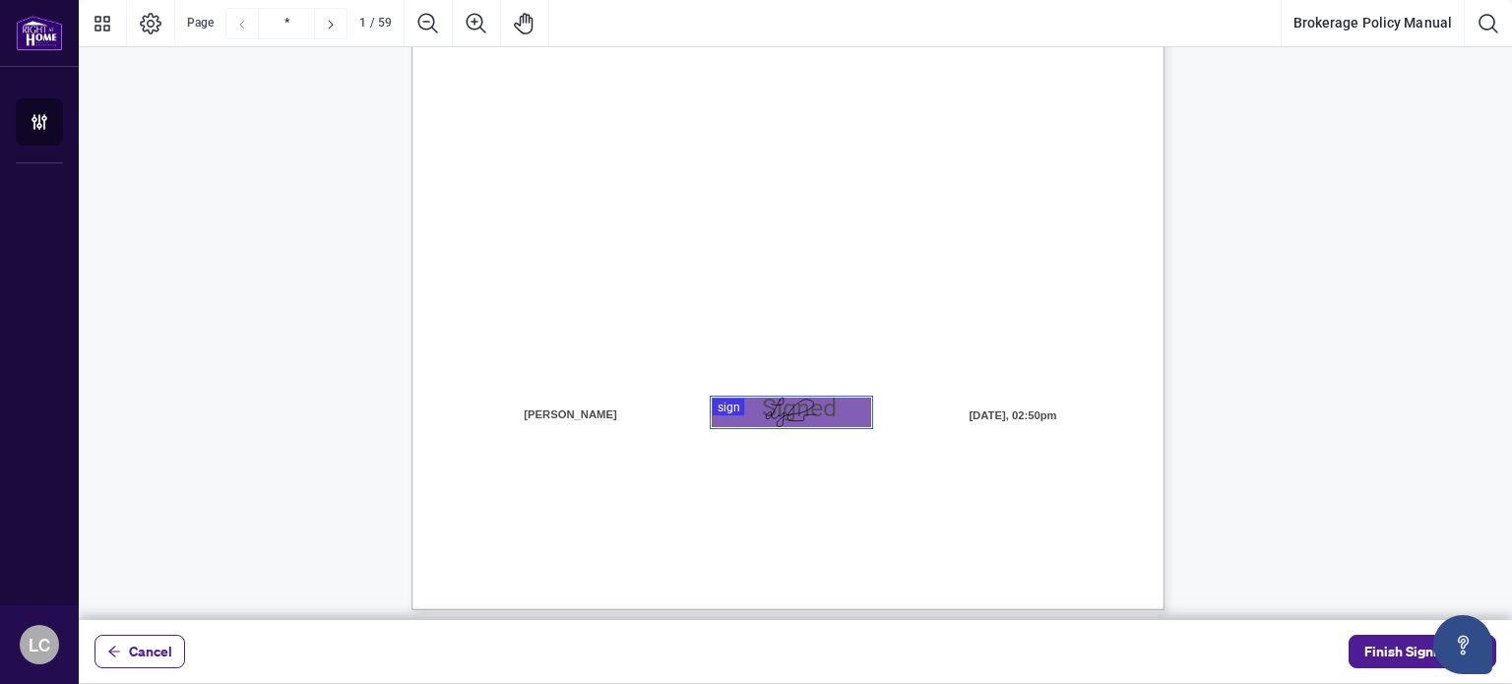
scroll to position [295, 0]
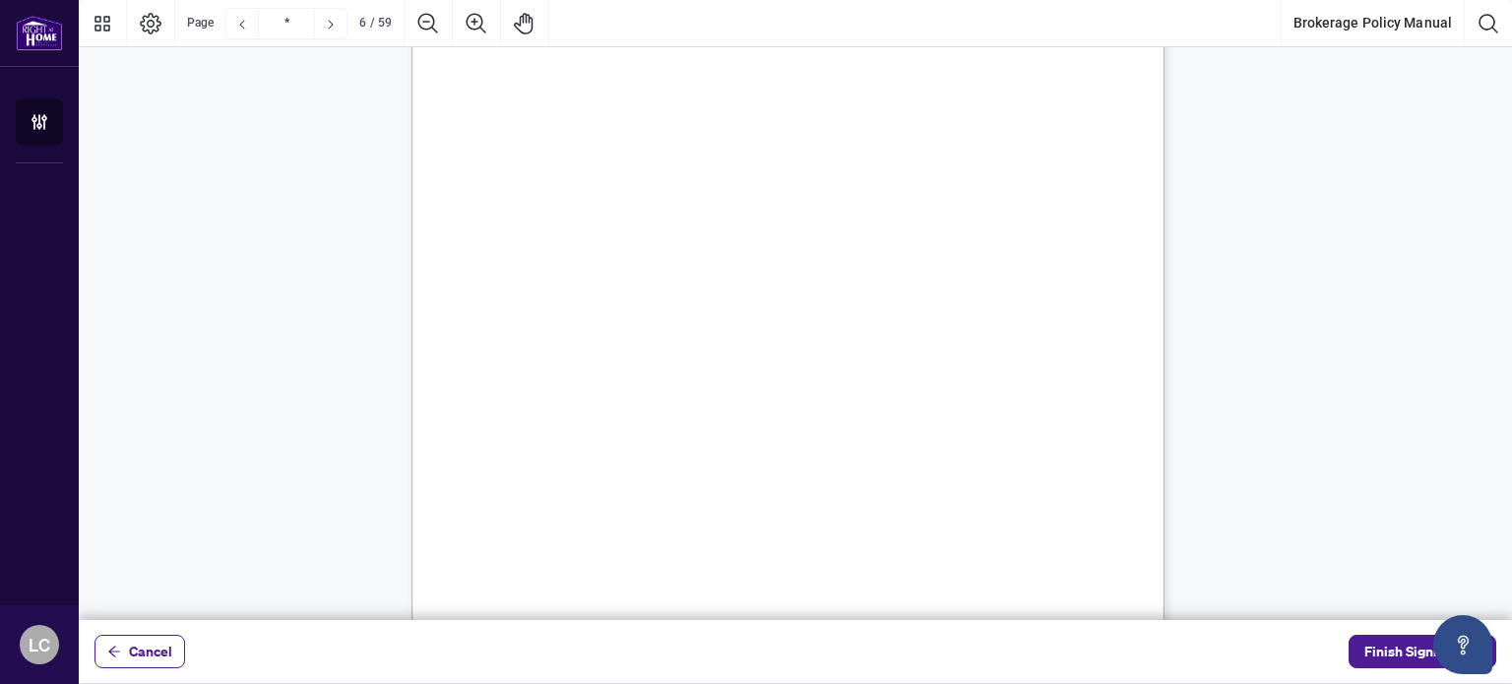
click at [796, 338] on div "5 INTRODUCTION The Brokerage Policy Manual (the “ Policy ”) establishes the set…" at bounding box center [881, 356] width 941 height 1218
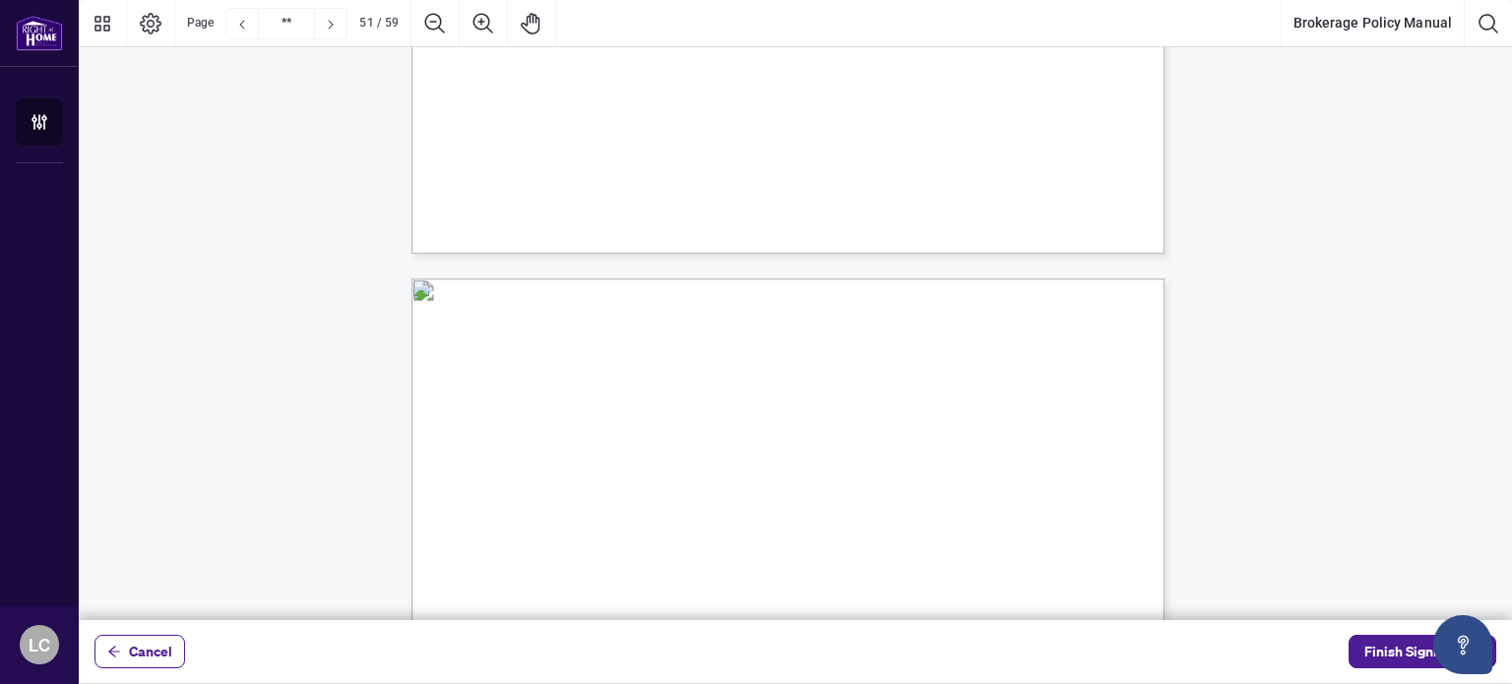
type input "**"
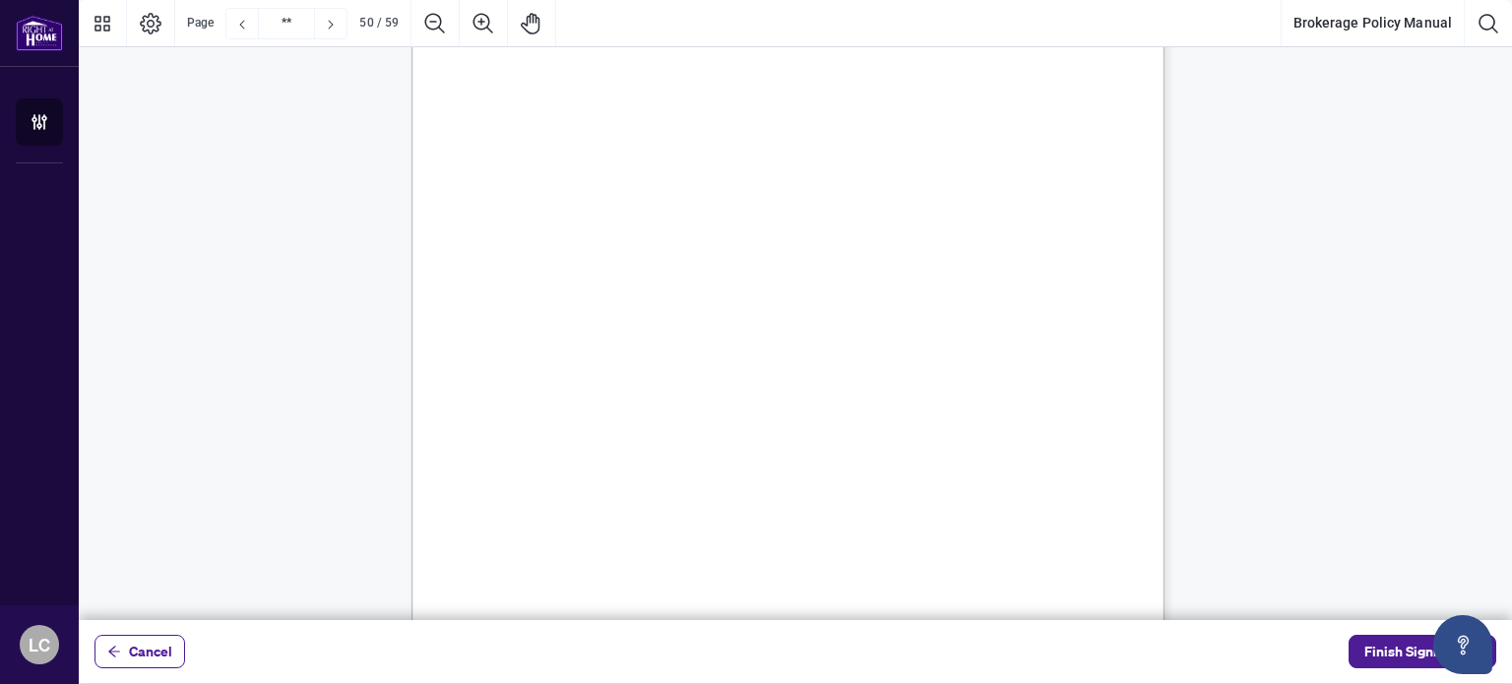
scroll to position [49023, 0]
click at [1394, 642] on span "Finish Signing" at bounding box center [1408, 651] width 89 height 31
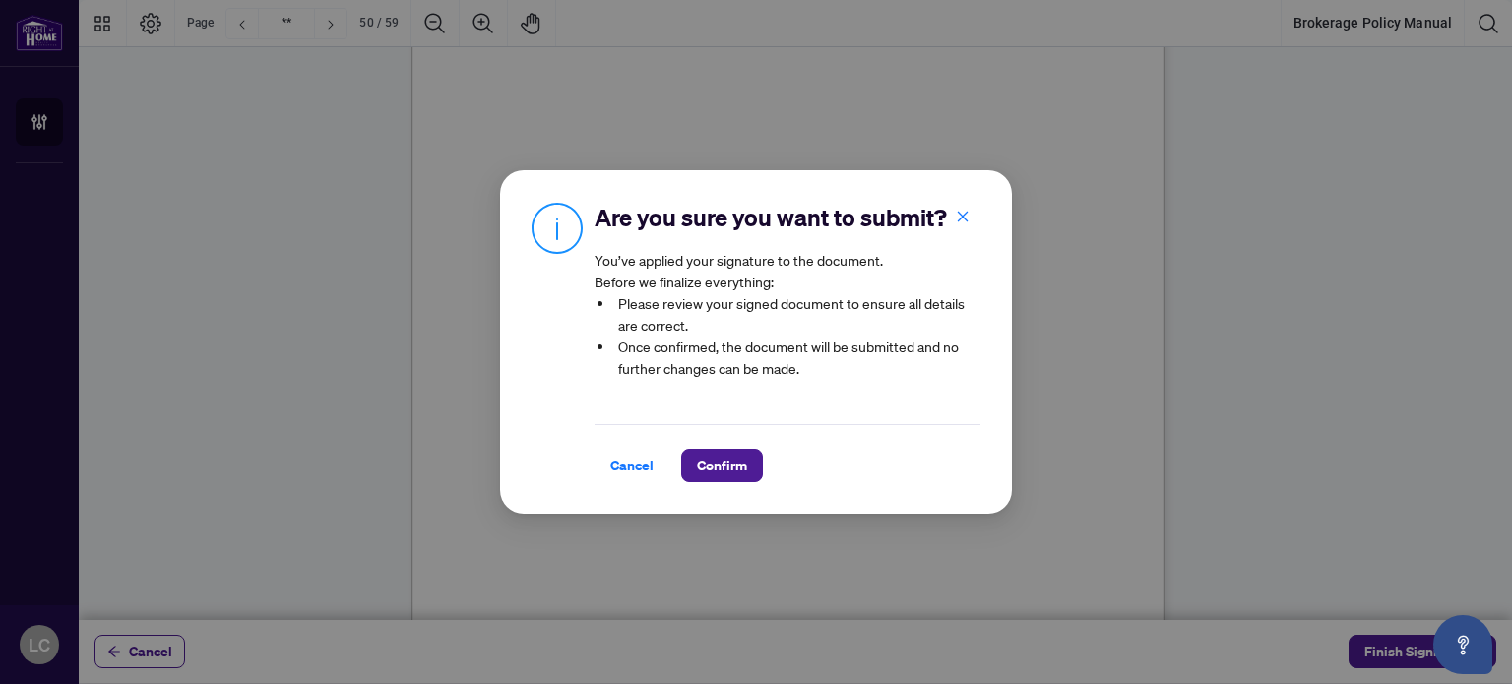
click at [709, 463] on div "Cancel Confirm" at bounding box center [787, 453] width 386 height 58
click at [710, 479] on span "Confirm" at bounding box center [722, 465] width 50 height 31
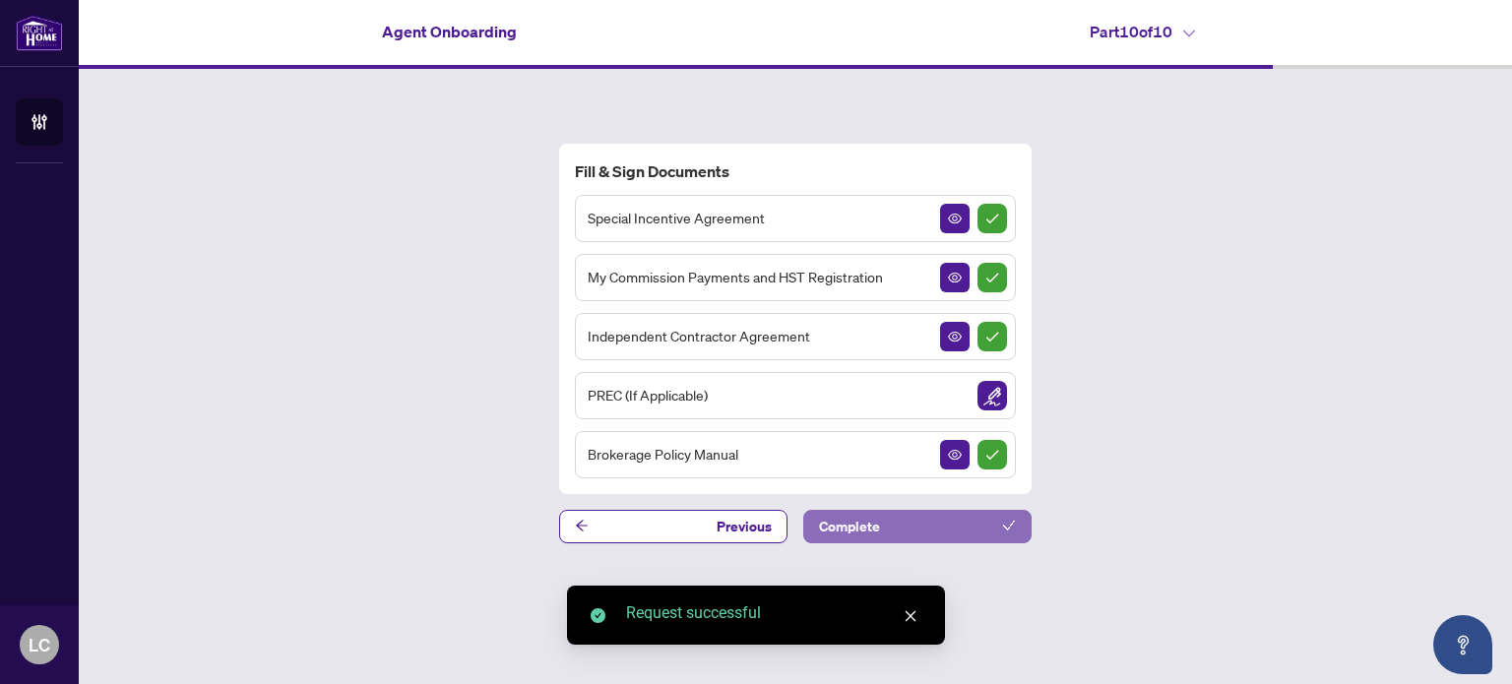
click at [852, 519] on span "Complete" at bounding box center [849, 526] width 61 height 31
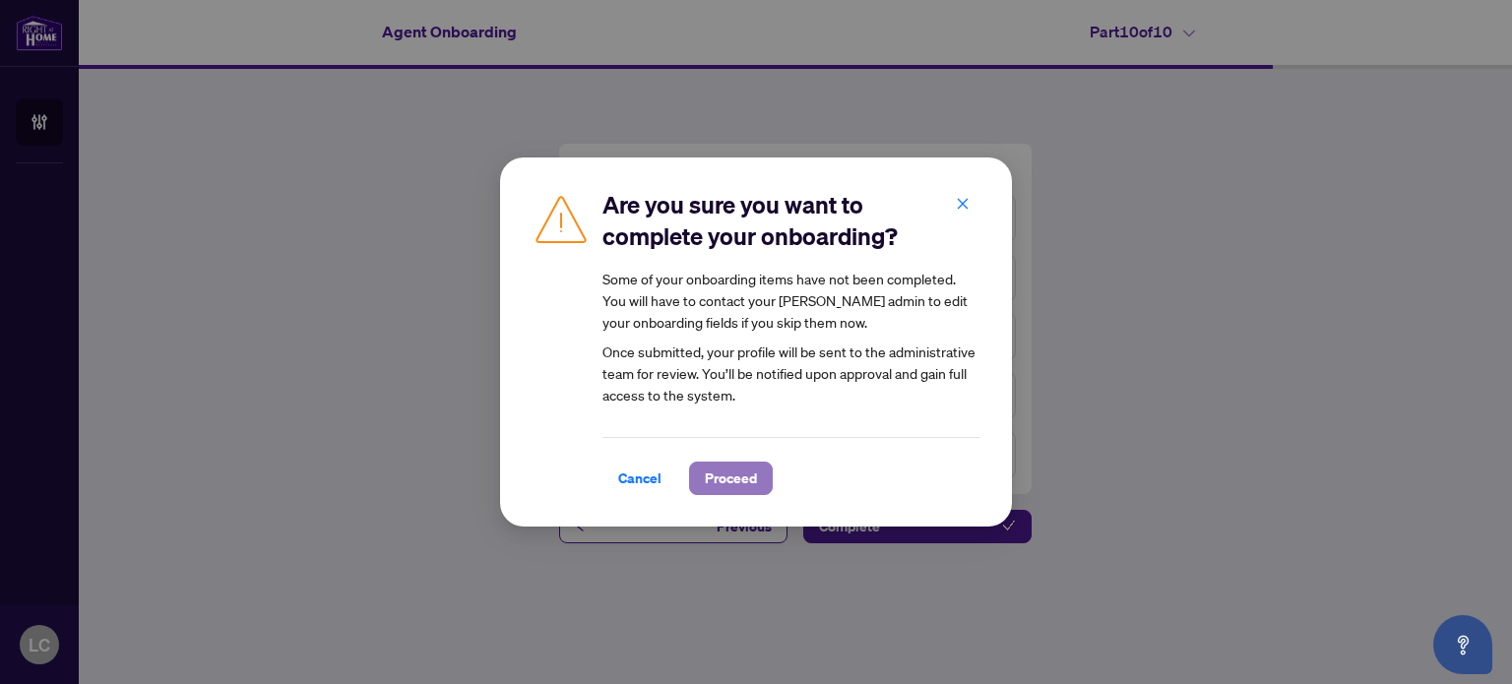
click at [710, 470] on span "Proceed" at bounding box center [731, 478] width 52 height 31
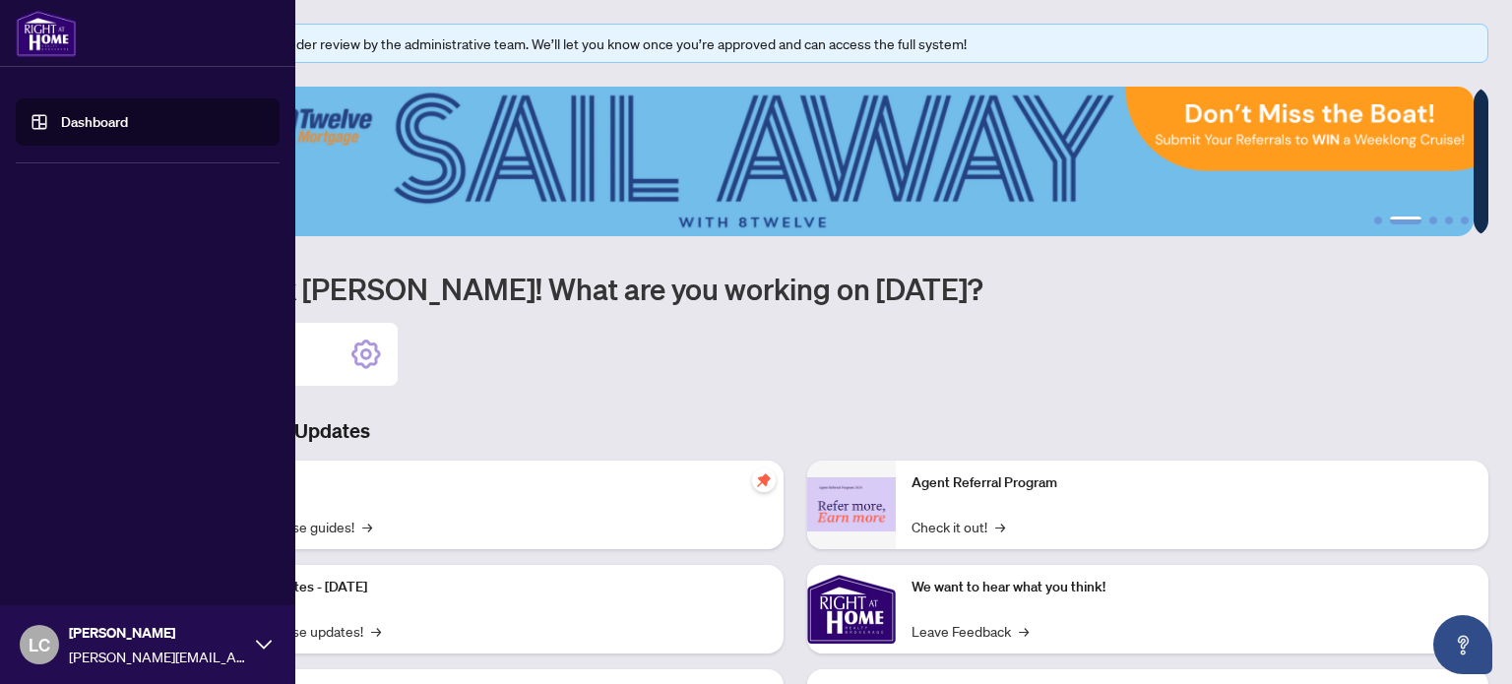
click at [32, 649] on span "LC" at bounding box center [40, 645] width 22 height 28
click at [139, 566] on span "Profile Settings" at bounding box center [103, 568] width 93 height 31
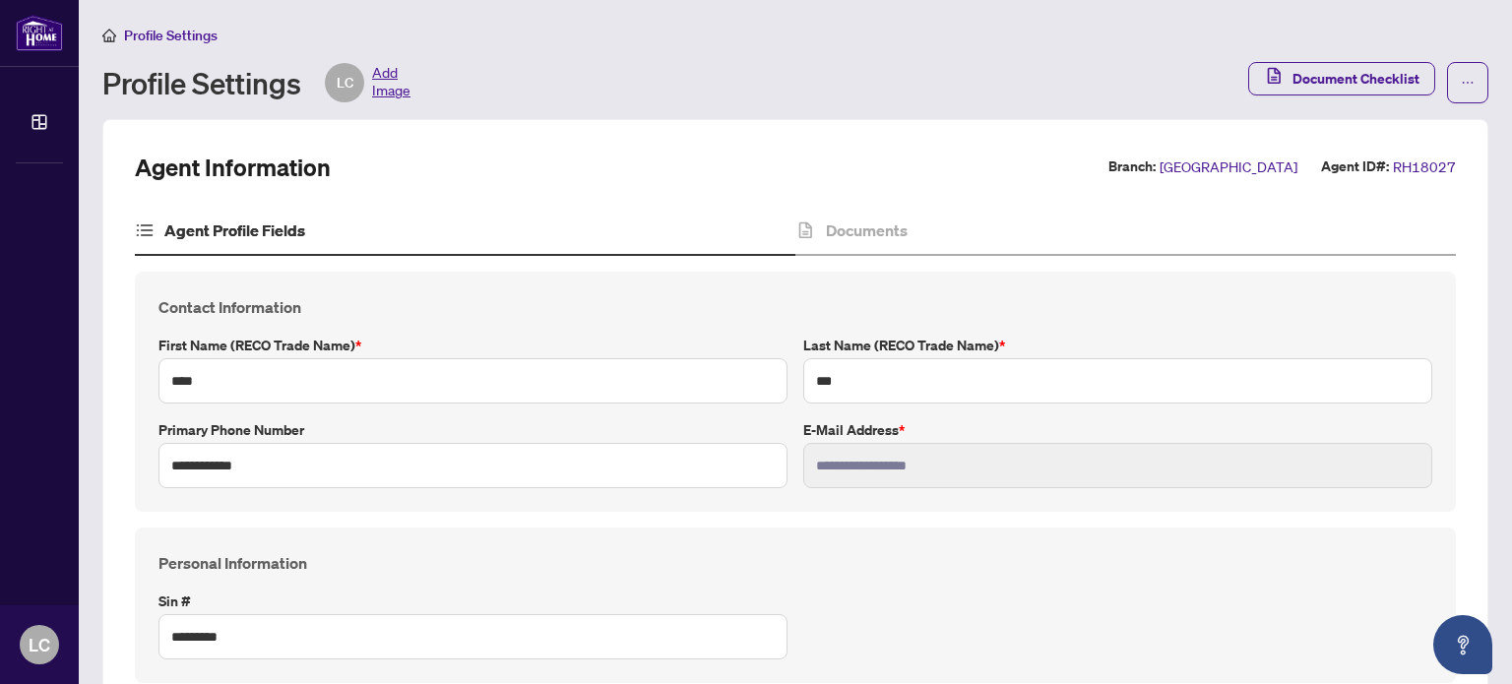
click at [349, 76] on span "LC" at bounding box center [345, 83] width 17 height 22
click at [383, 76] on span "Add Image" at bounding box center [391, 82] width 38 height 39
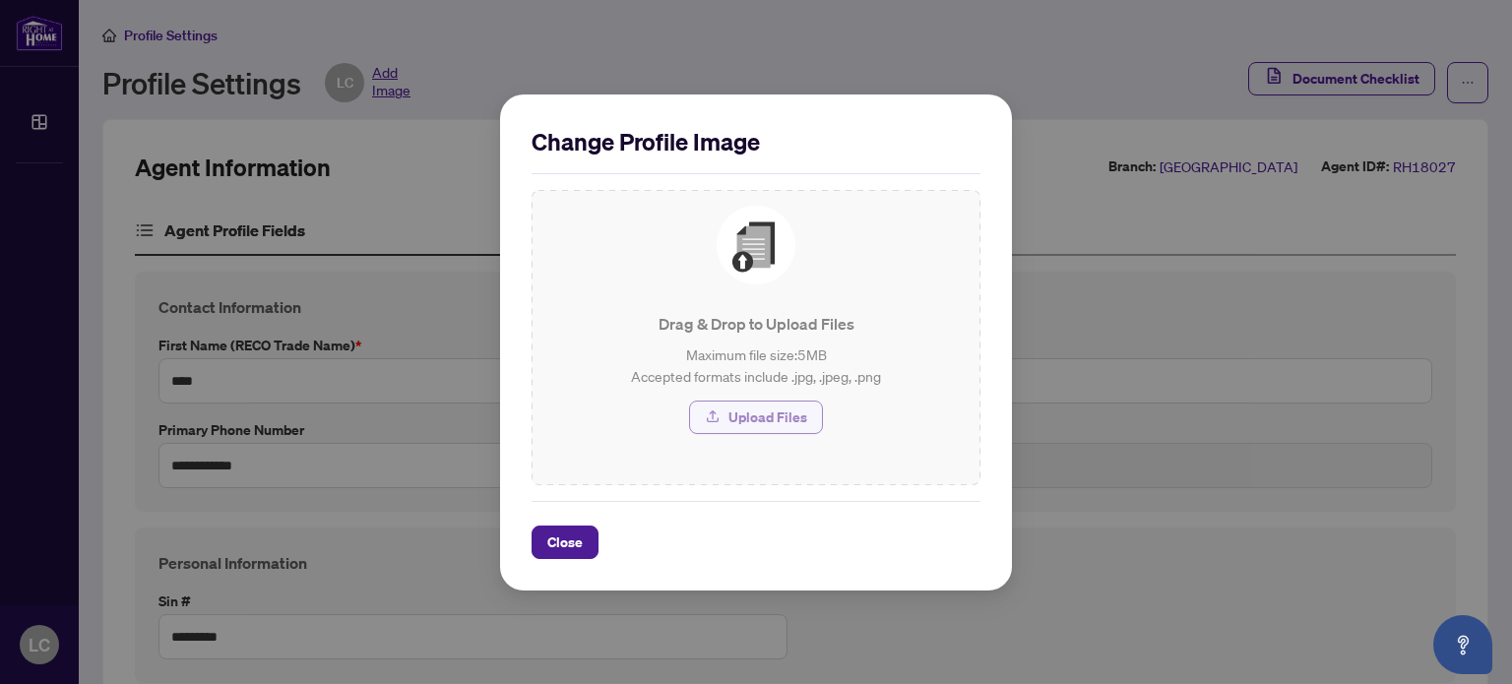
click at [789, 426] on span "Upload Files" at bounding box center [767, 416] width 79 height 31
click at [554, 539] on span "Close" at bounding box center [564, 541] width 35 height 31
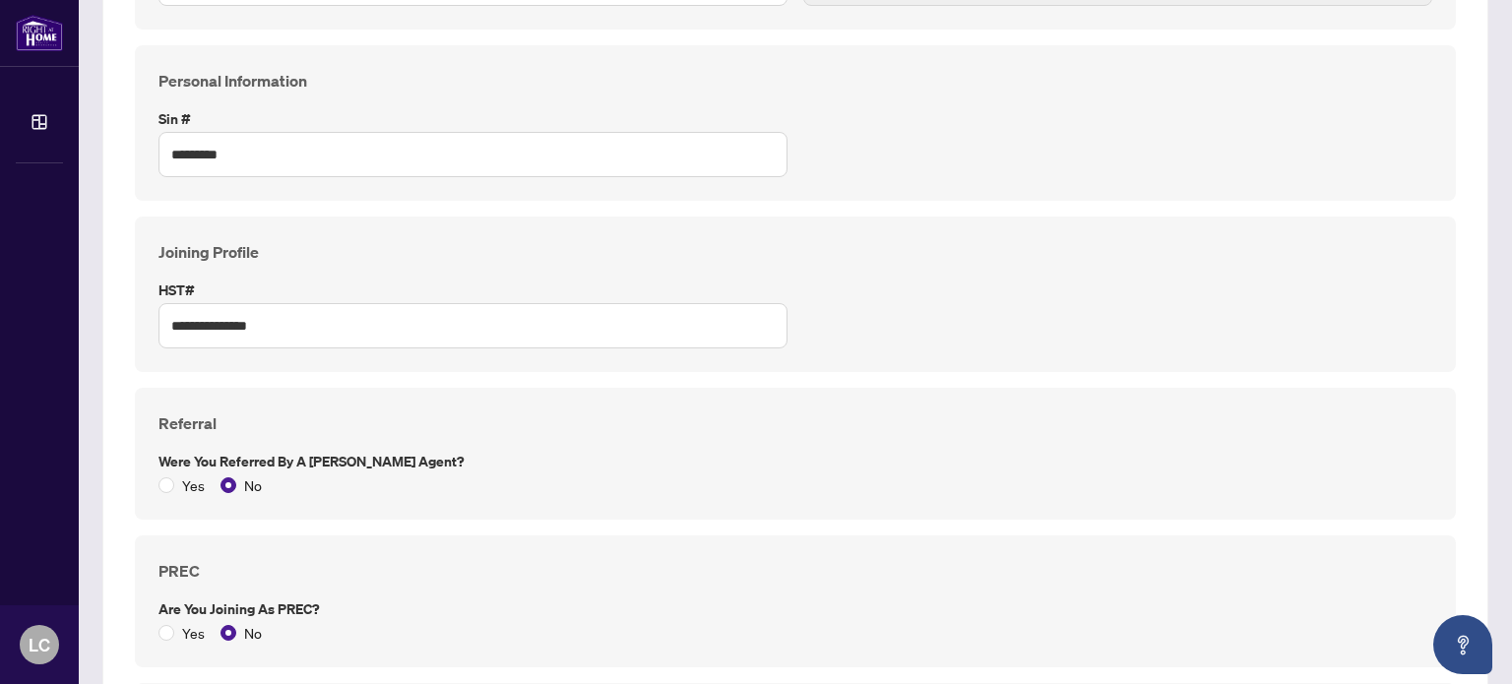
scroll to position [467, 0]
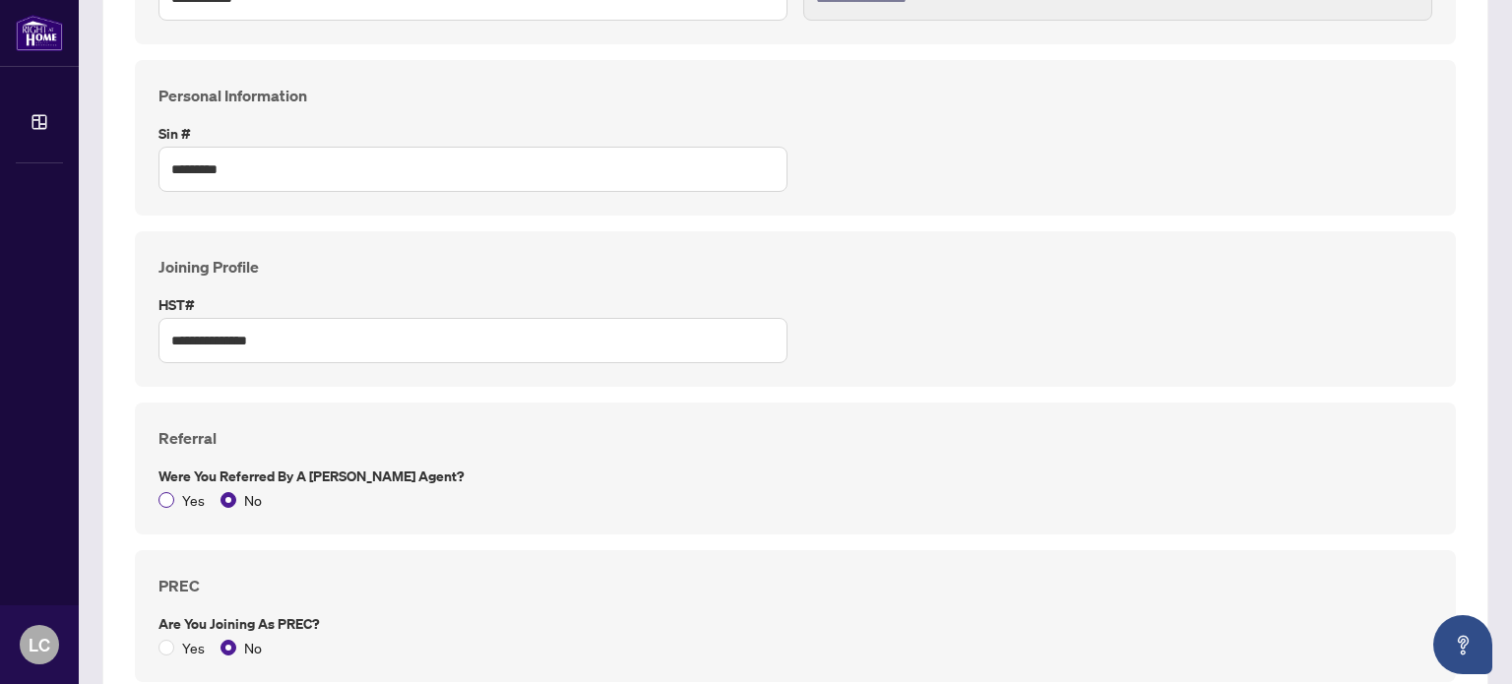
click at [180, 503] on span "Yes" at bounding box center [193, 500] width 38 height 22
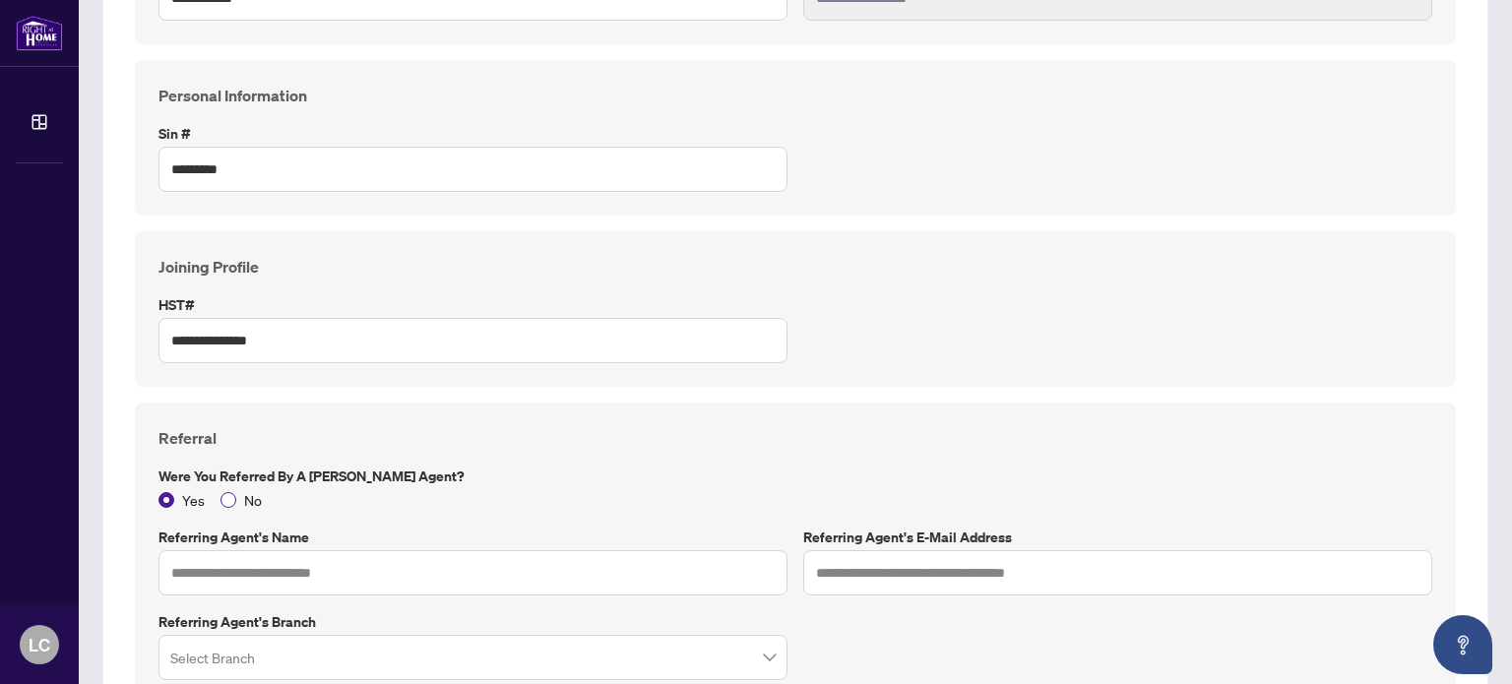
click at [244, 507] on span "No" at bounding box center [252, 500] width 33 height 22
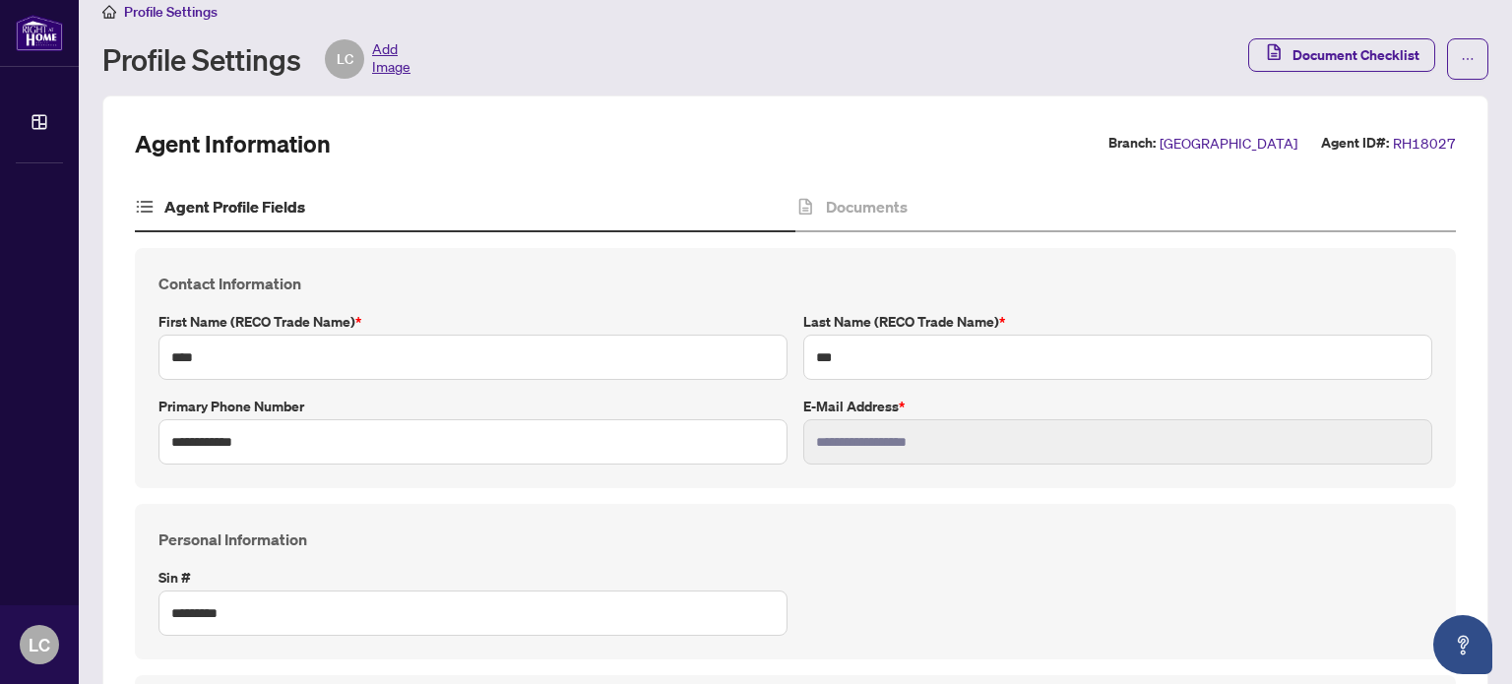
scroll to position [0, 0]
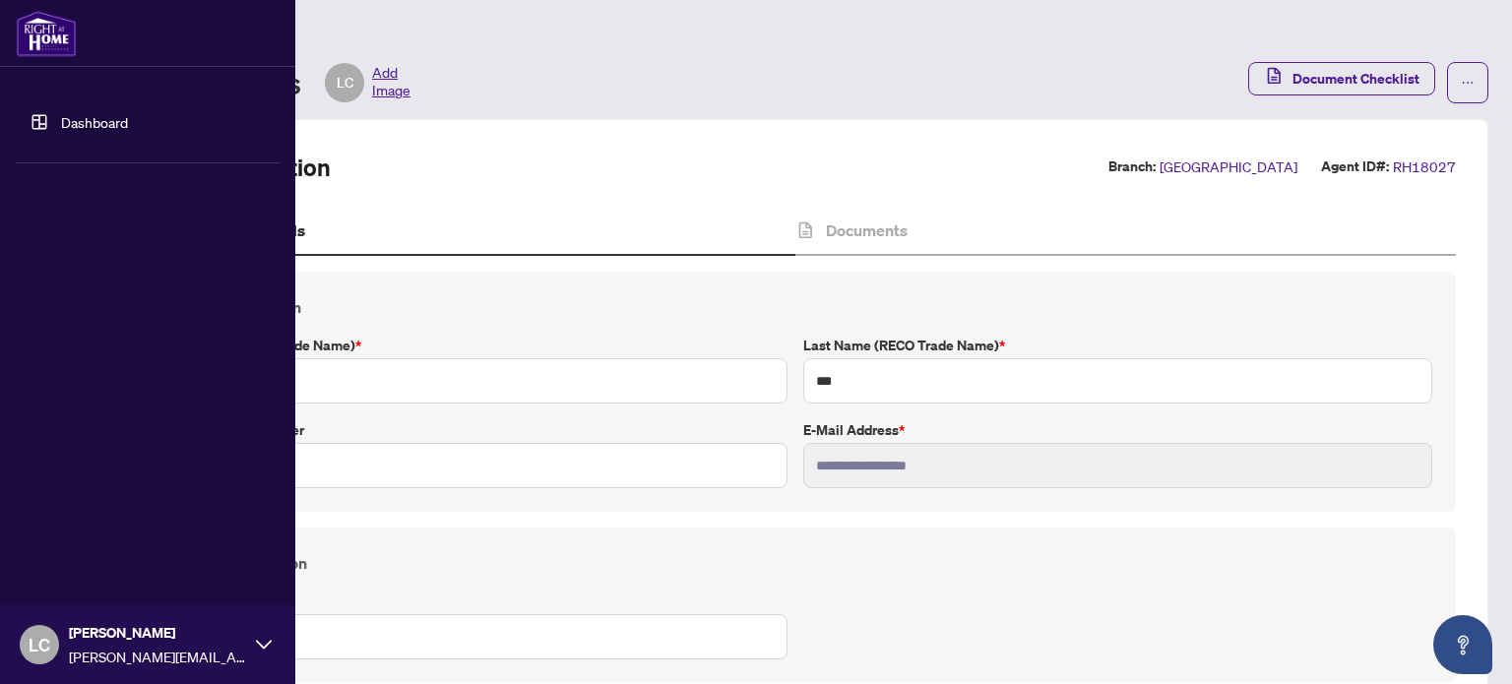
drag, startPoint x: 216, startPoint y: 643, endPoint x: 226, endPoint y: 645, distance: 10.0
click at [217, 643] on span "[PERSON_NAME]" at bounding box center [157, 633] width 177 height 22
click at [98, 537] on span "Logout" at bounding box center [79, 527] width 44 height 31
